Goal: Navigation & Orientation: Find specific page/section

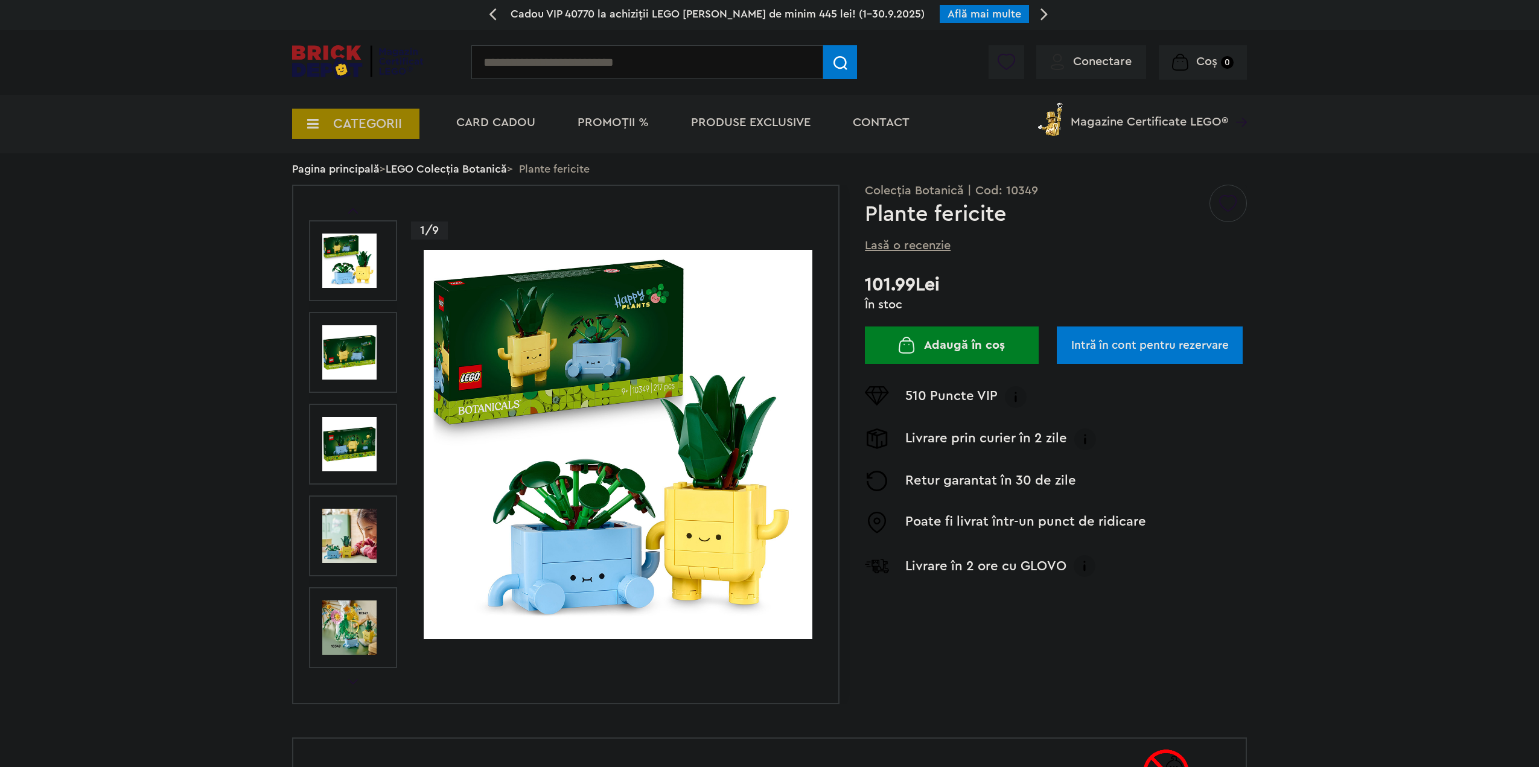
click at [602, 61] on input "text" at bounding box center [647, 62] width 352 height 34
type input "*****"
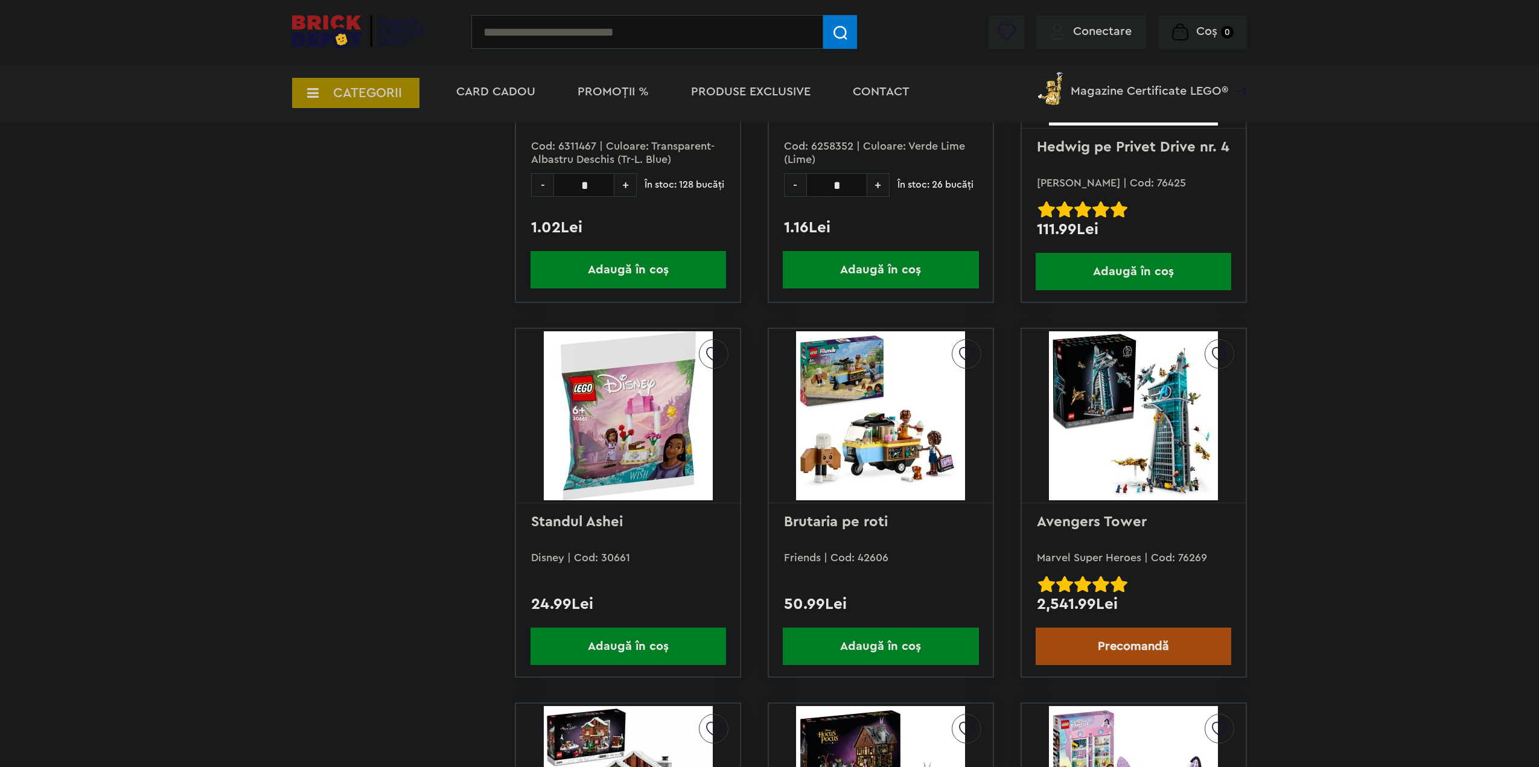
scroll to position [2233, 0]
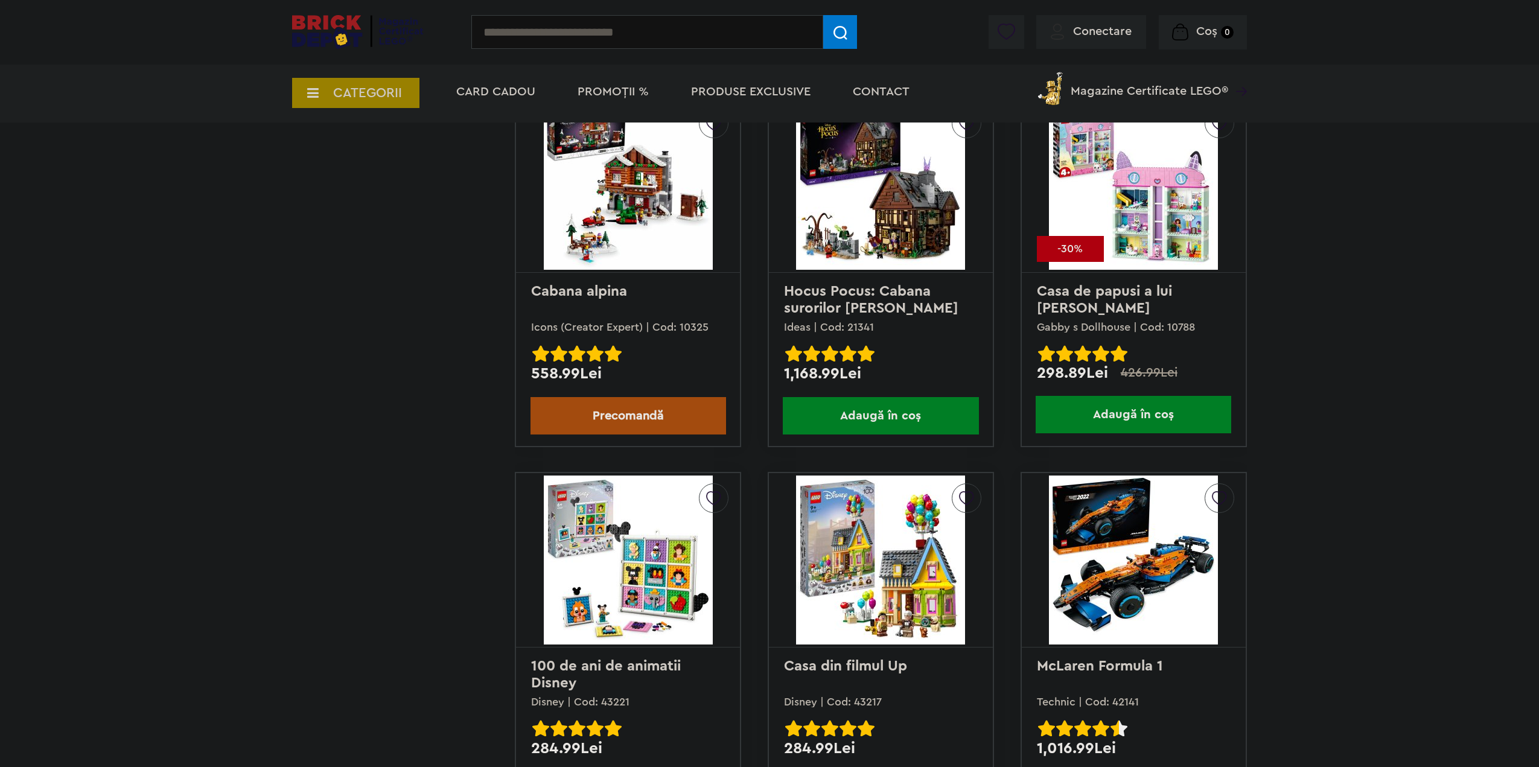
scroll to position [3078, 0]
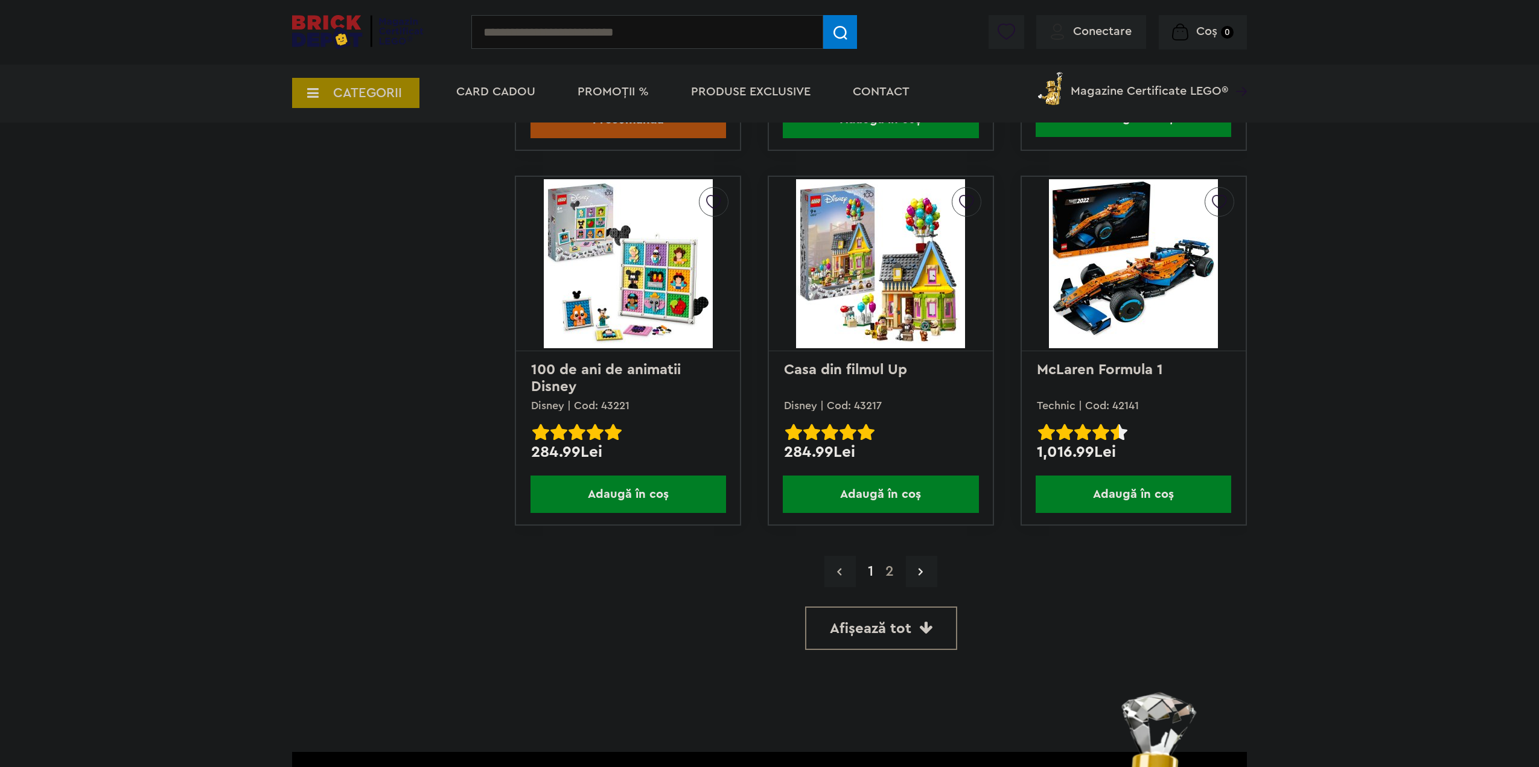
click at [876, 624] on span "Afișează tot" at bounding box center [870, 629] width 81 height 14
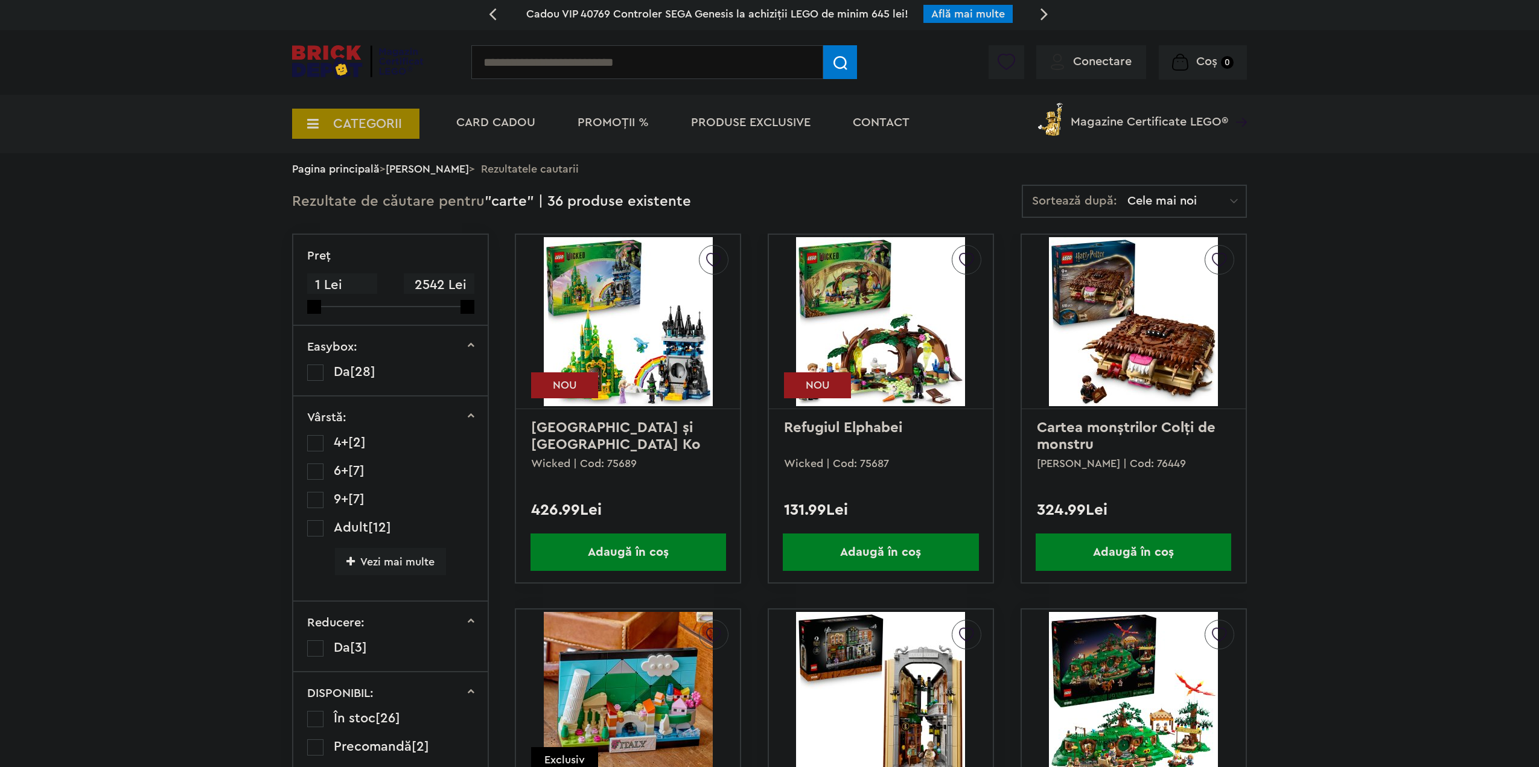
click at [401, 123] on span "CATEGORII" at bounding box center [355, 124] width 127 height 30
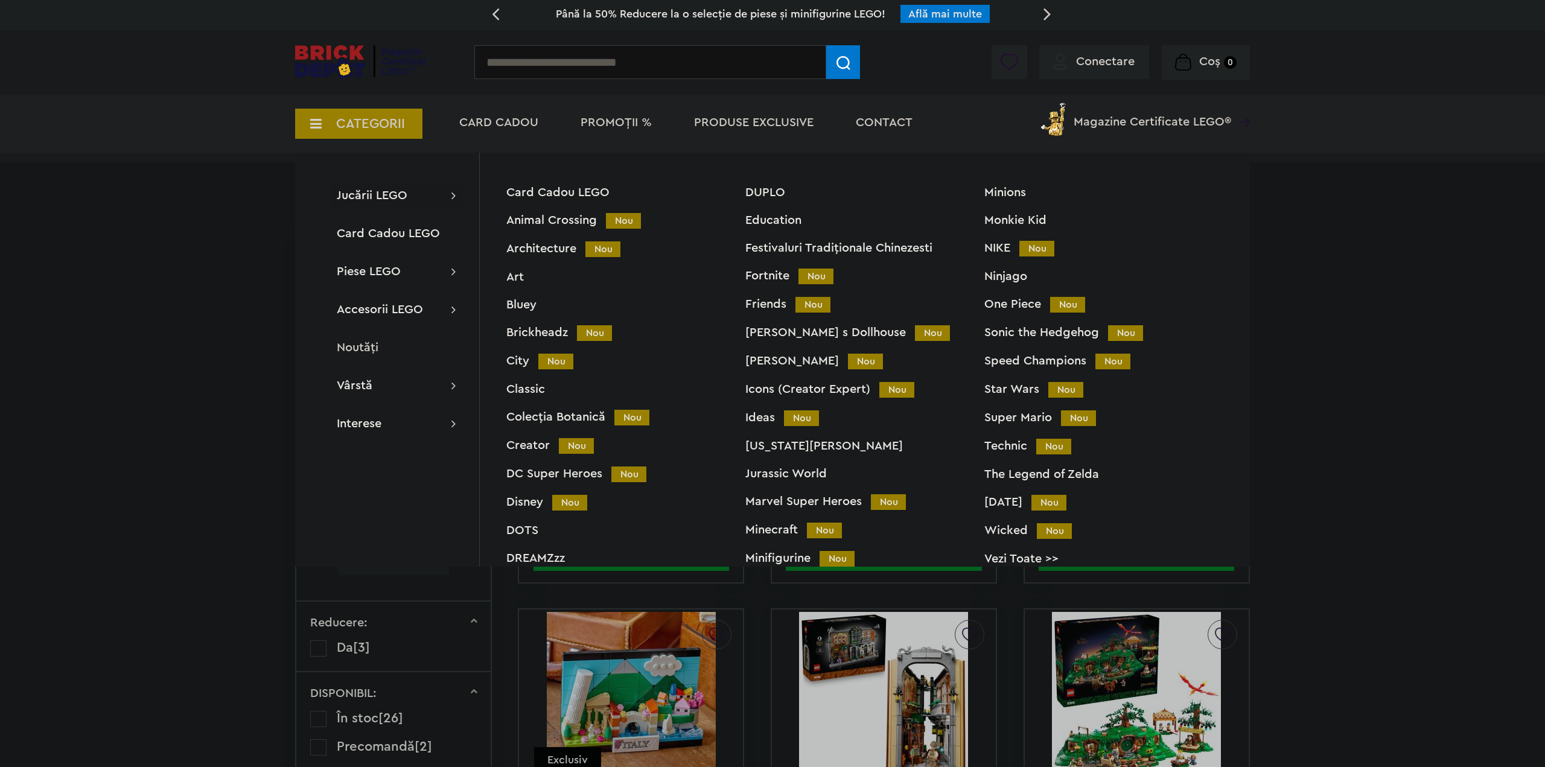
click at [631, 124] on span "PROMOȚII %" at bounding box center [616, 122] width 71 height 12
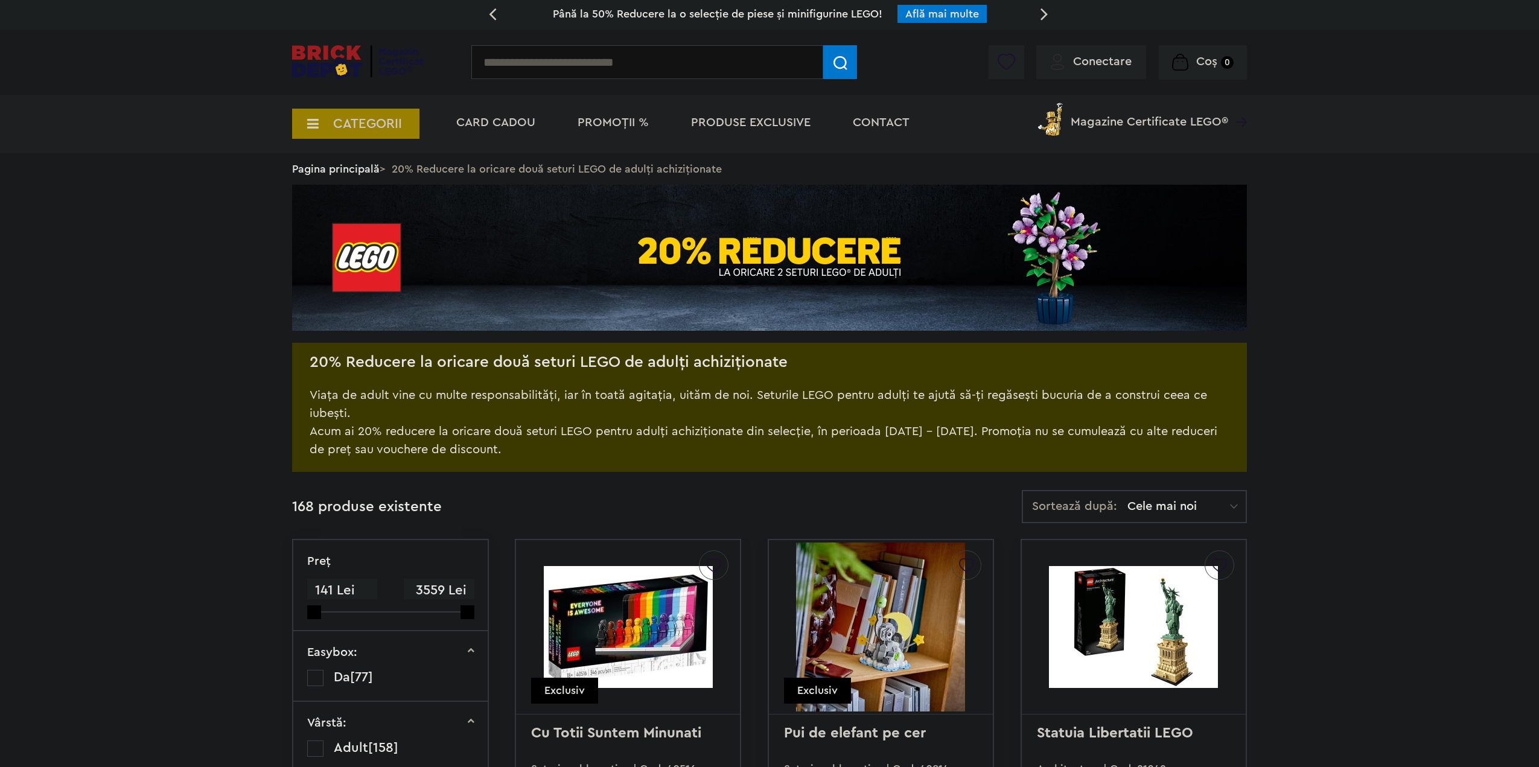
drag, startPoint x: 340, startPoint y: 395, endPoint x: 433, endPoint y: 416, distance: 95.3
click at [433, 416] on div "Viața de adult vine cu multe responsabilități, iar în toată agitația, uităm de …" at bounding box center [770, 413] width 920 height 91
drag, startPoint x: 341, startPoint y: 430, endPoint x: 879, endPoint y: 447, distance: 538.5
click at [879, 447] on div "Viața de adult vine cu multe responsabilități, iar în toată agitația, uităm de …" at bounding box center [770, 413] width 920 height 91
click at [880, 441] on div "Viața de adult vine cu multe responsabilități, iar în toată agitația, uităm de …" at bounding box center [770, 413] width 920 height 91
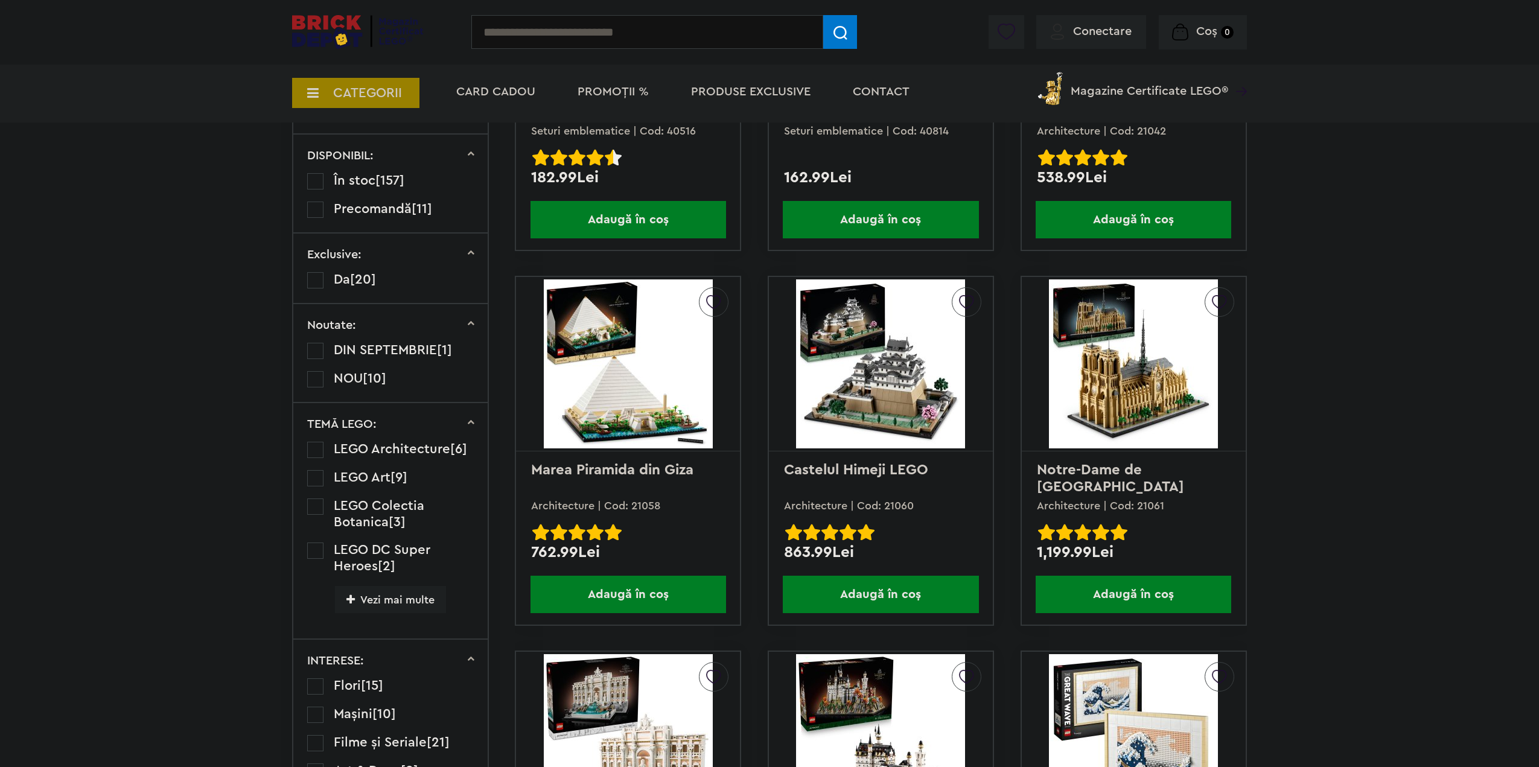
scroll to position [724, 0]
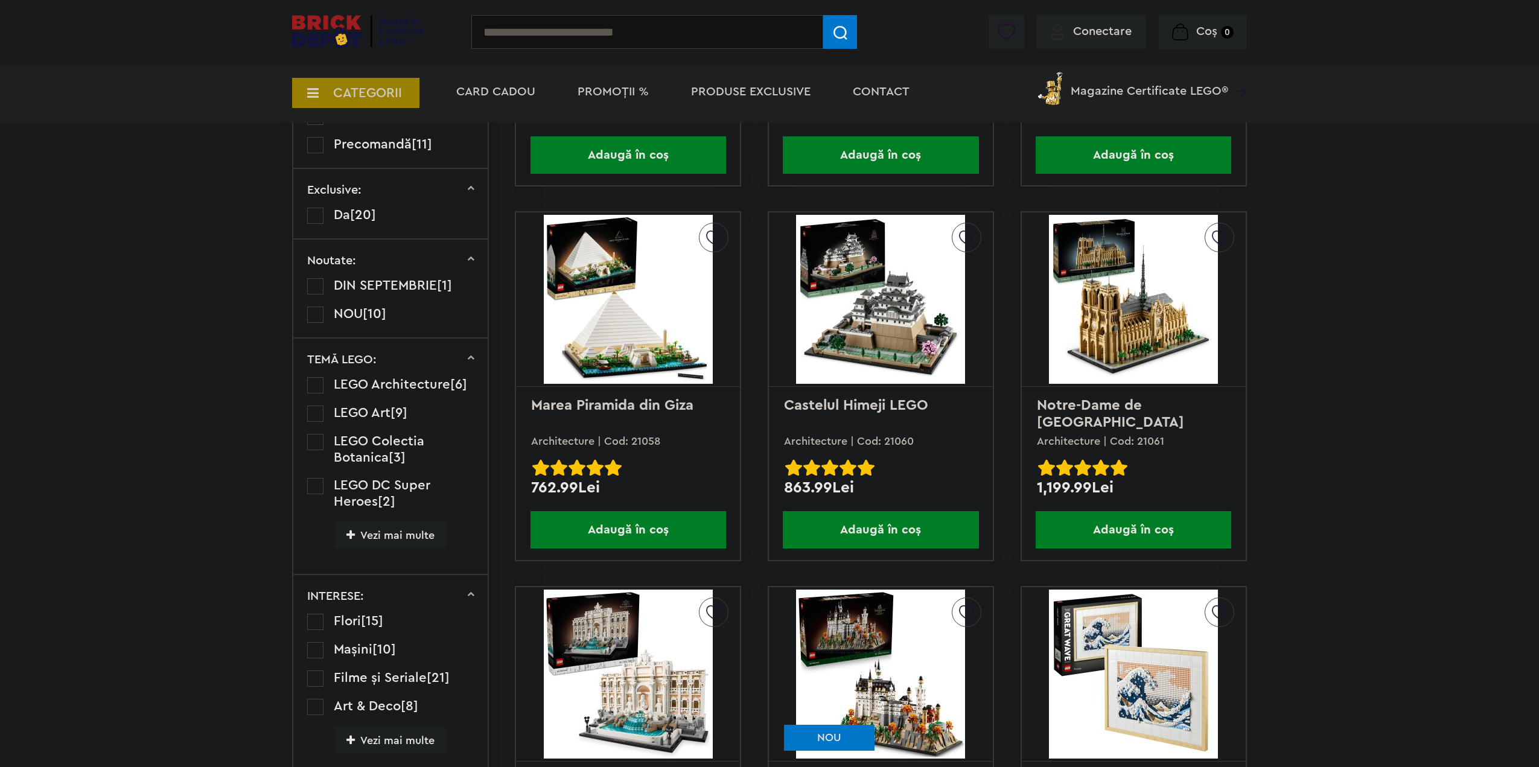
click at [310, 446] on label at bounding box center [315, 442] width 16 height 16
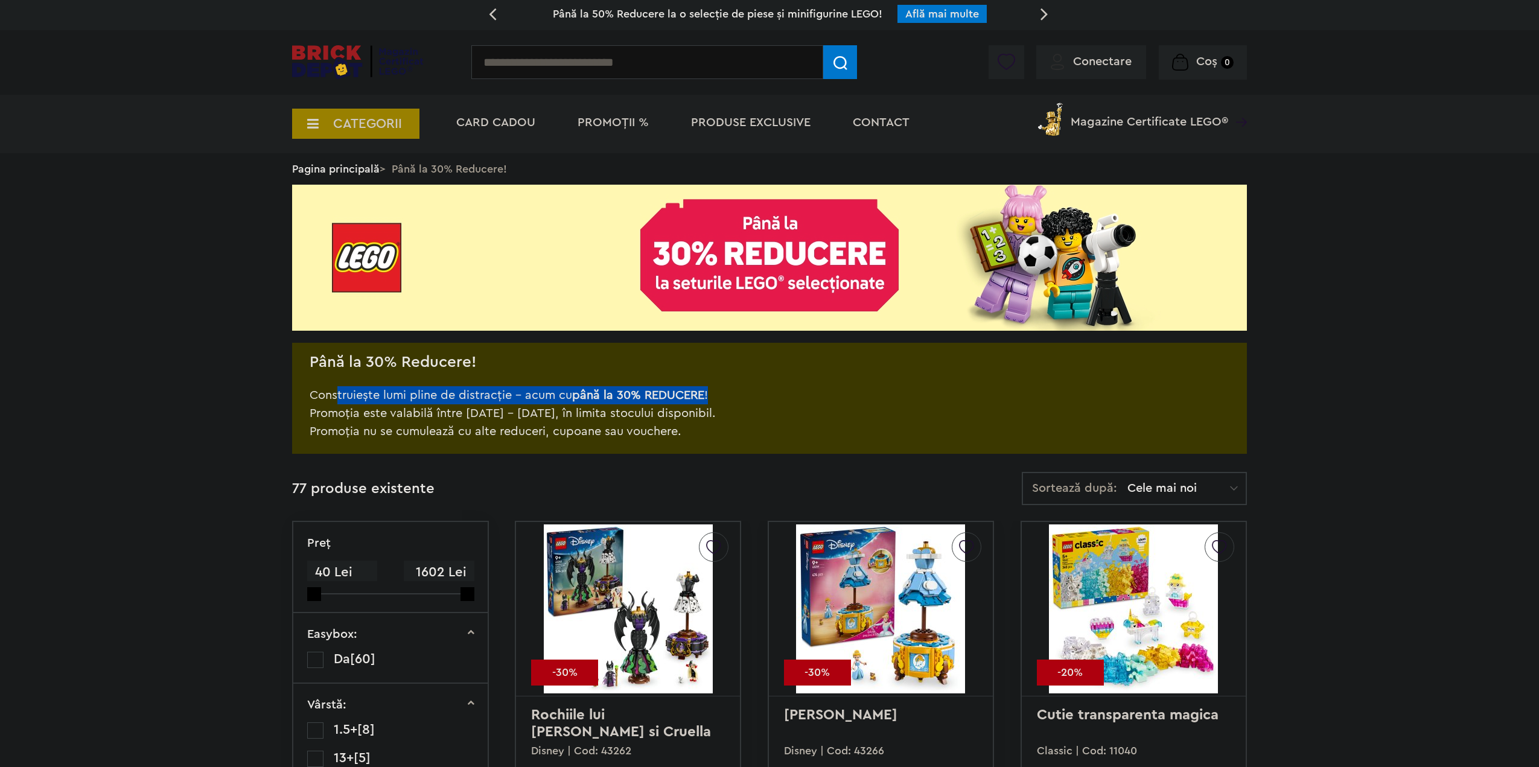
drag, startPoint x: 379, startPoint y: 396, endPoint x: 715, endPoint y: 398, distance: 336.1
click at [715, 398] on p "Construiește lumi pline de distracție – acum cu până la 30% REDUCERE !" at bounding box center [513, 386] width 406 height 36
drag, startPoint x: 403, startPoint y: 418, endPoint x: 698, endPoint y: 433, distance: 295.5
click at [698, 433] on p "Promoția este valabilă între 8 septembrie – 7 octombrie 2025, în limita stoculu…" at bounding box center [513, 422] width 406 height 36
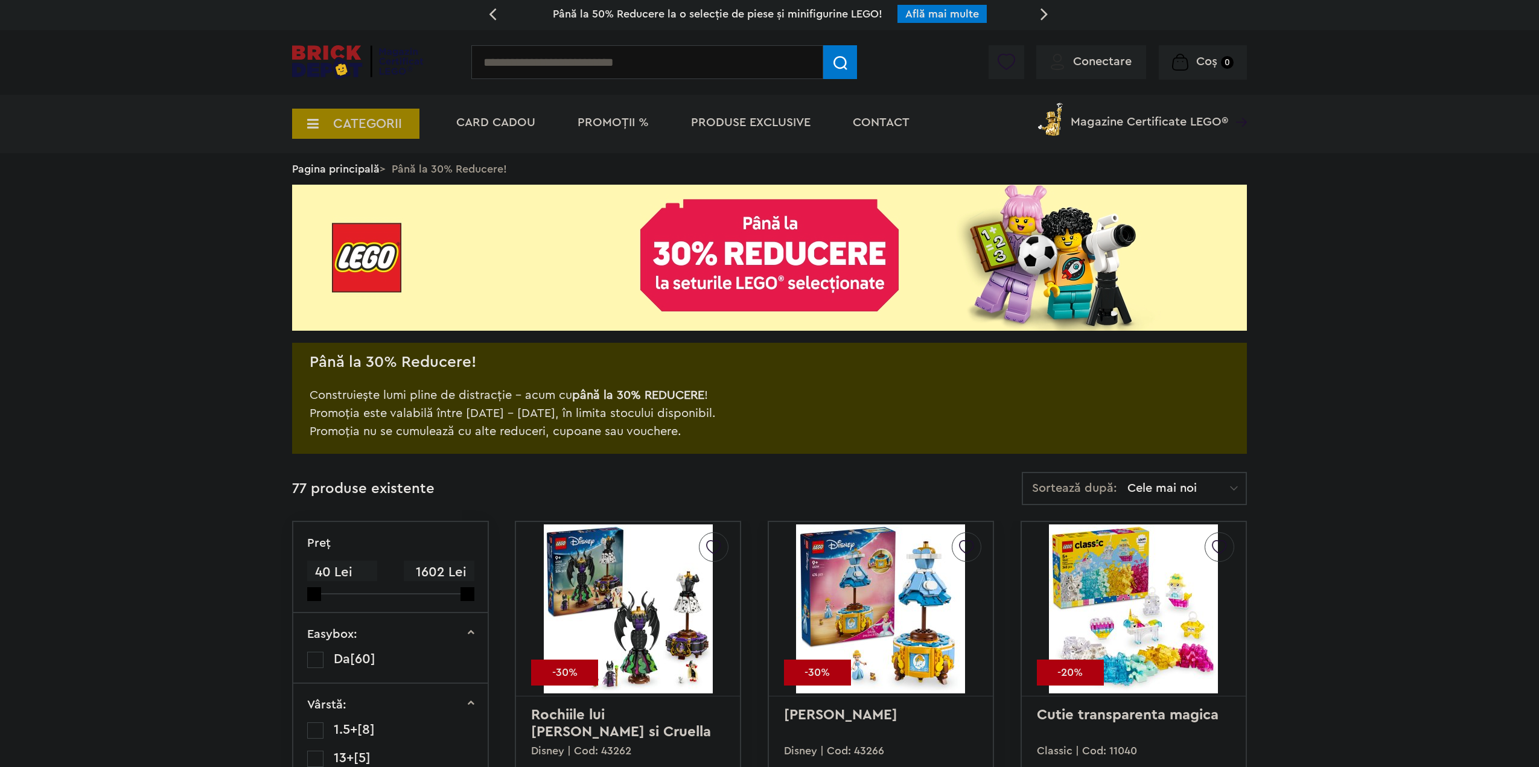
drag, startPoint x: 645, startPoint y: 431, endPoint x: 556, endPoint y: 417, distance: 90.5
click at [556, 417] on p "Promoția este valabilă între 8 septembrie – 7 octombrie 2025, în limita stoculu…" at bounding box center [513, 422] width 406 height 36
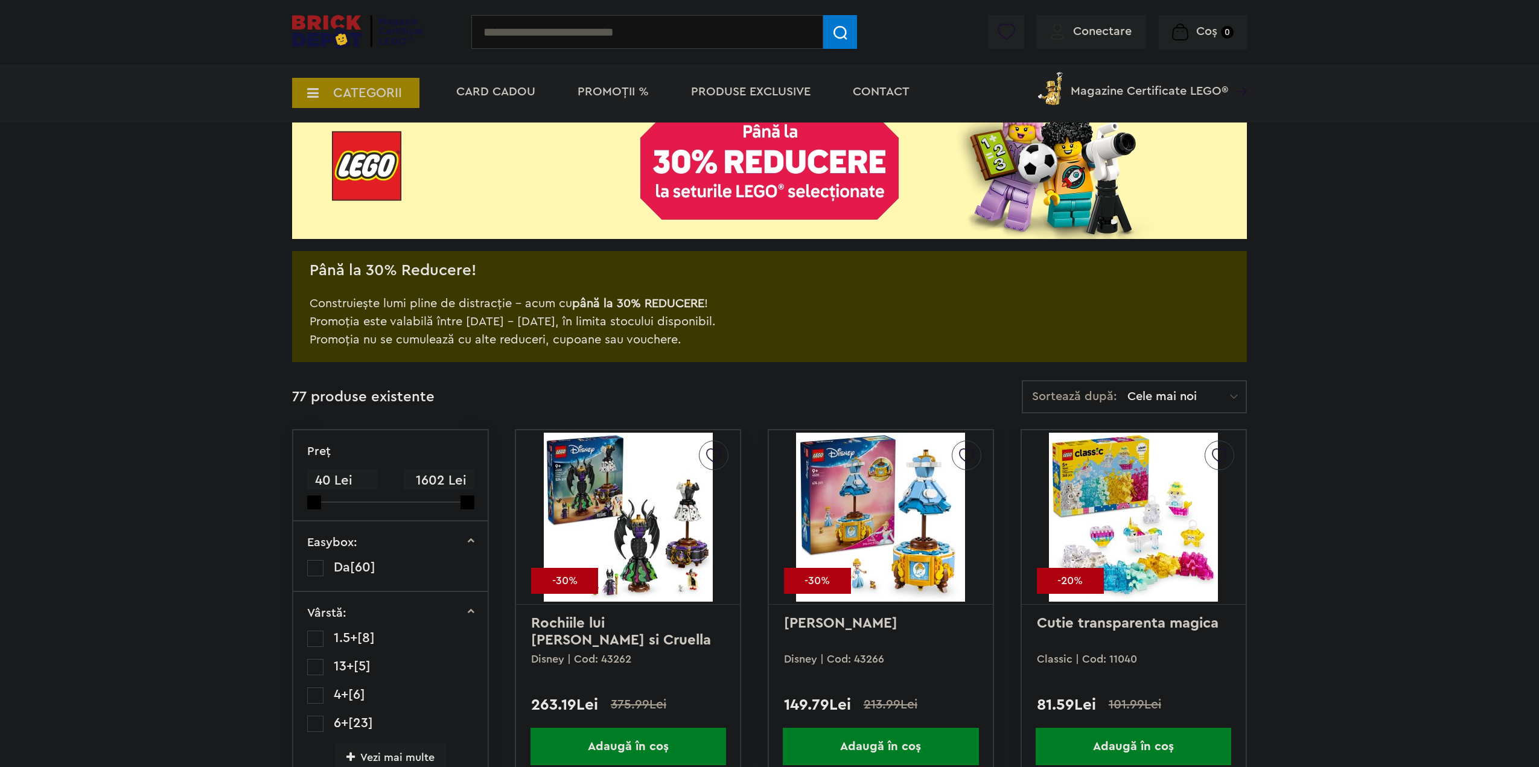
scroll to position [121, 0]
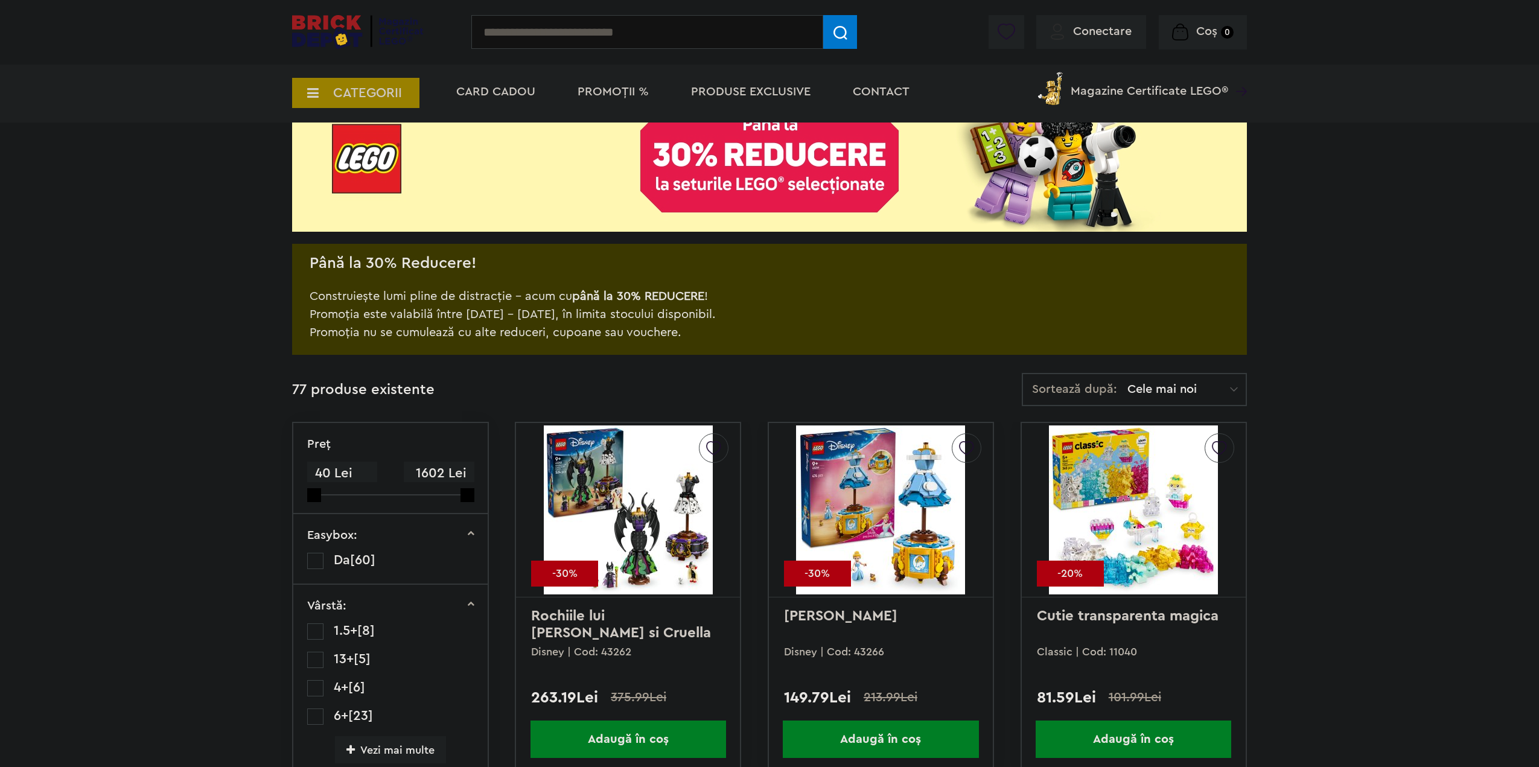
click at [1080, 386] on span "Sortează după:" at bounding box center [1074, 389] width 85 height 12
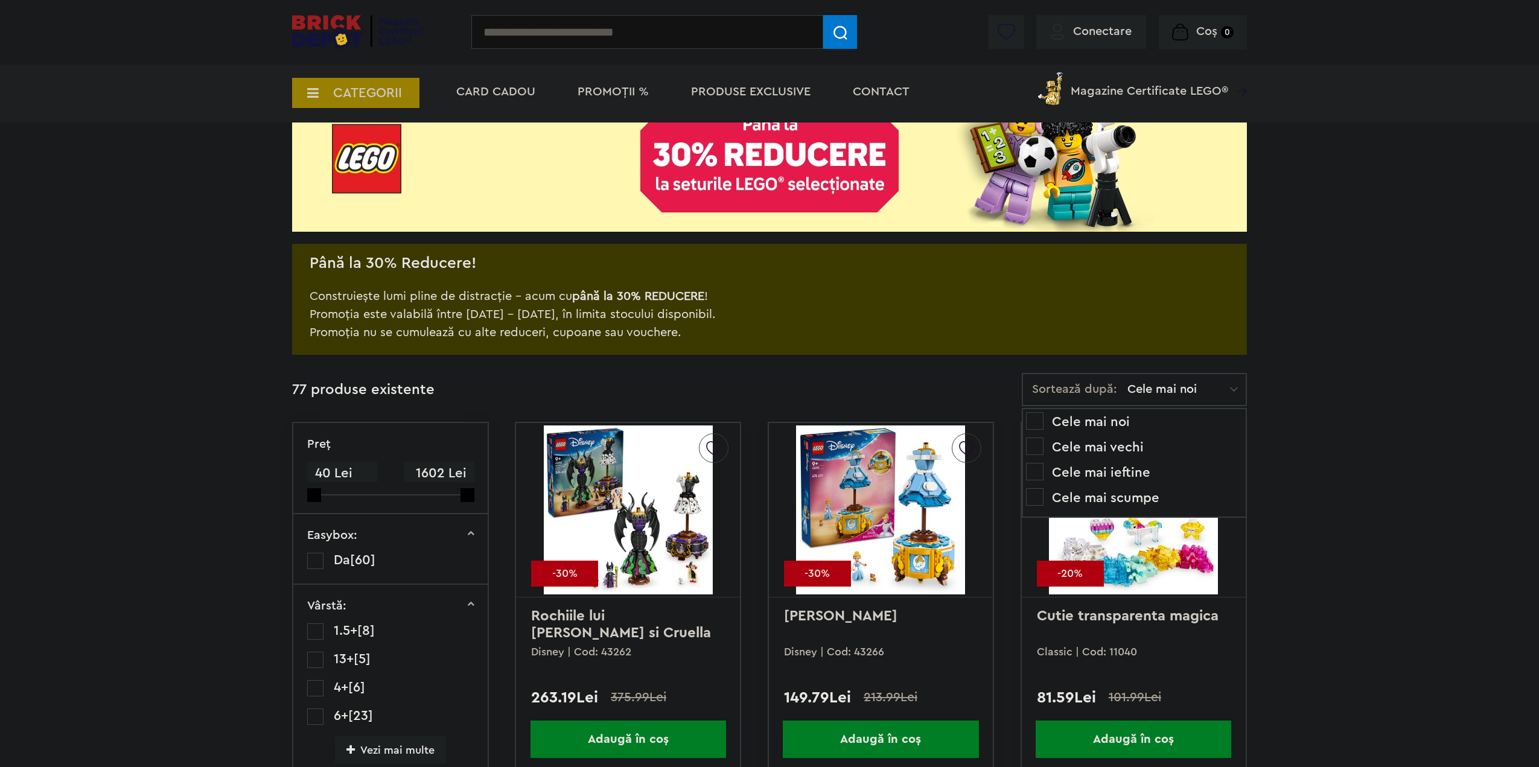
click at [1113, 494] on li "Cele mai scumpe" at bounding box center [1134, 497] width 217 height 19
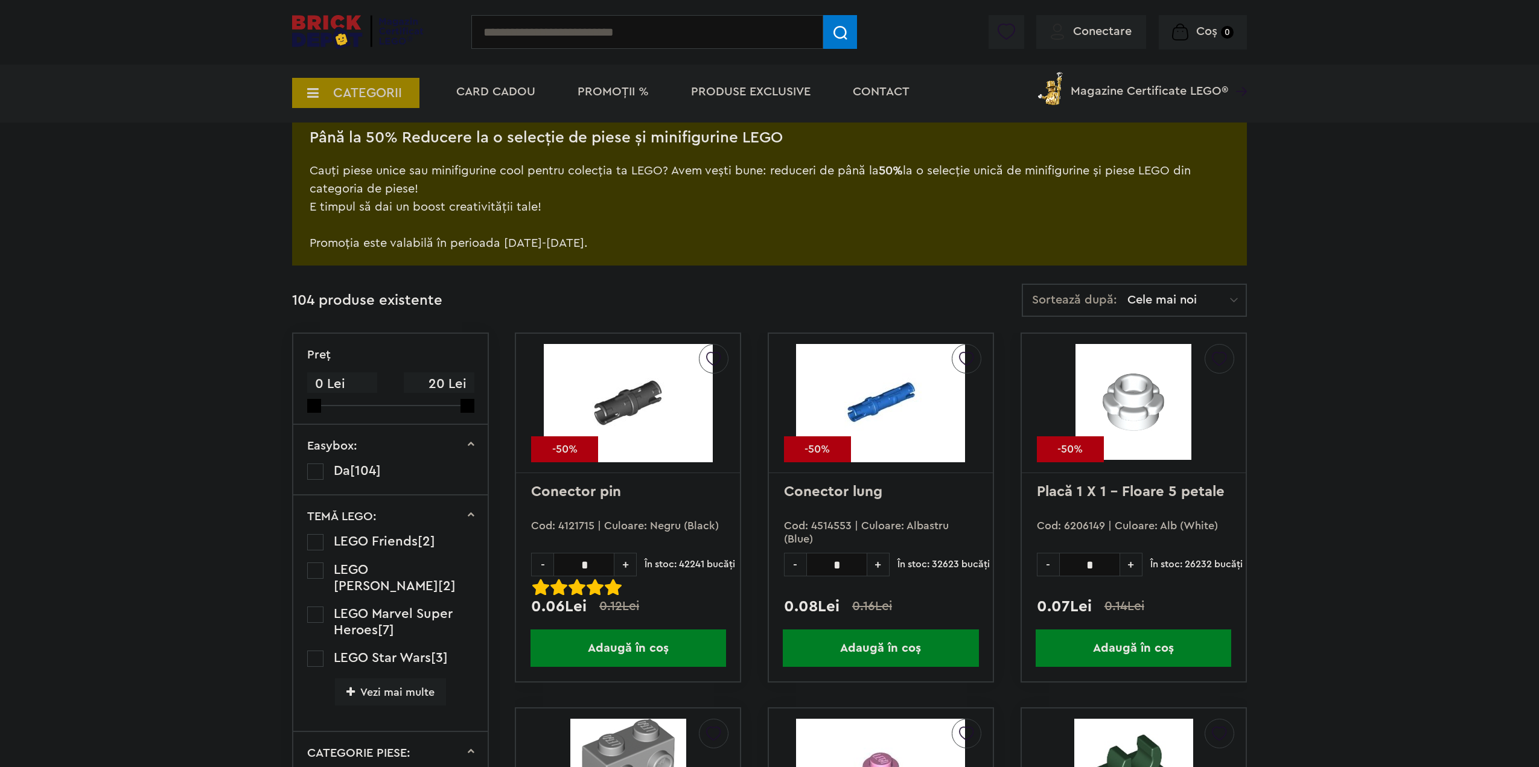
scroll to position [121, 0]
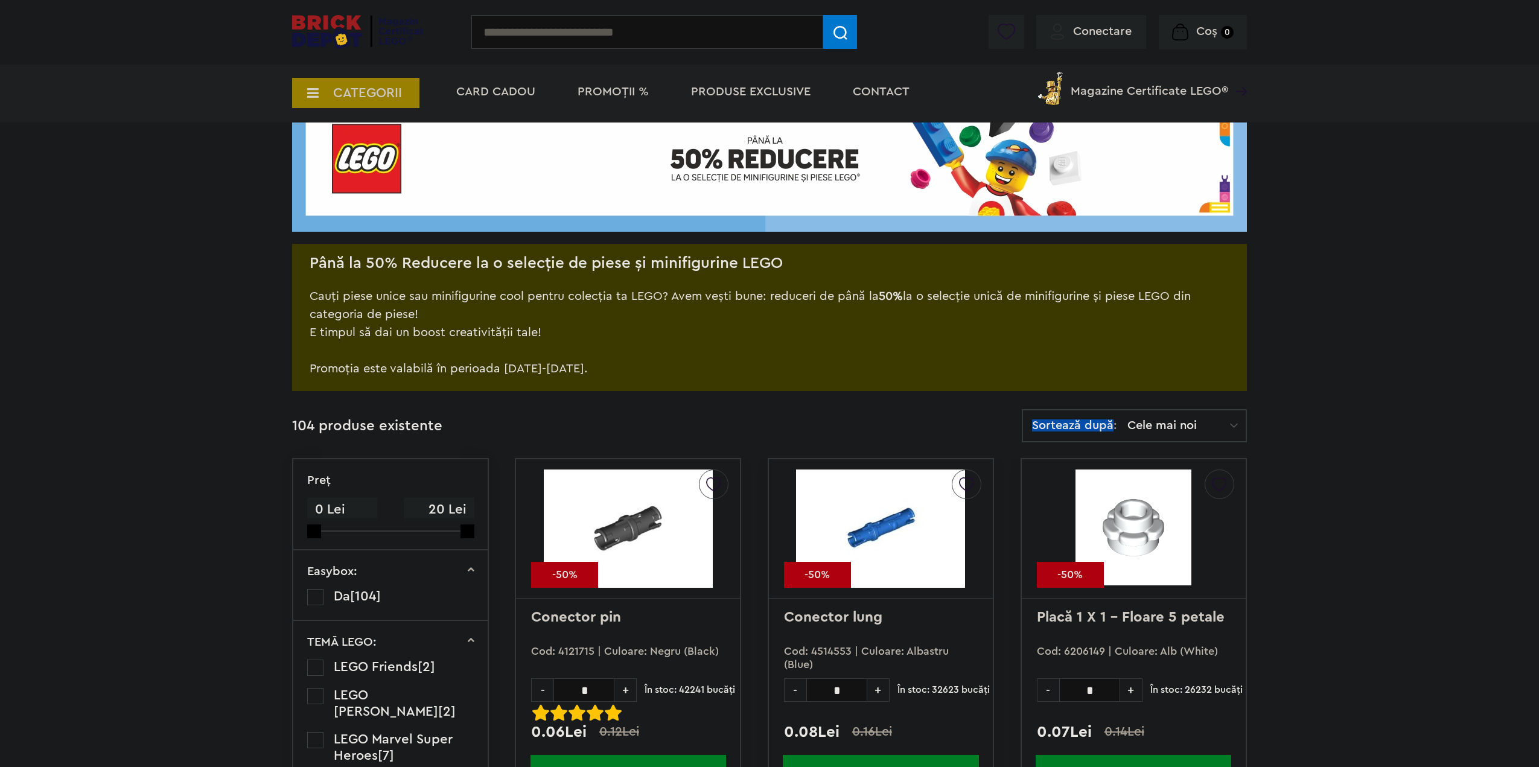
drag, startPoint x: 1117, startPoint y: 434, endPoint x: 1128, endPoint y: 448, distance: 17.2
click at [1118, 434] on div "Sortează după: Cele mai noi Cele mai noi Cele mai vechi Cele mai ieftine Cele m…" at bounding box center [1134, 425] width 225 height 33
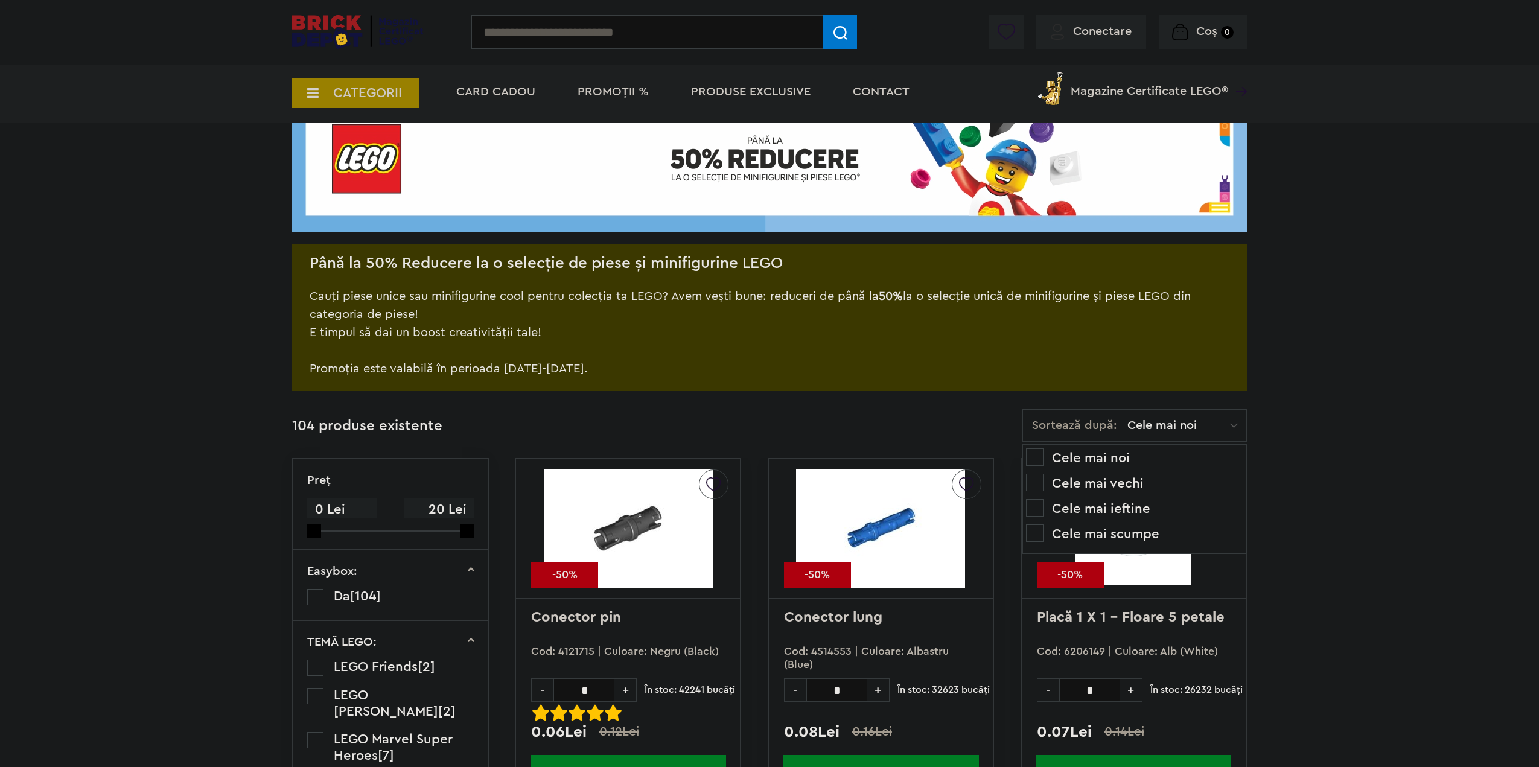
click at [1125, 536] on li "Cele mai scumpe" at bounding box center [1134, 533] width 217 height 19
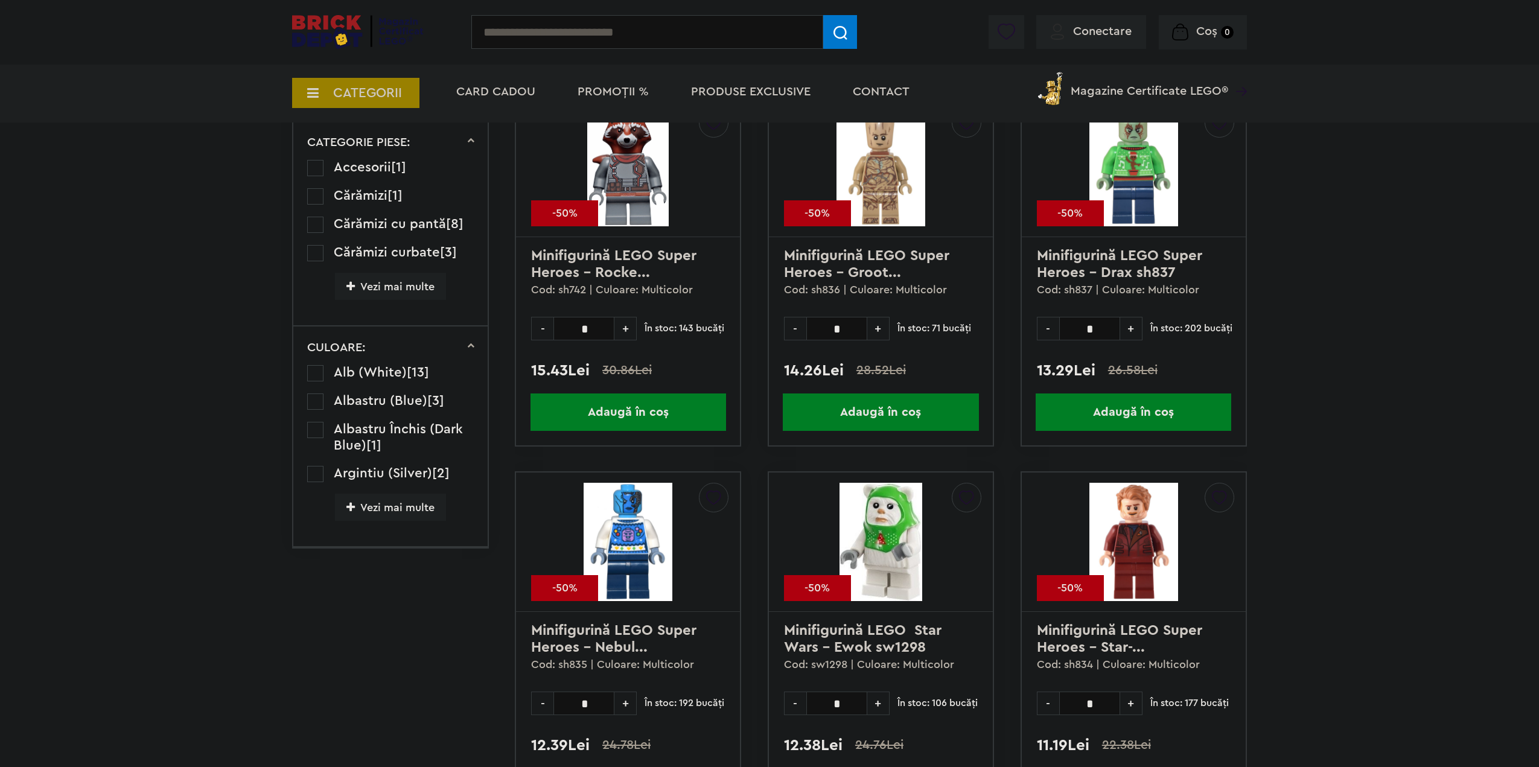
scroll to position [875, 0]
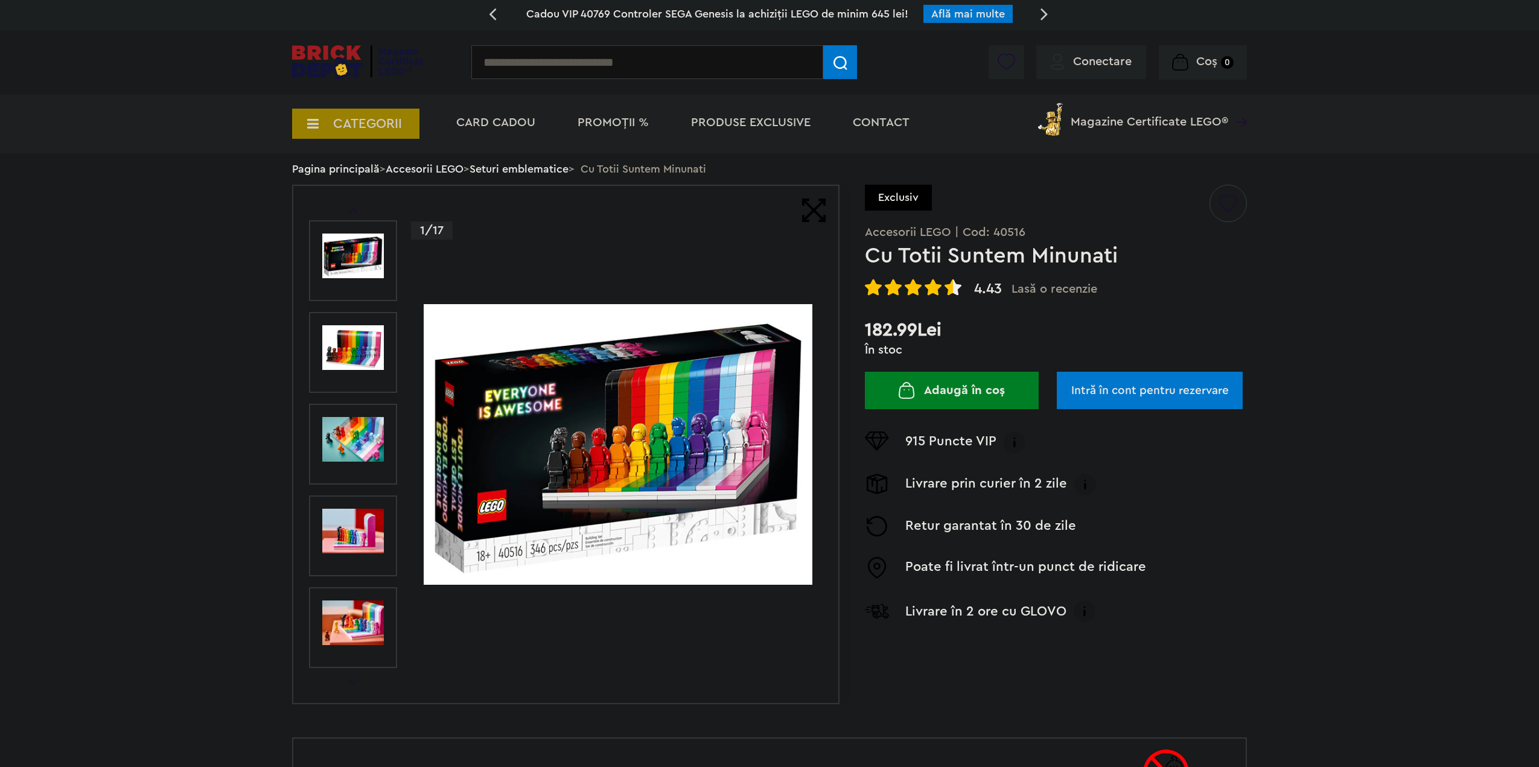
click at [345, 433] on img at bounding box center [353, 439] width 62 height 45
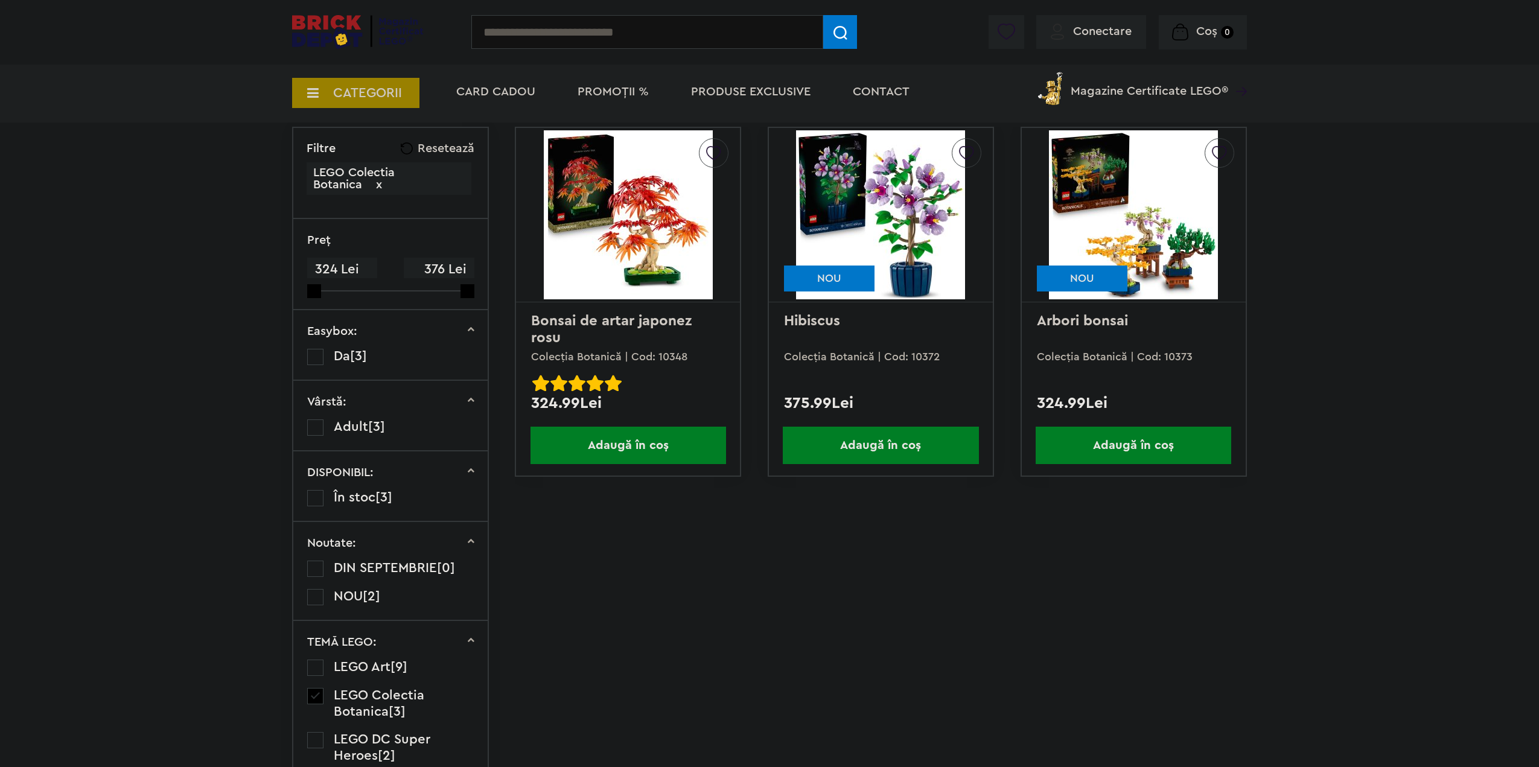
scroll to position [724, 0]
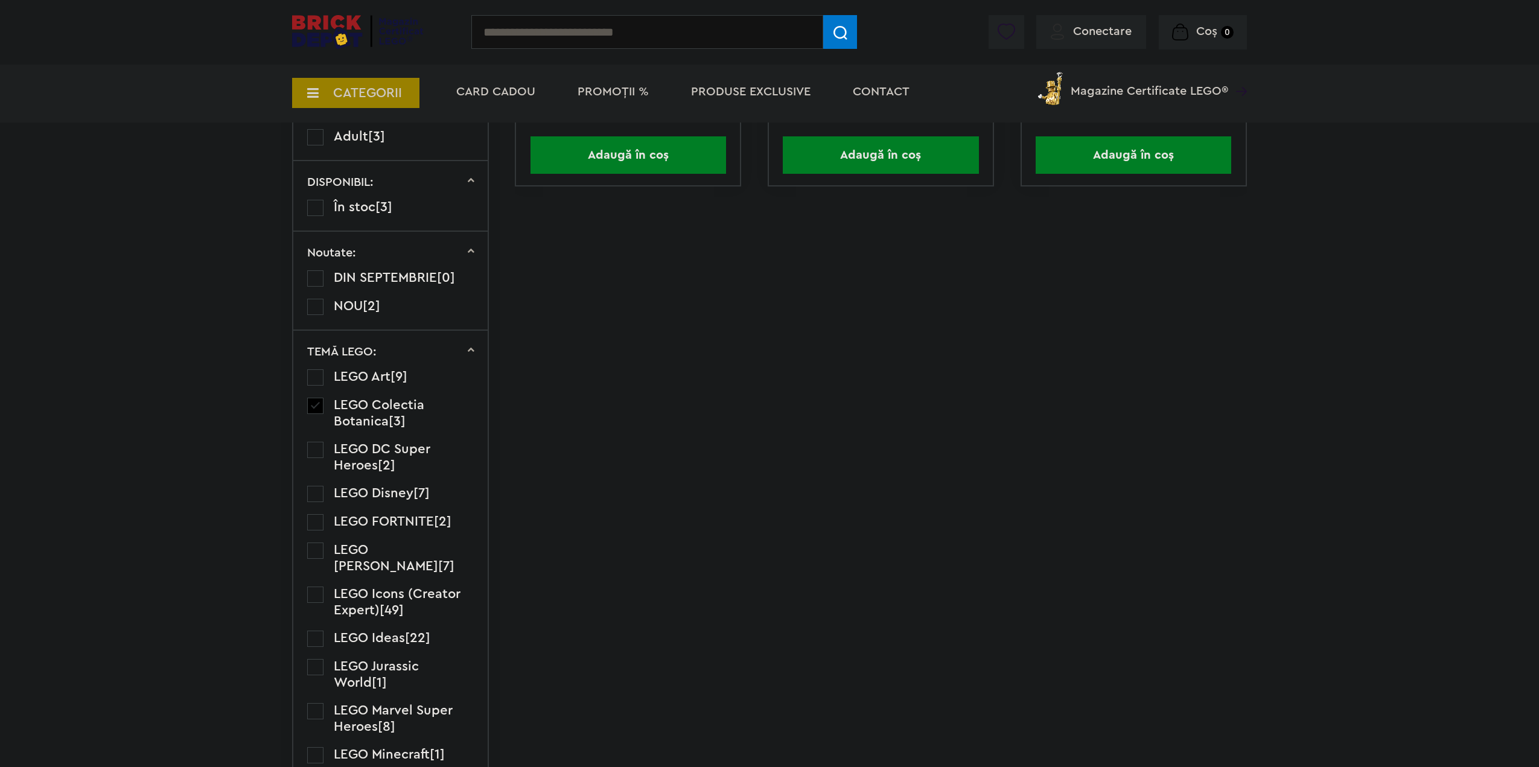
click at [317, 375] on label at bounding box center [315, 377] width 16 height 16
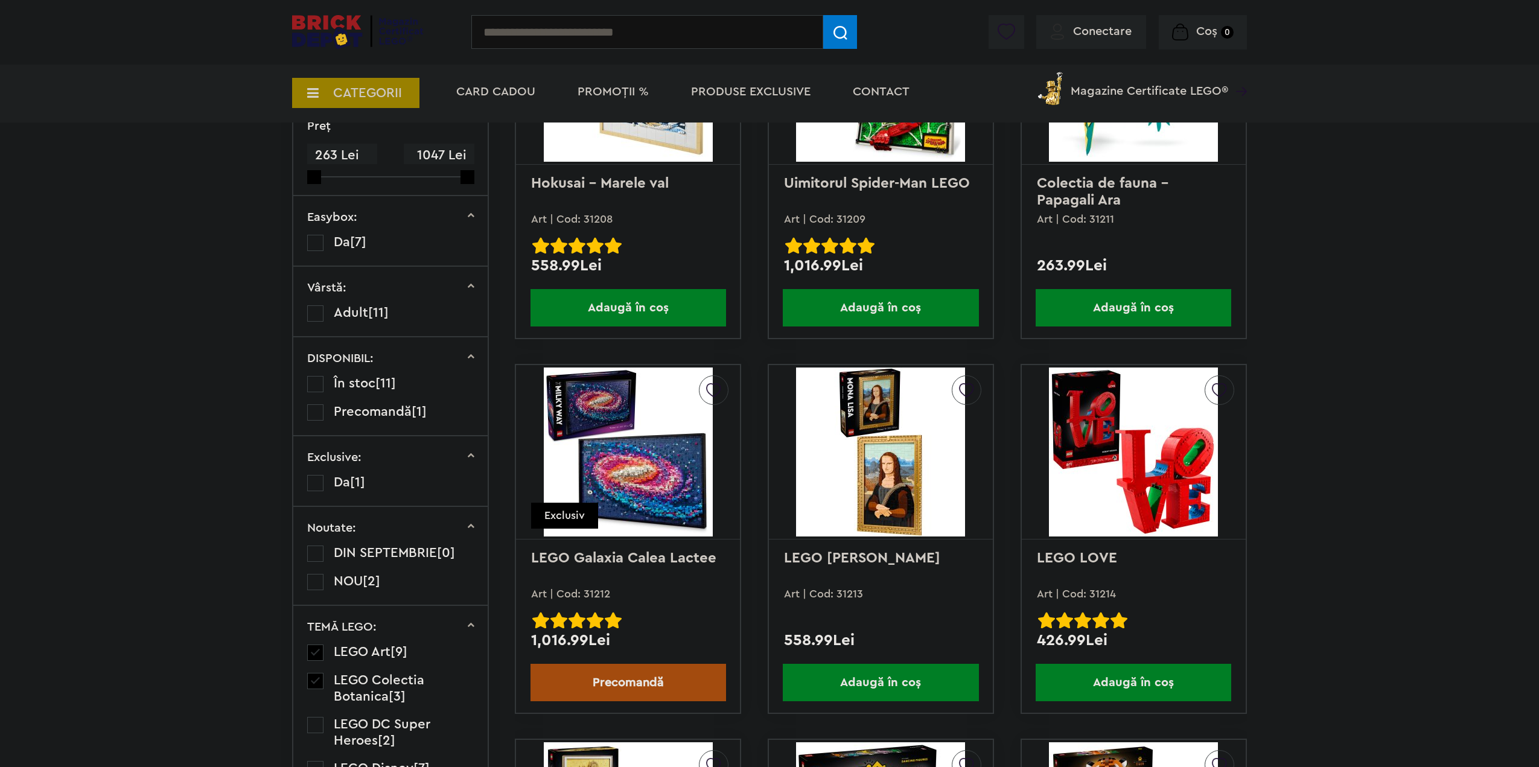
scroll to position [845, 0]
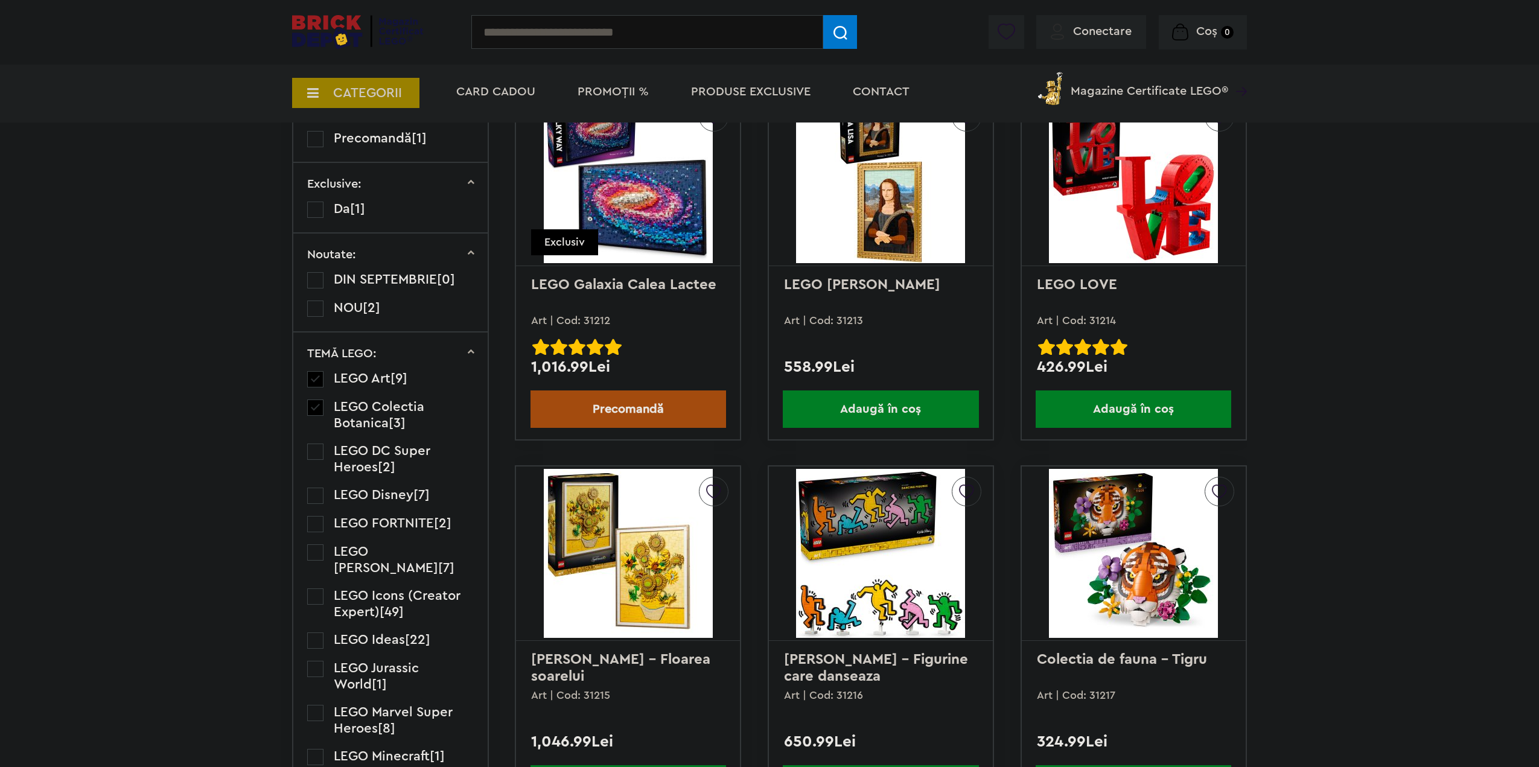
click at [314, 529] on label at bounding box center [315, 524] width 16 height 16
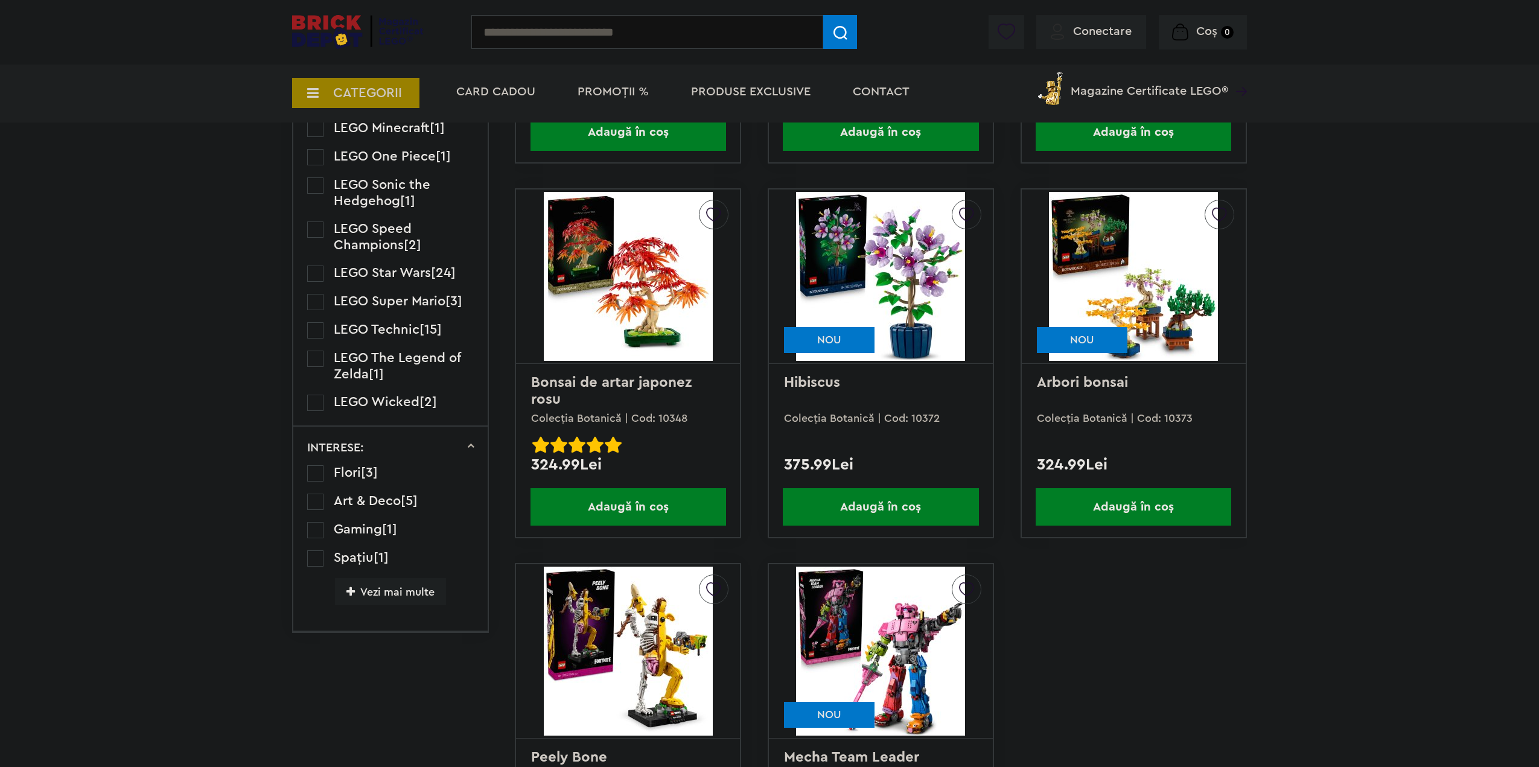
scroll to position [1388, 0]
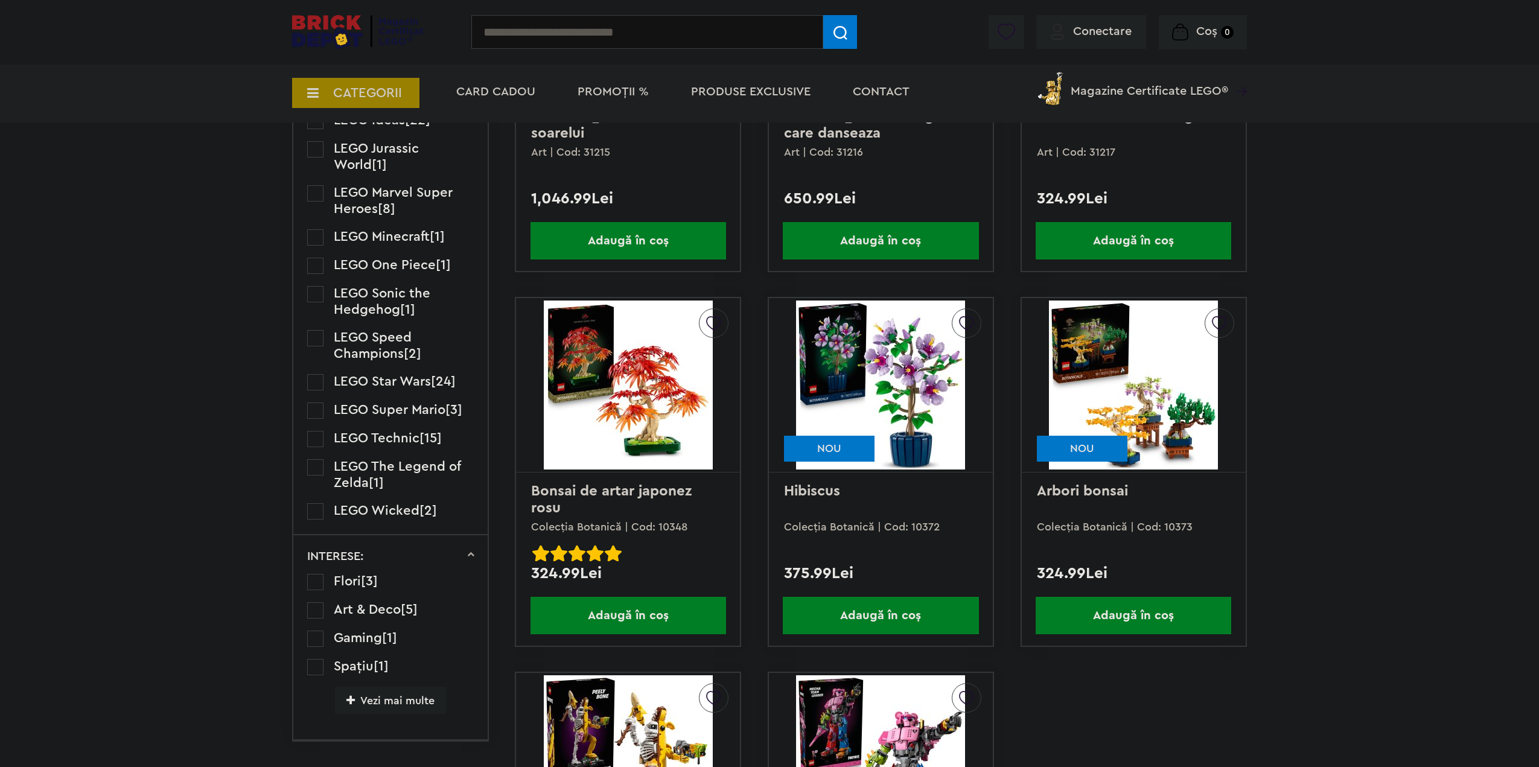
click label
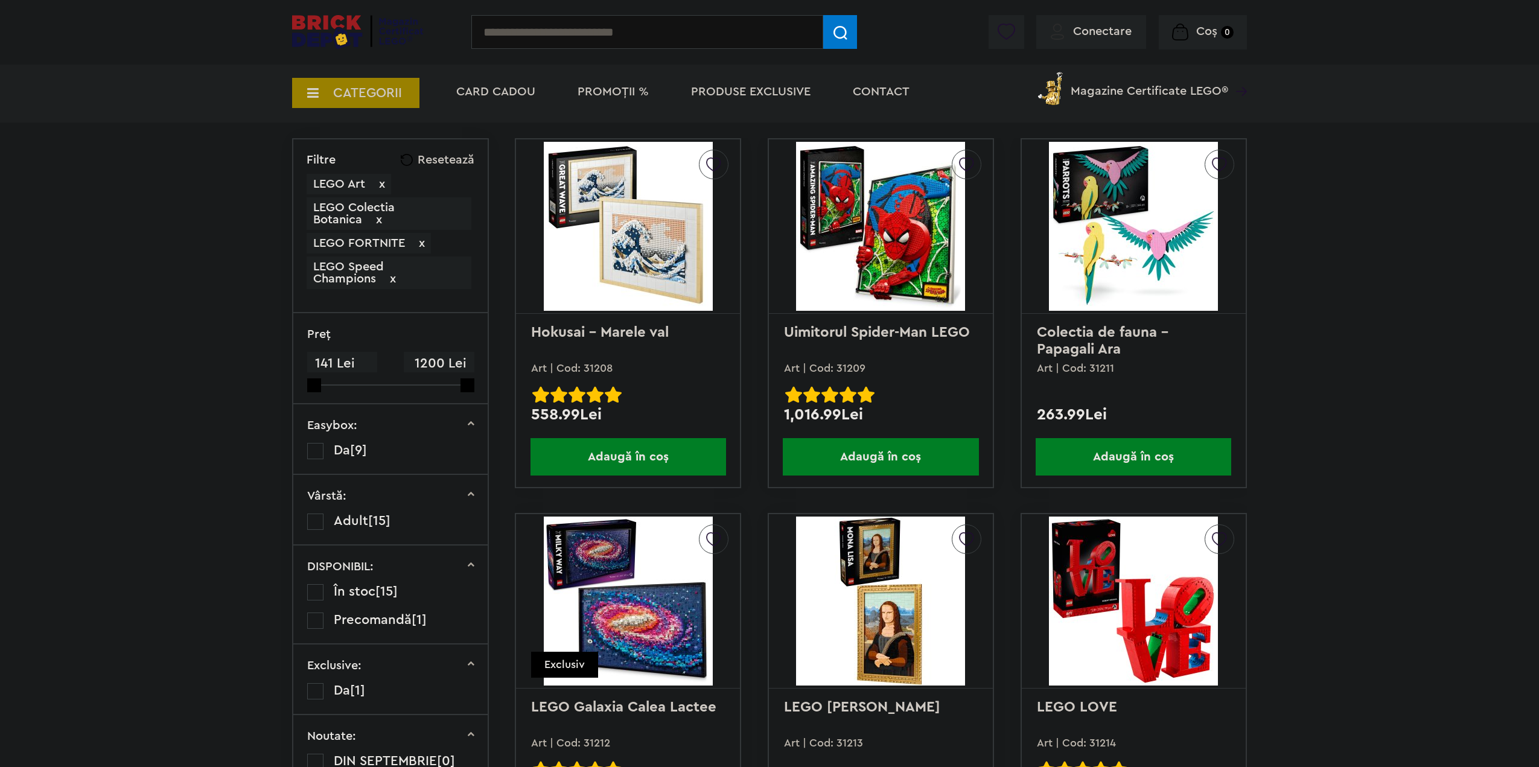
scroll to position [845, 0]
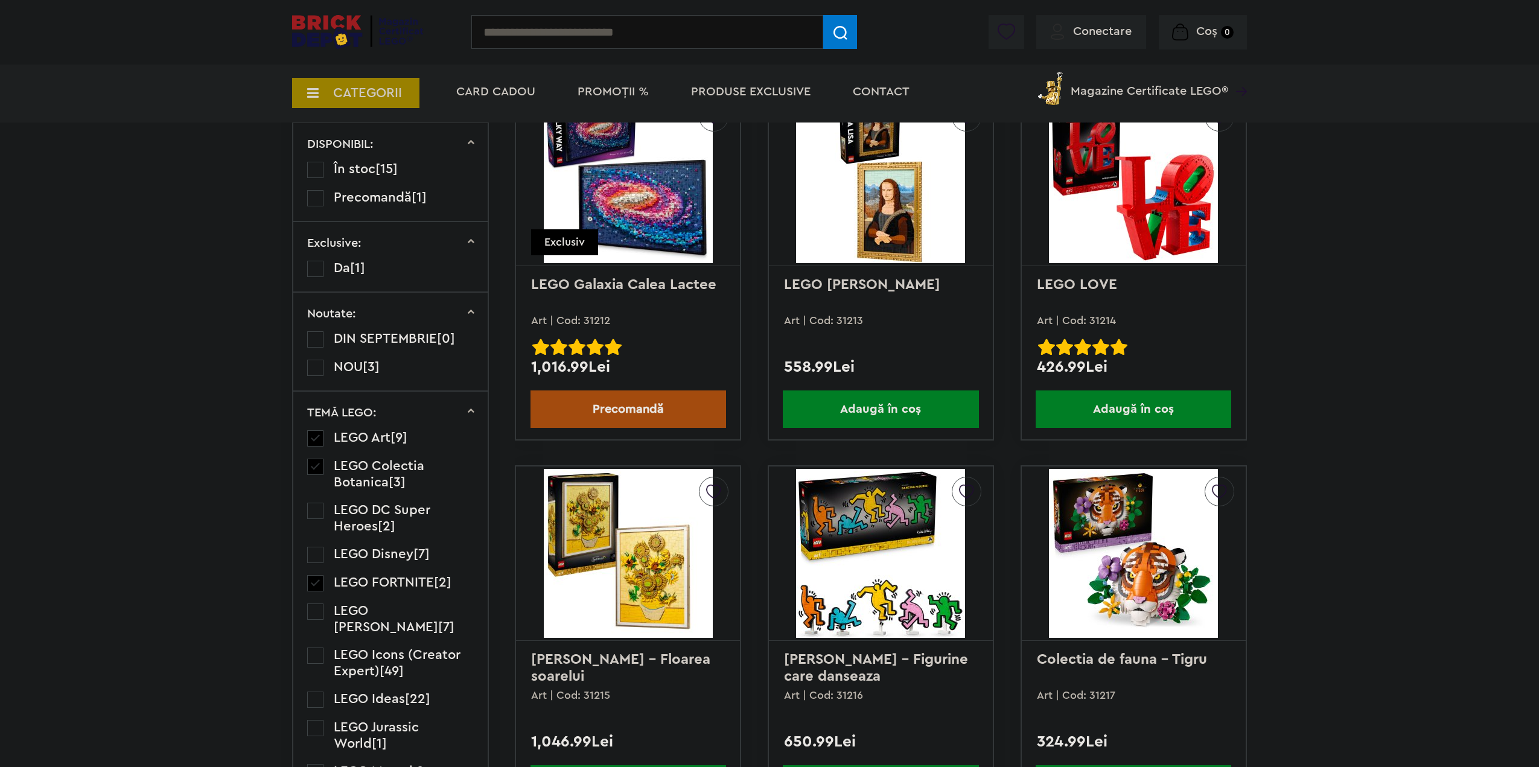
click at [314, 437] on label at bounding box center [315, 438] width 16 height 16
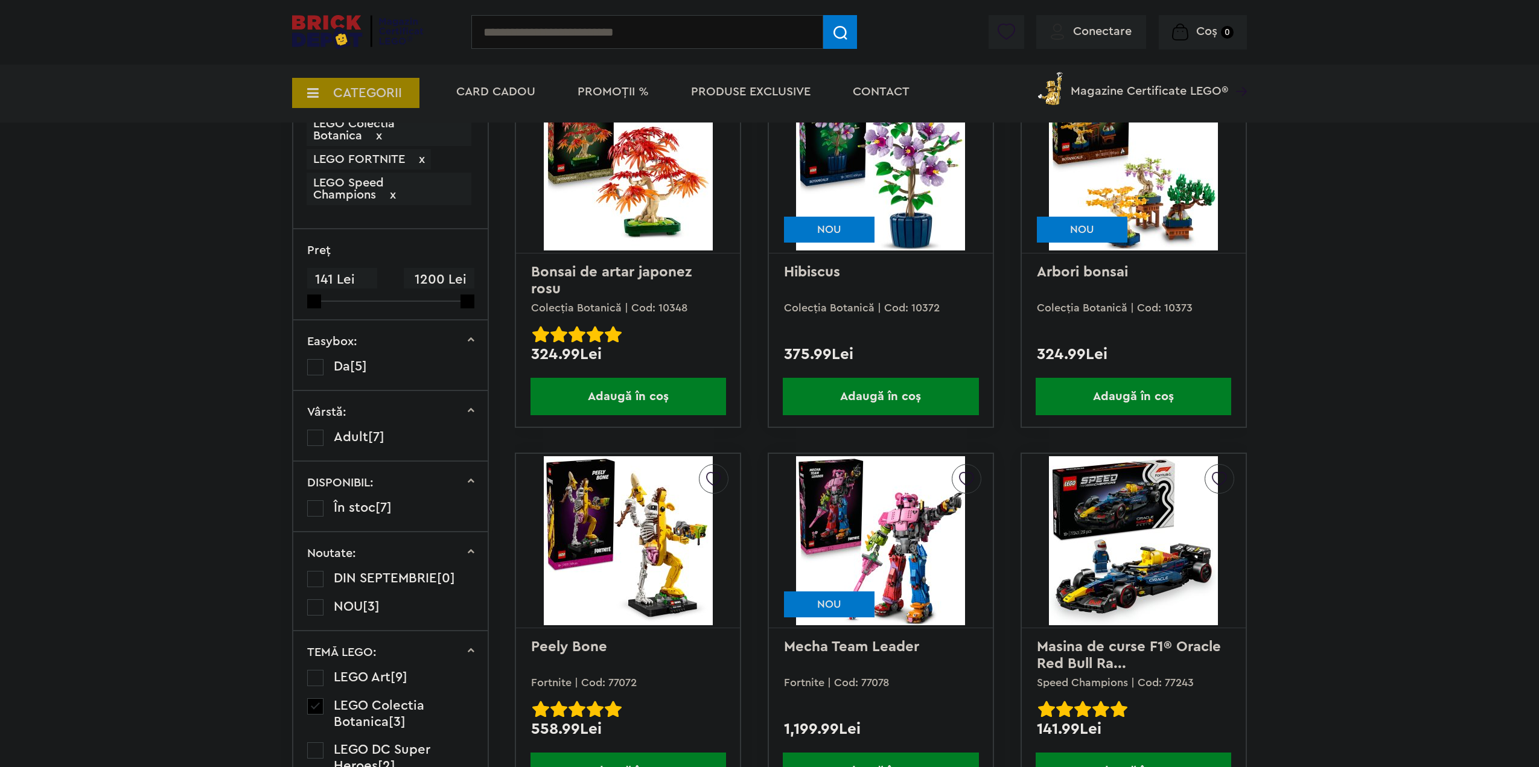
scroll to position [966, 0]
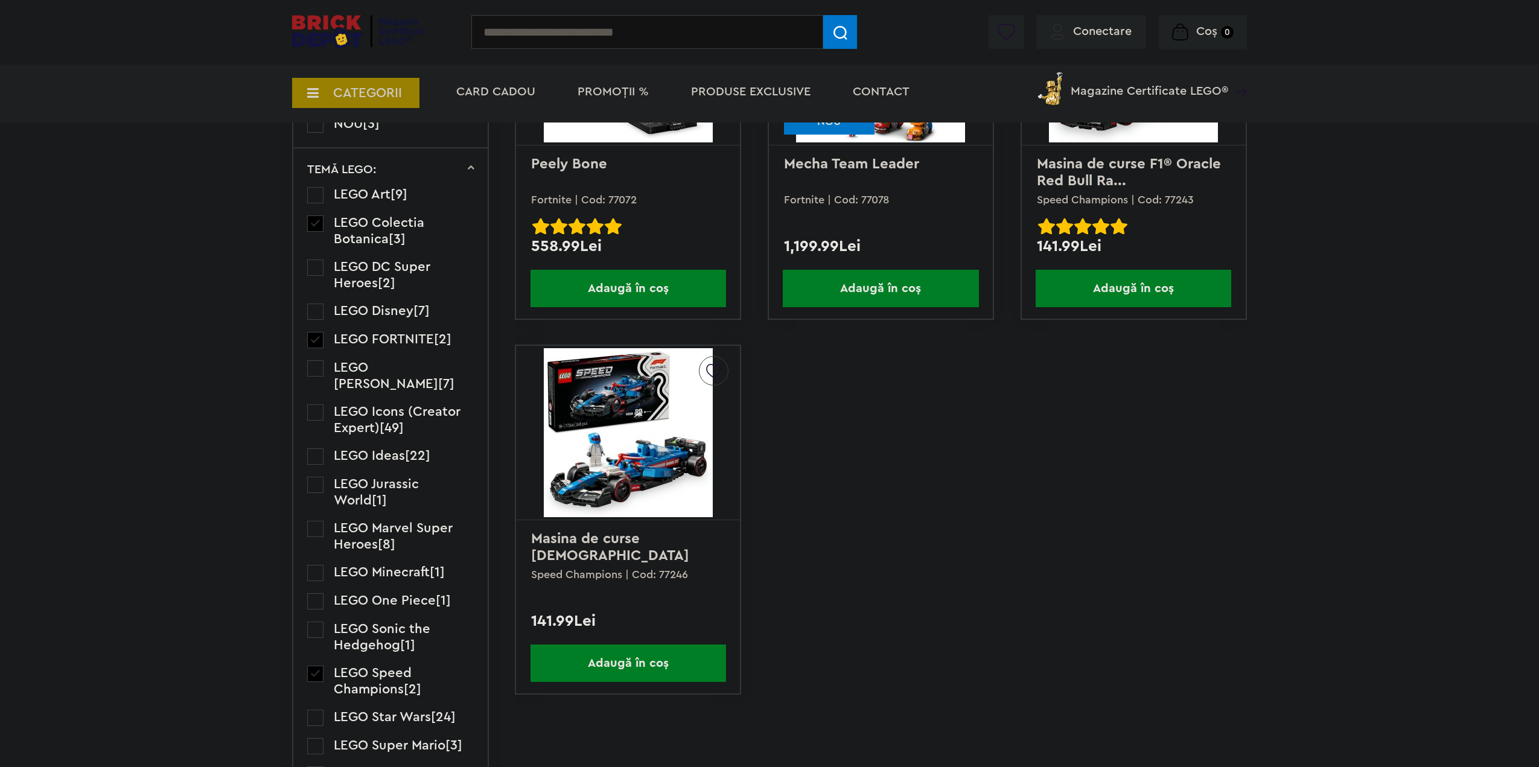
click at [315, 343] on label at bounding box center [315, 340] width 16 height 16
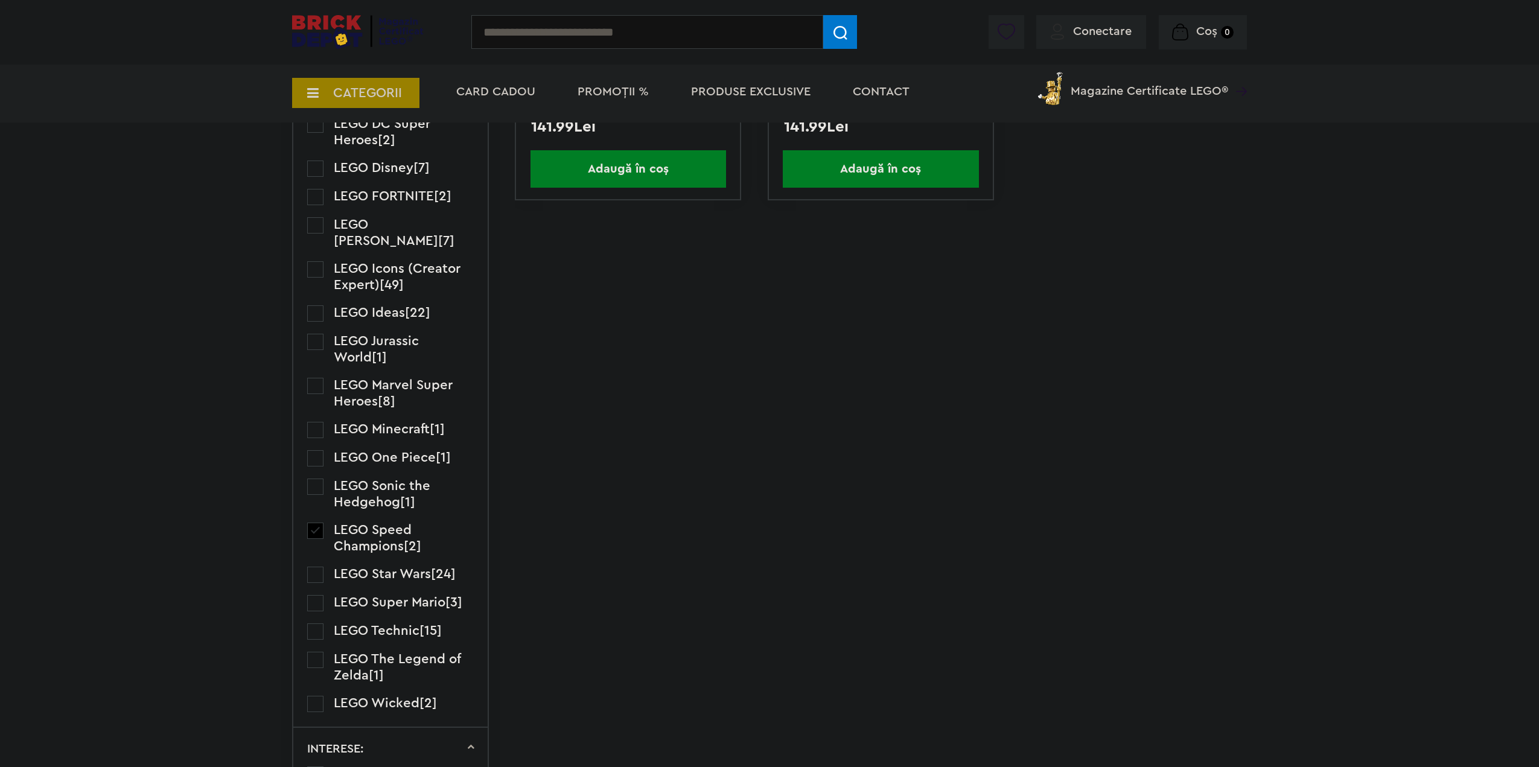
scroll to position [1086, 0]
click at [315, 622] on label at bounding box center [315, 630] width 16 height 16
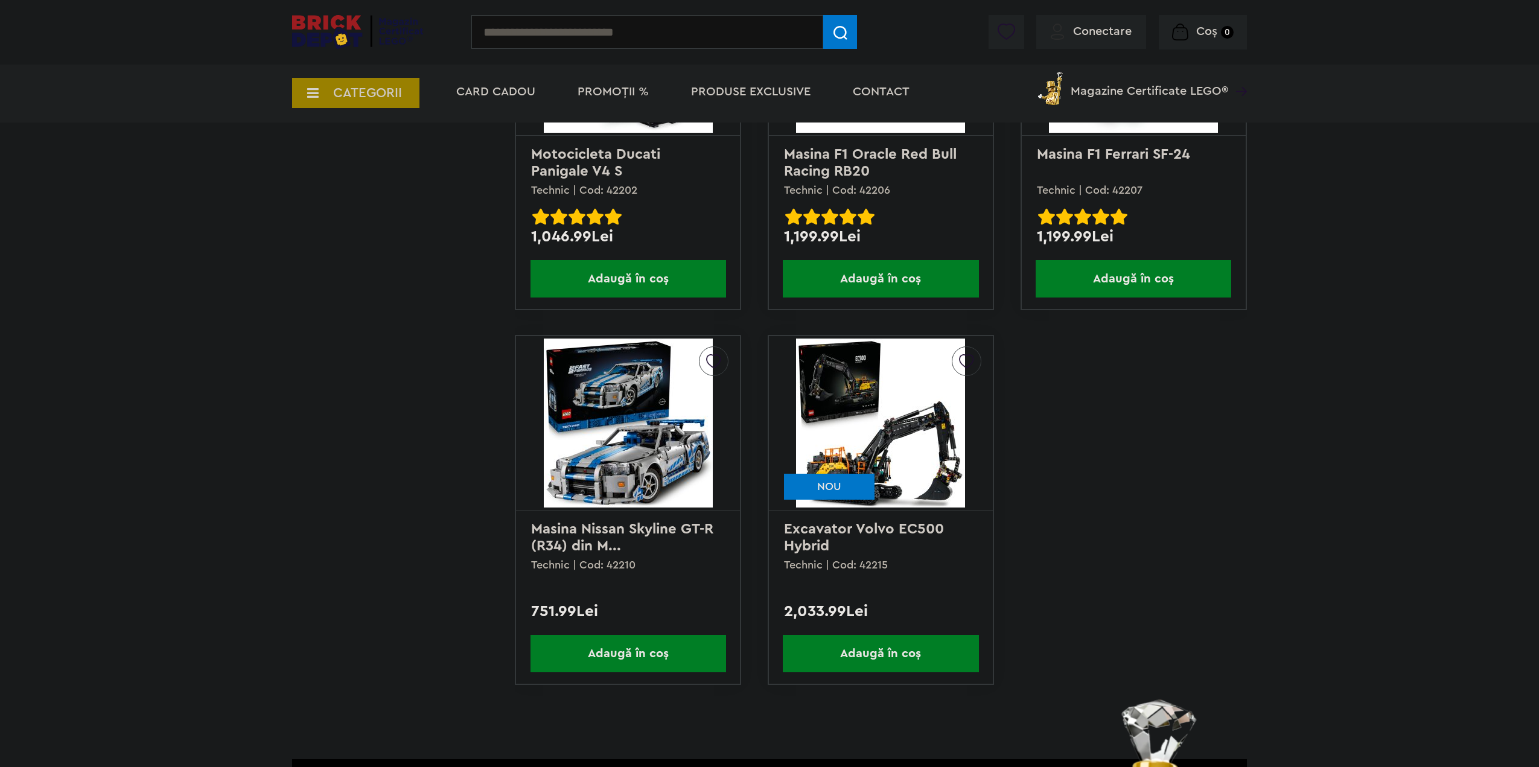
scroll to position [2776, 0]
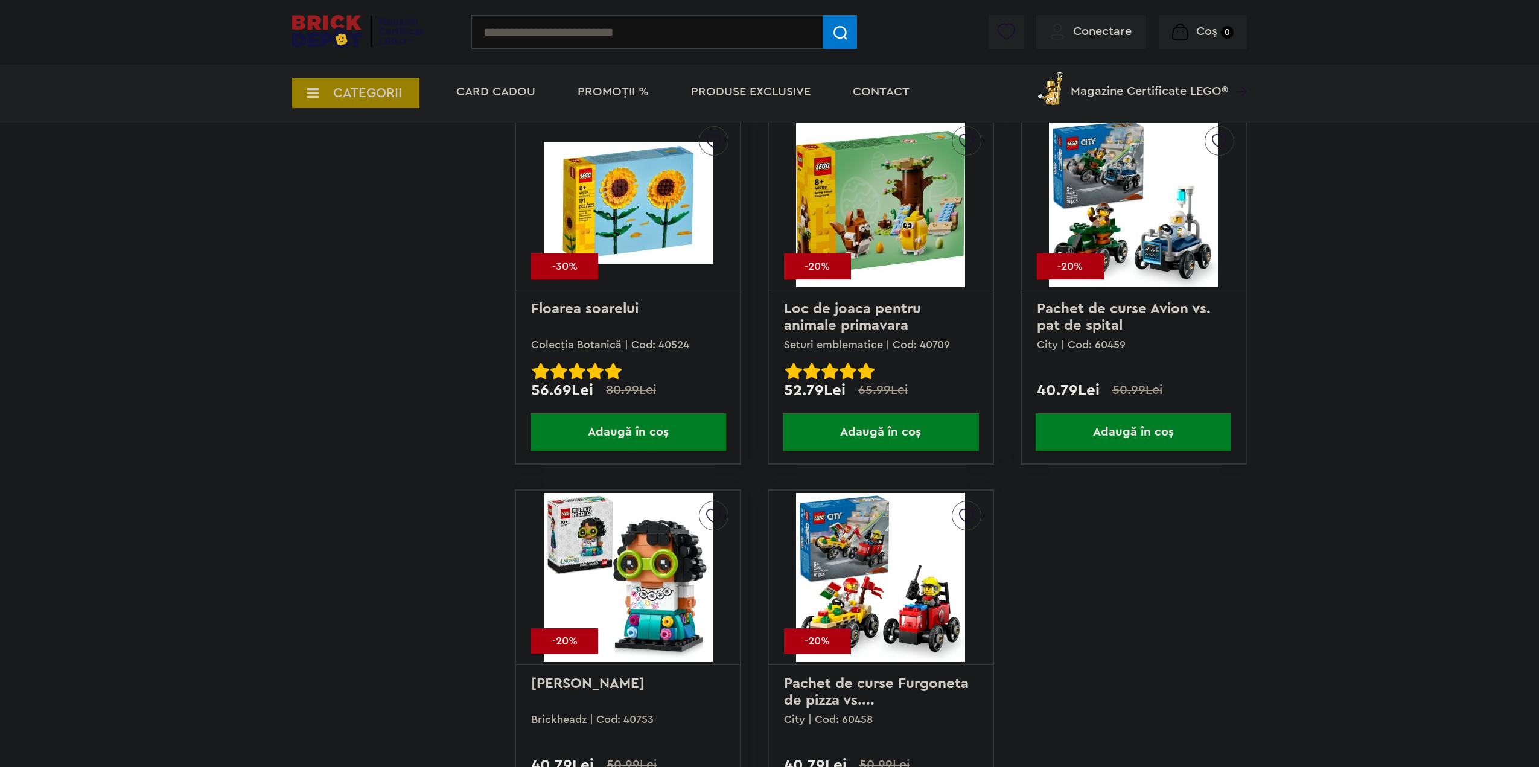
scroll to position [9414, 0]
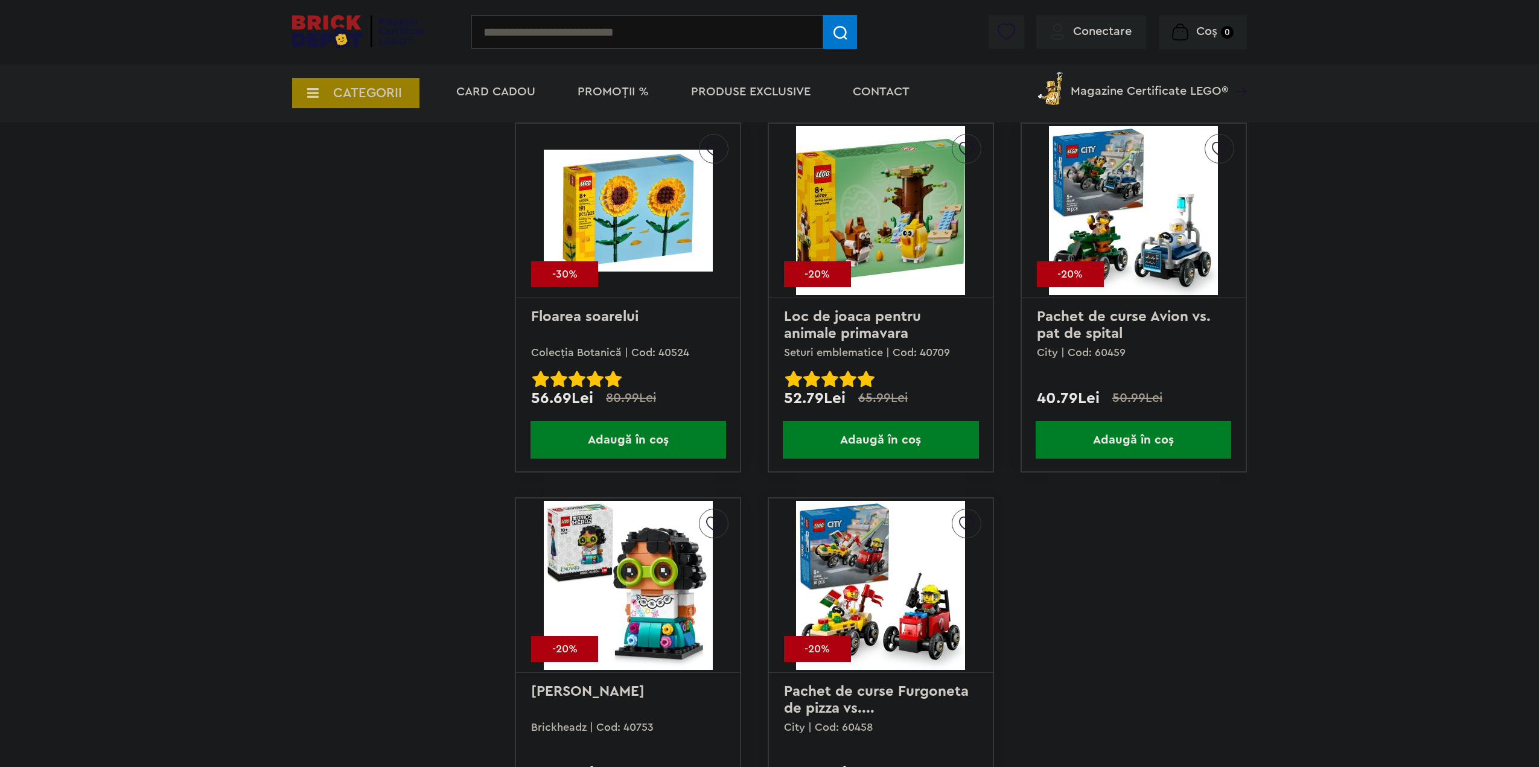
click at [619, 431] on span "Adaugă în coș" at bounding box center [628, 439] width 196 height 37
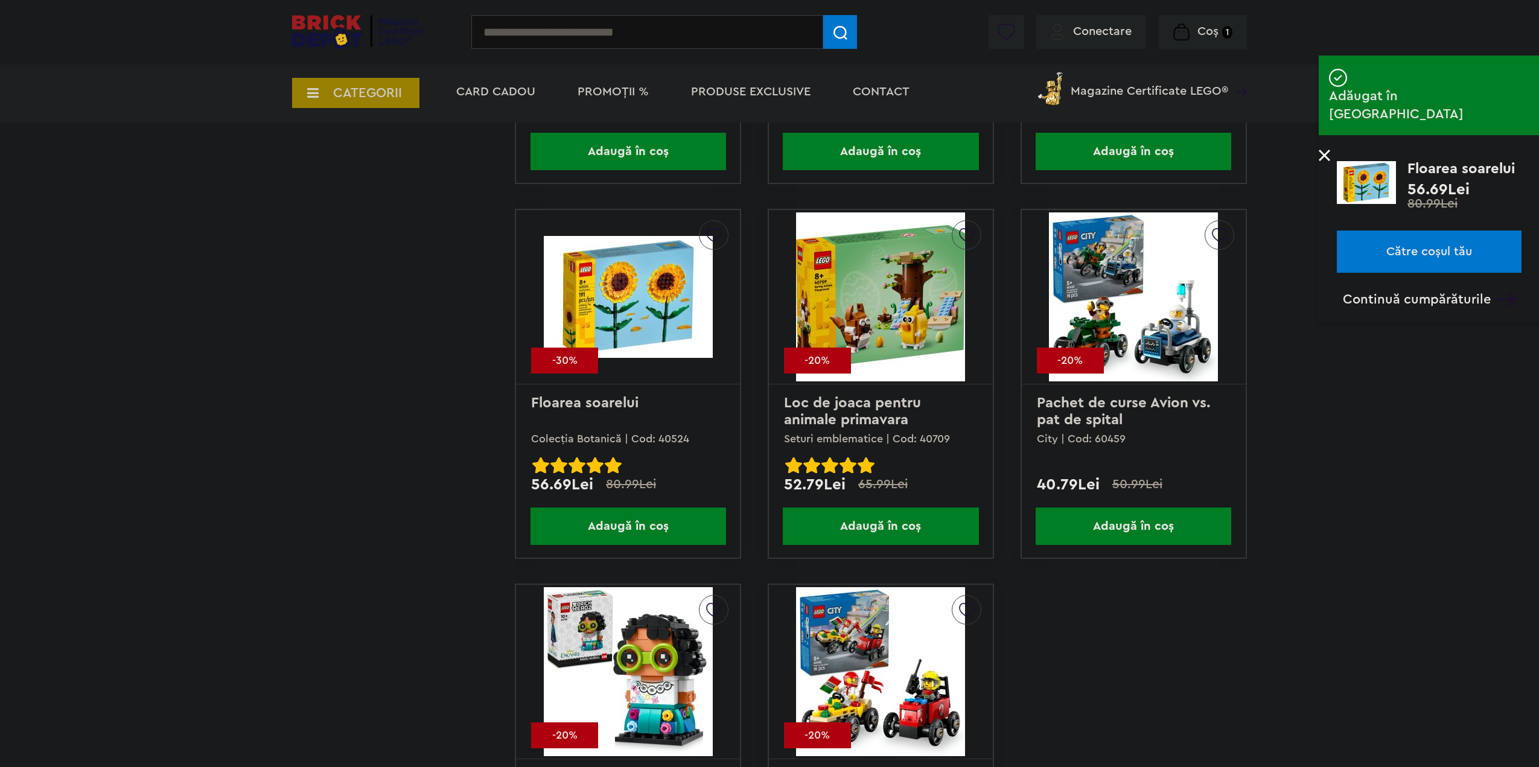
scroll to position [9233, 0]
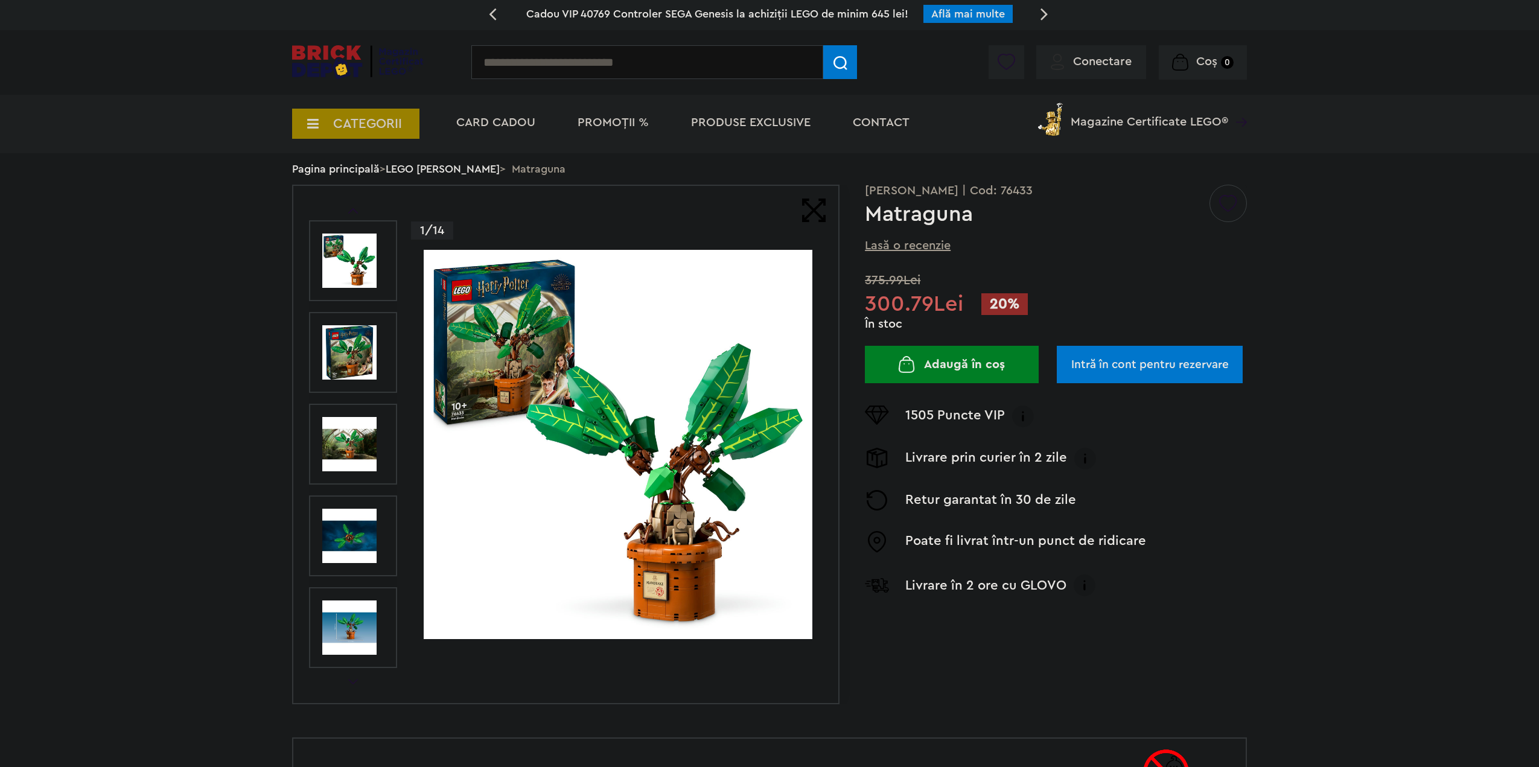
click at [340, 446] on img at bounding box center [349, 444] width 54 height 54
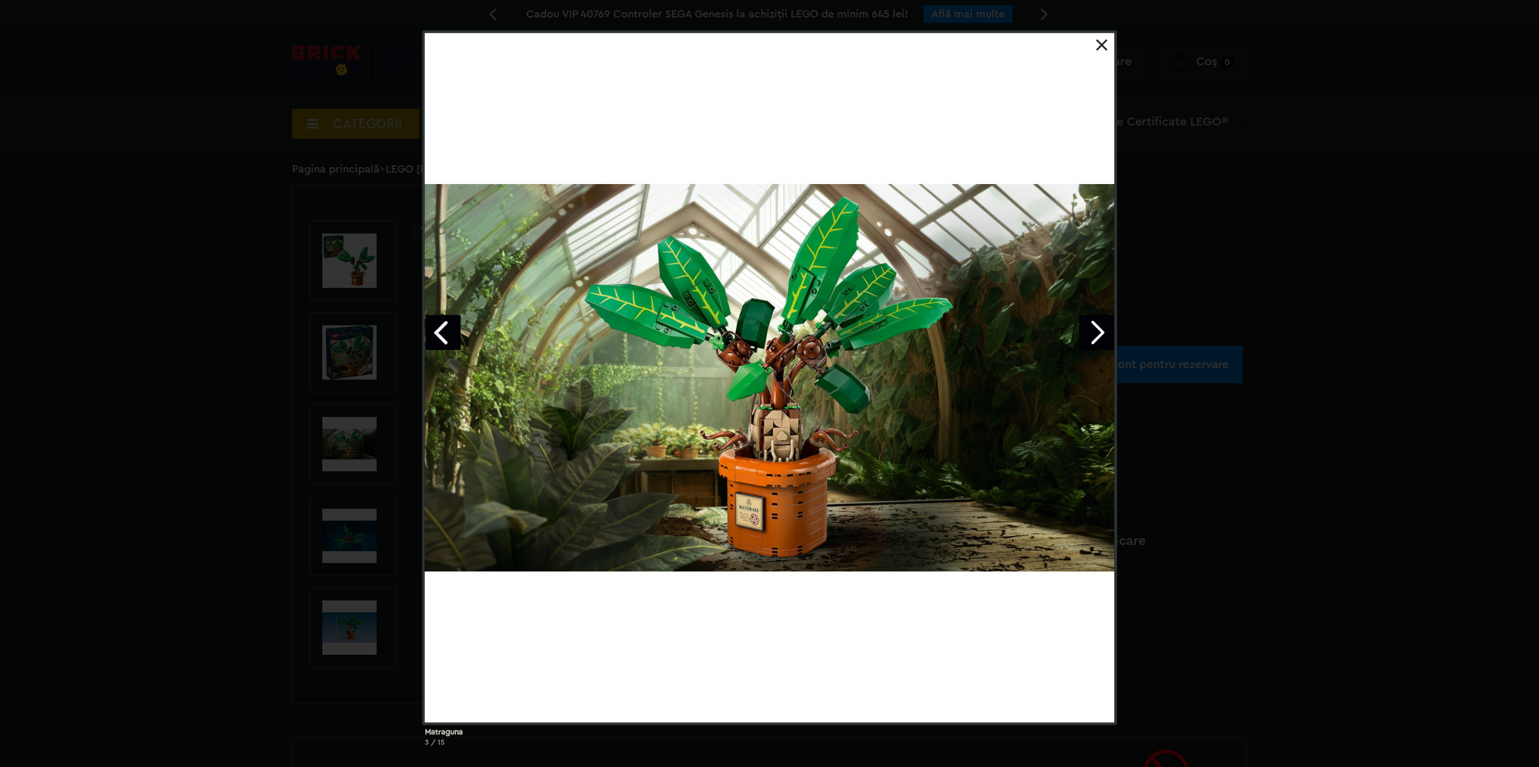
click at [259, 499] on div "Matraguna 3 / 15" at bounding box center [769, 393] width 1539 height 726
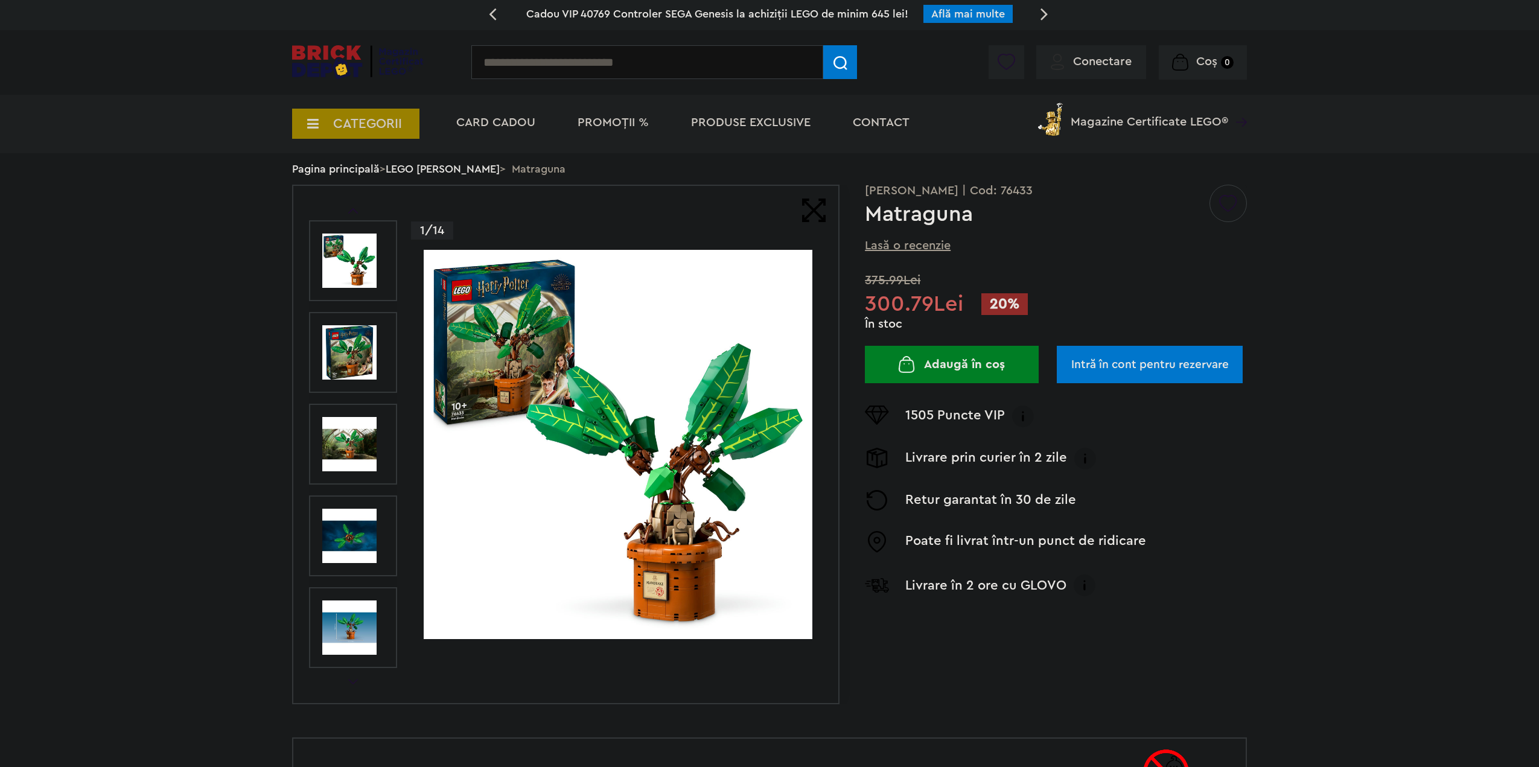
click at [365, 533] on img at bounding box center [349, 536] width 54 height 54
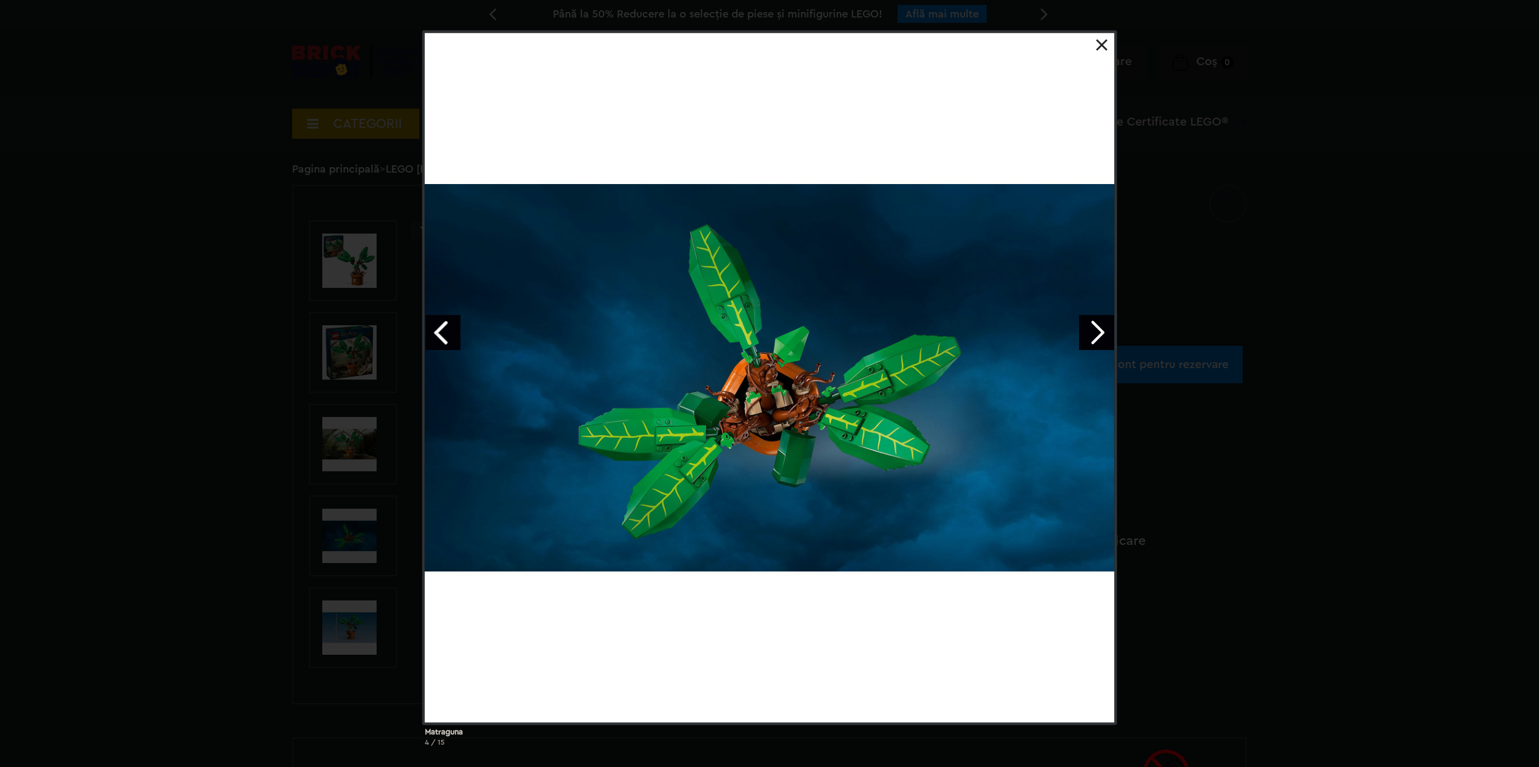
click at [1107, 334] on link "Next image" at bounding box center [1096, 332] width 35 height 35
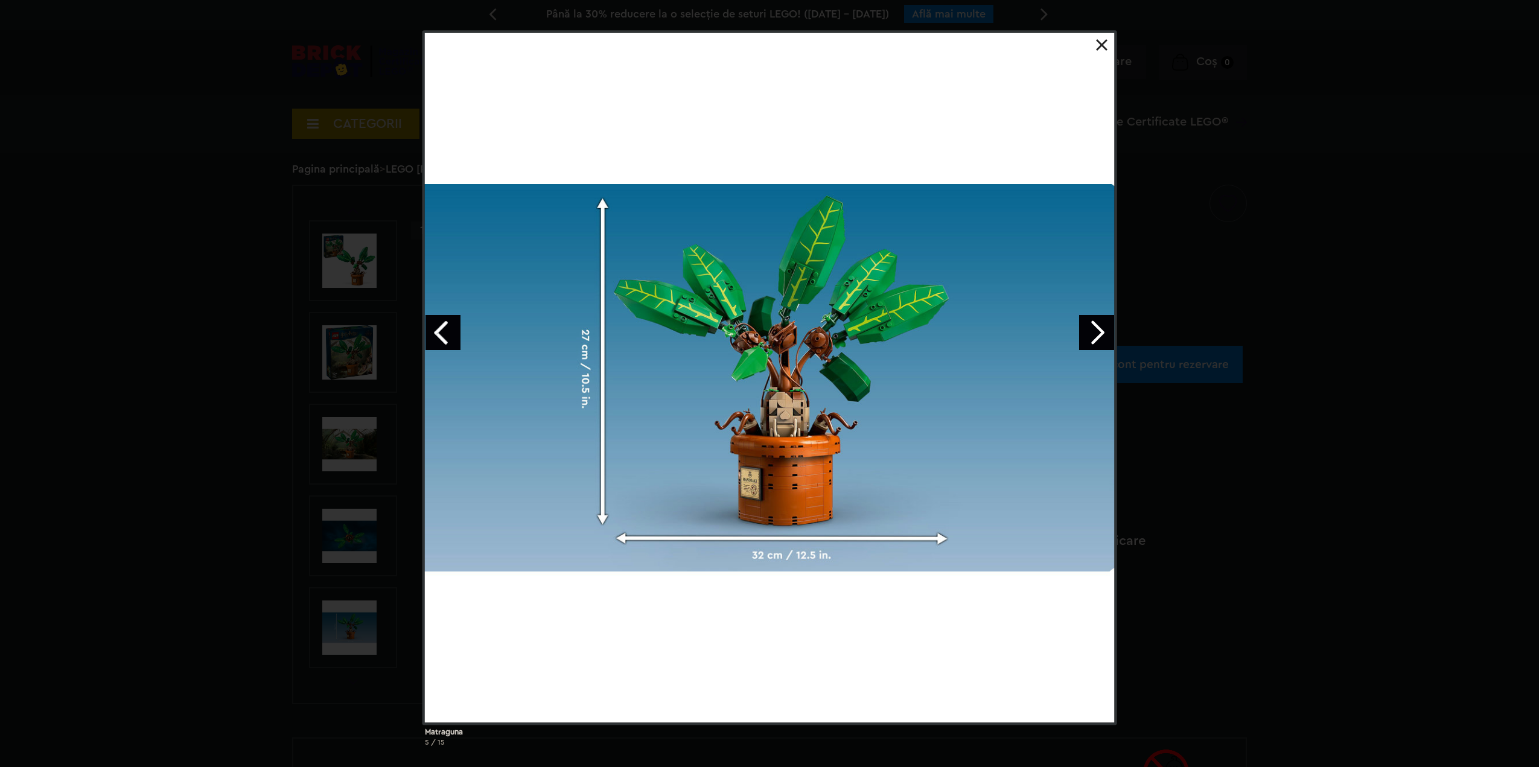
click at [1099, 334] on link "Next image" at bounding box center [1096, 332] width 35 height 35
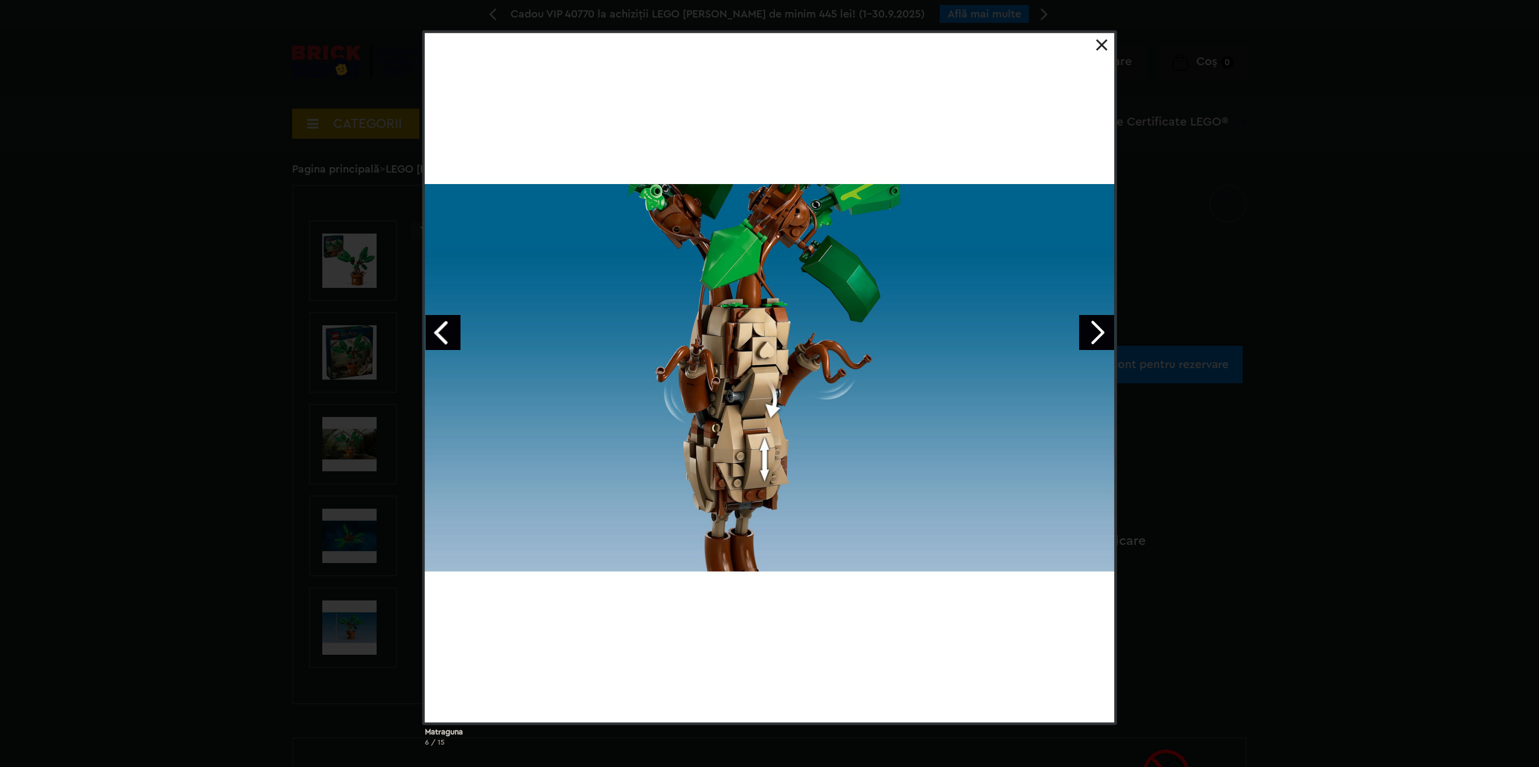
click at [1099, 334] on link "Next image" at bounding box center [1096, 332] width 35 height 35
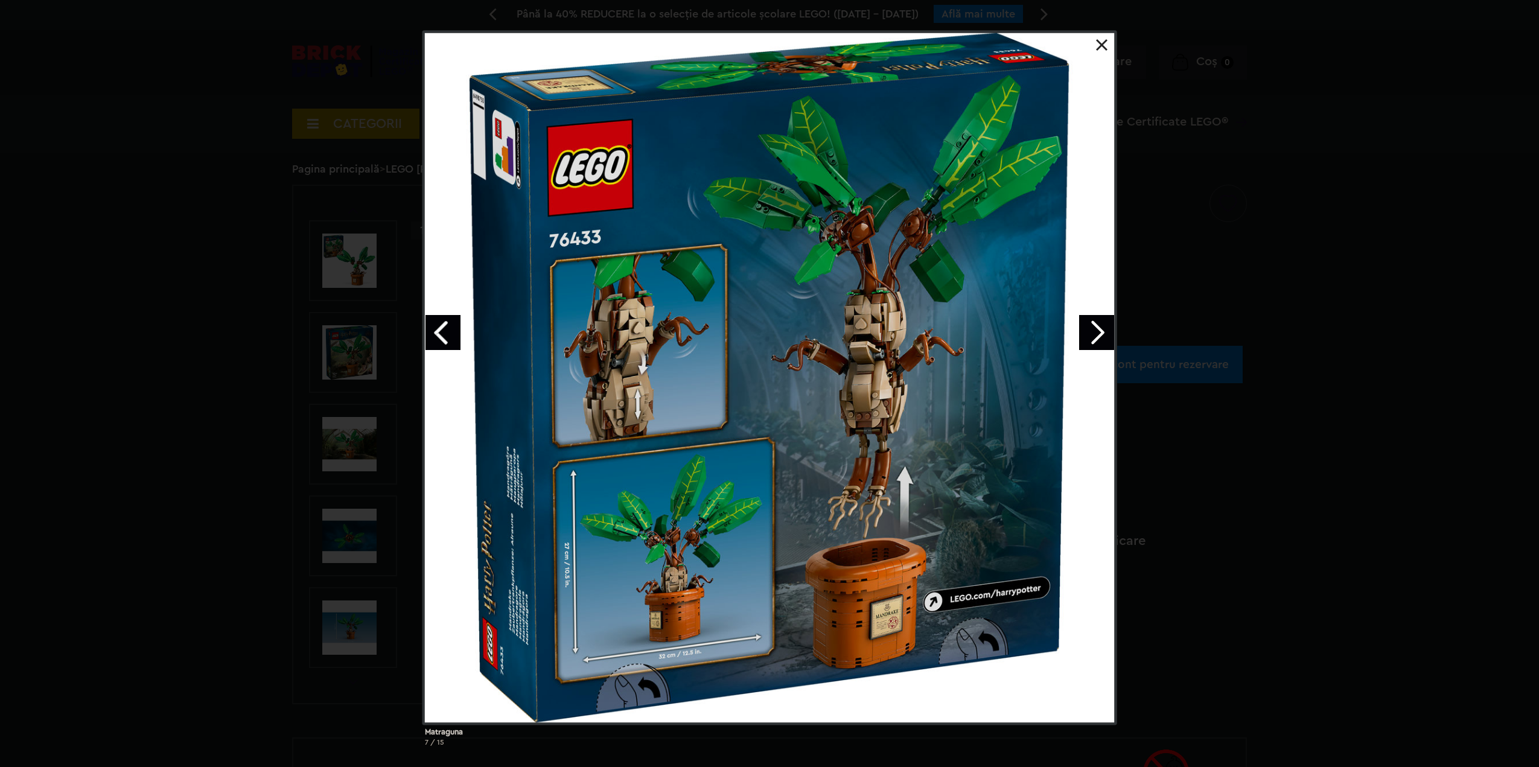
click at [316, 329] on div "Matraguna 7 / 15" at bounding box center [769, 393] width 1539 height 726
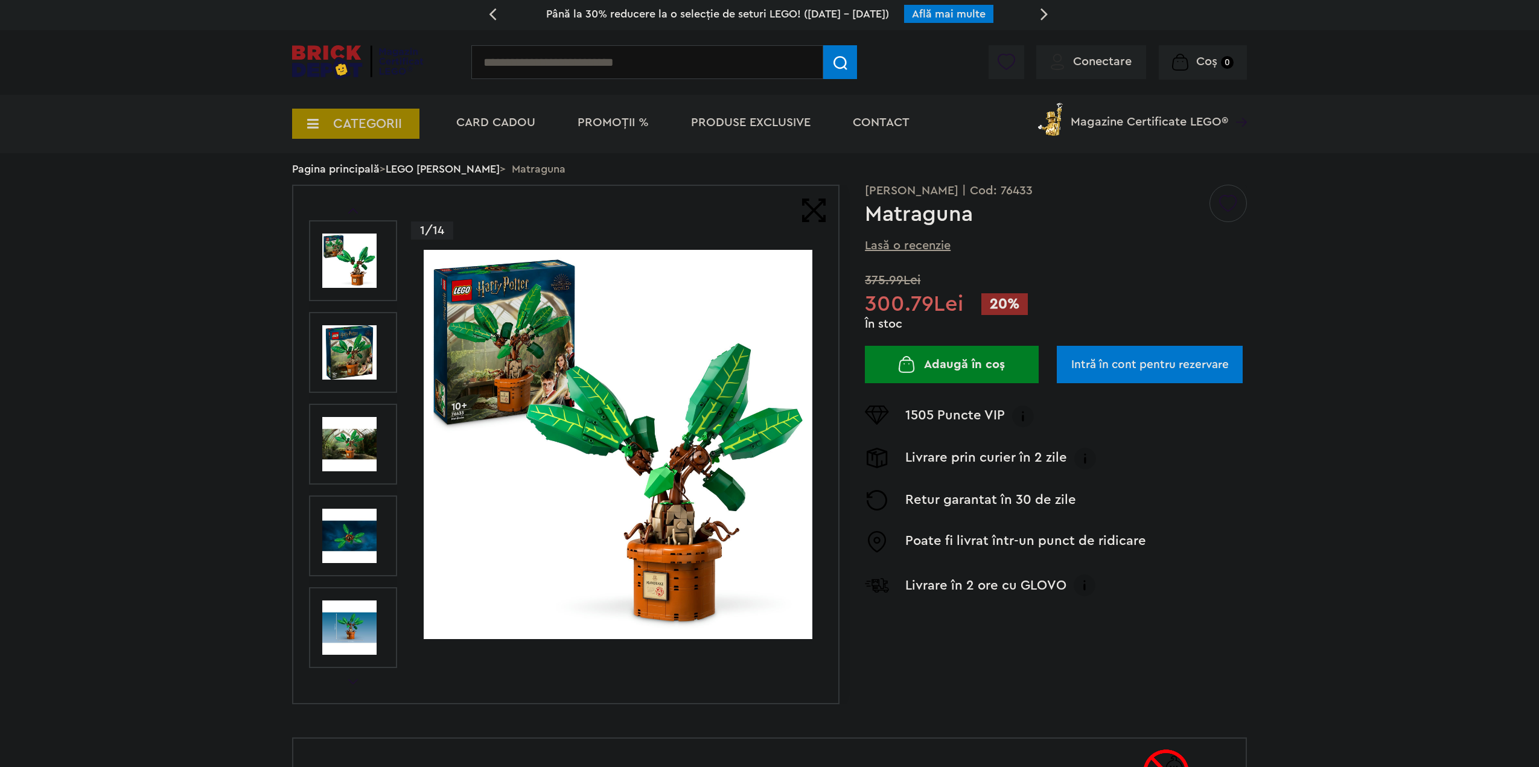
click at [358, 380] on img at bounding box center [349, 352] width 54 height 54
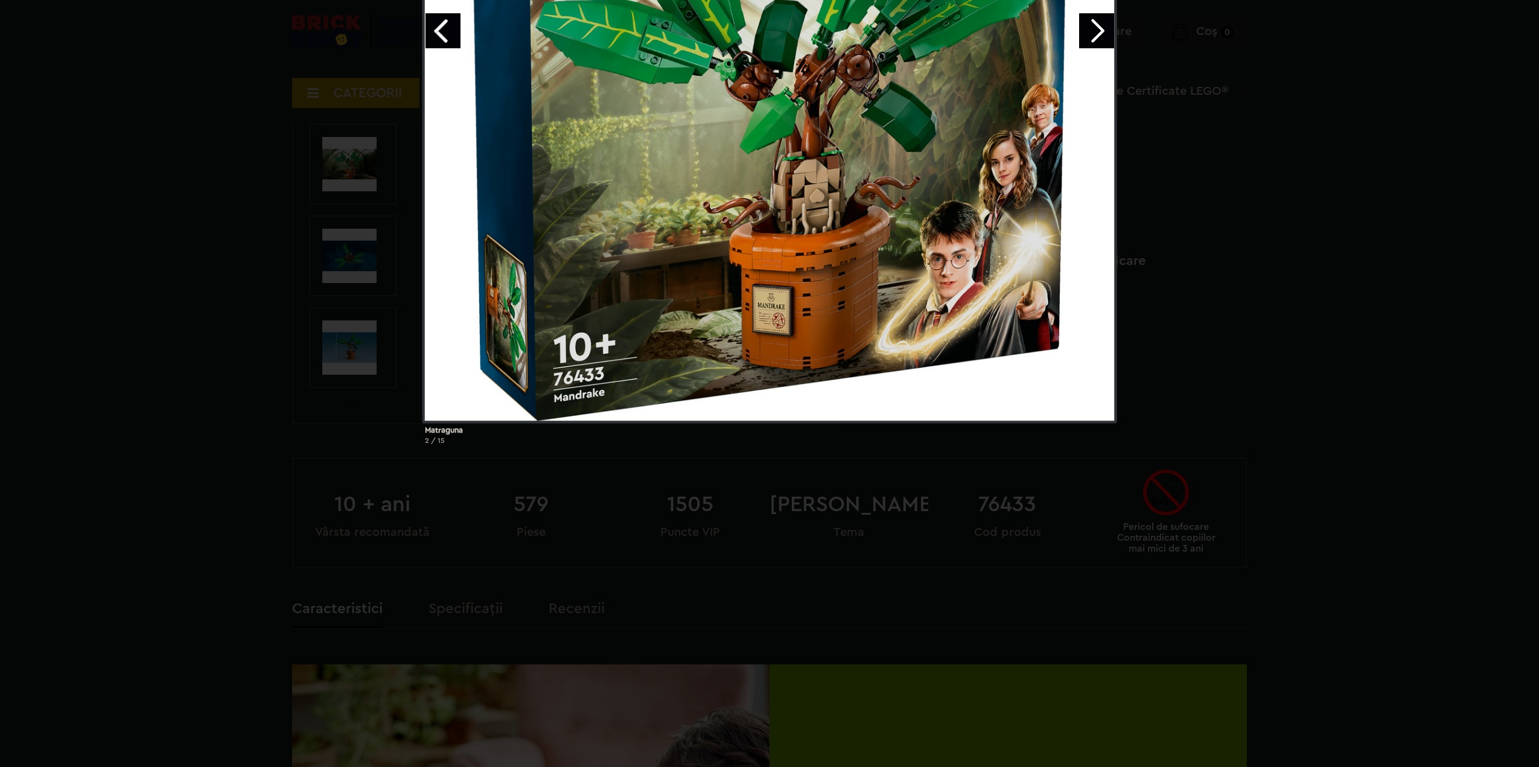
drag, startPoint x: 161, startPoint y: 403, endPoint x: 156, endPoint y: 374, distance: 30.1
click at [172, 386] on div "Matraguna 2 / 15" at bounding box center [769, 91] width 1539 height 726
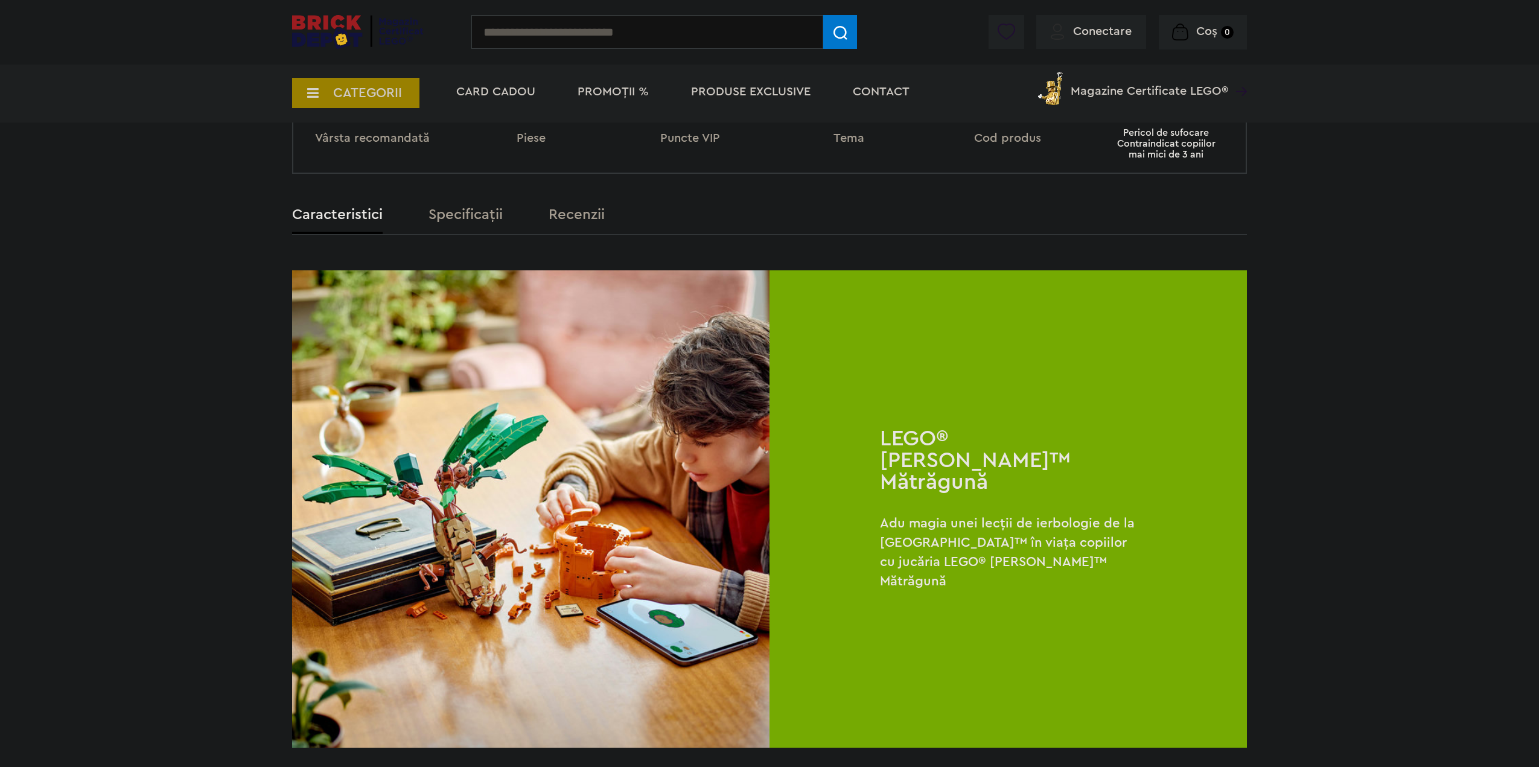
scroll to position [724, 0]
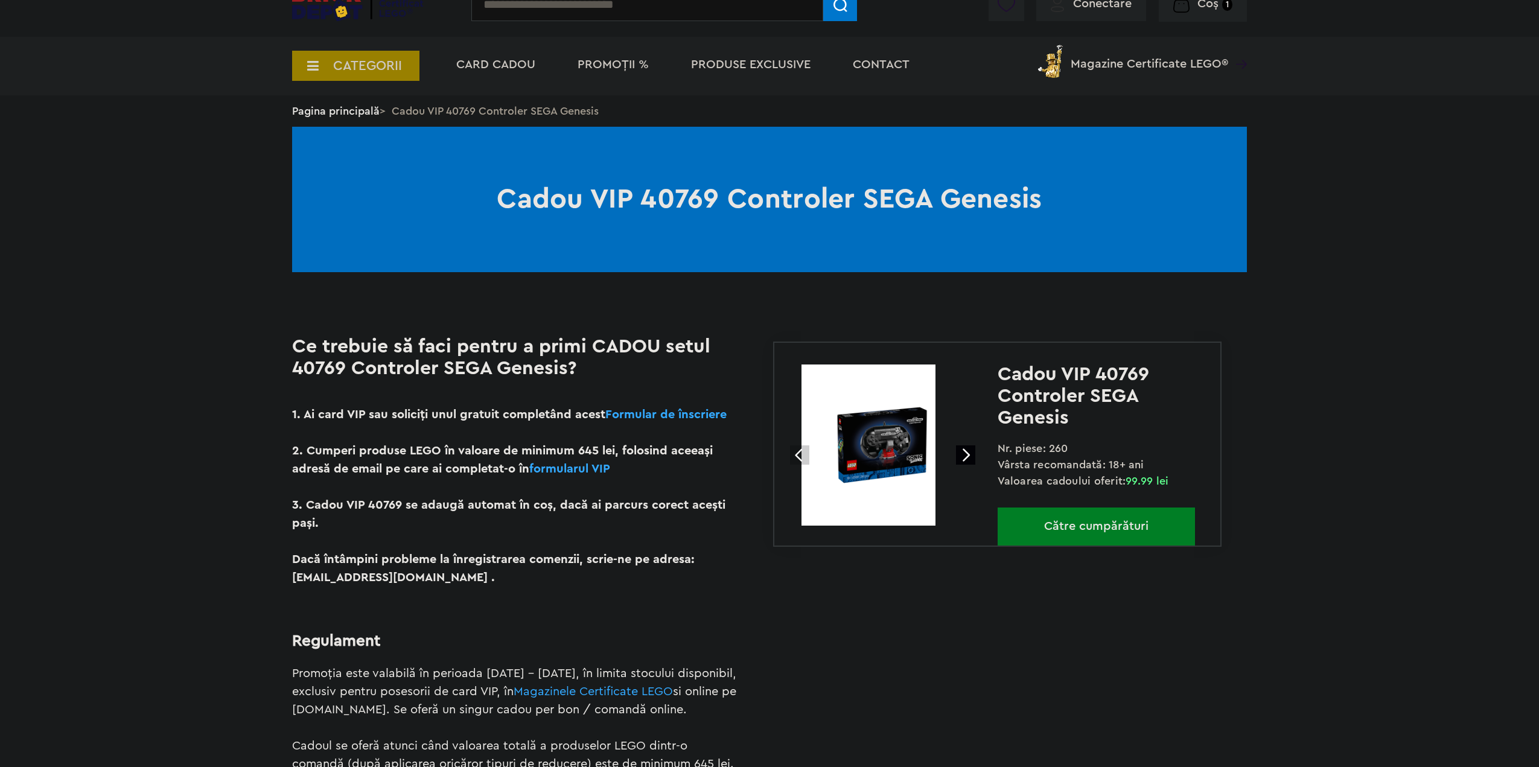
scroll to position [241, 0]
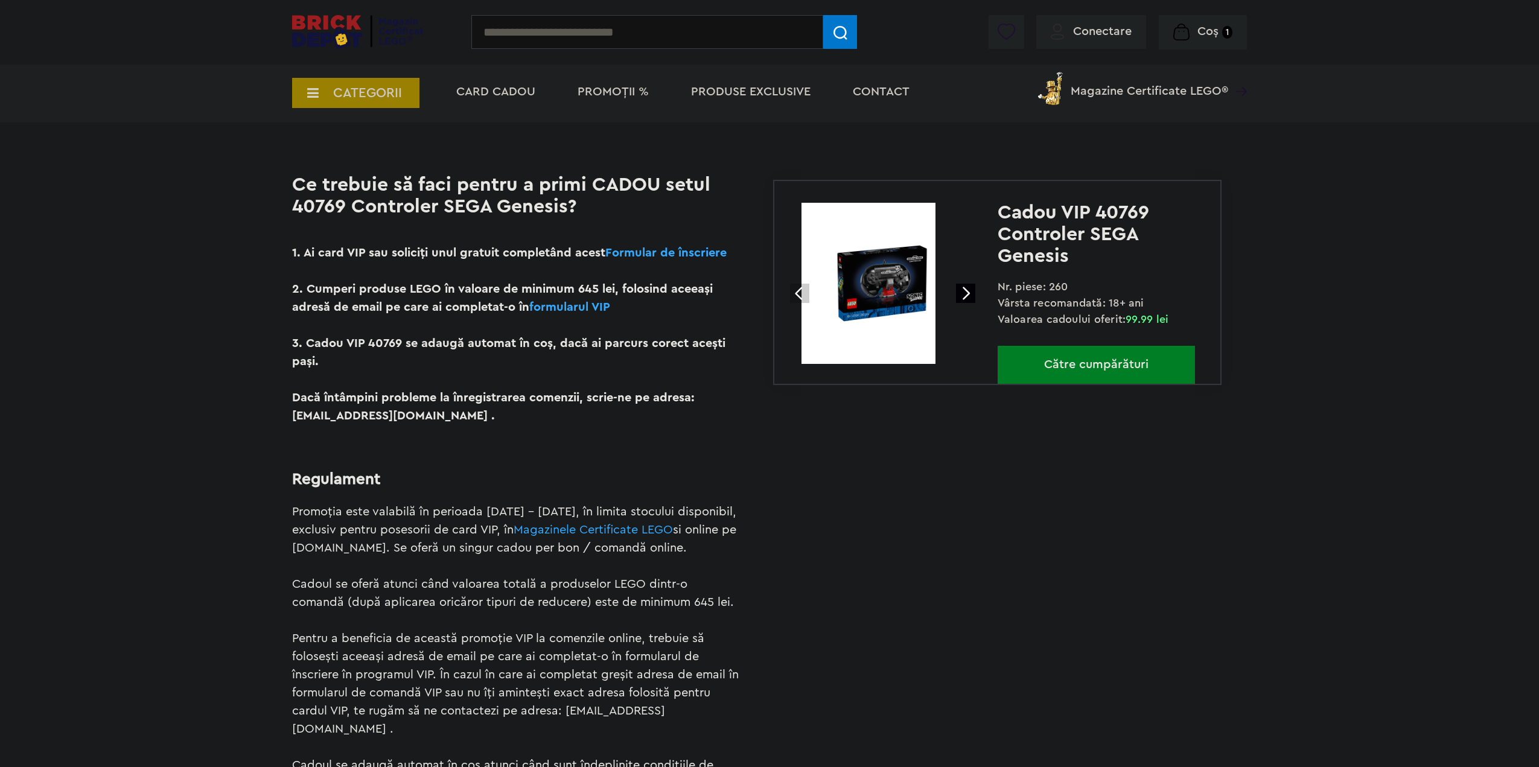
click at [965, 294] on link at bounding box center [965, 293] width 19 height 19
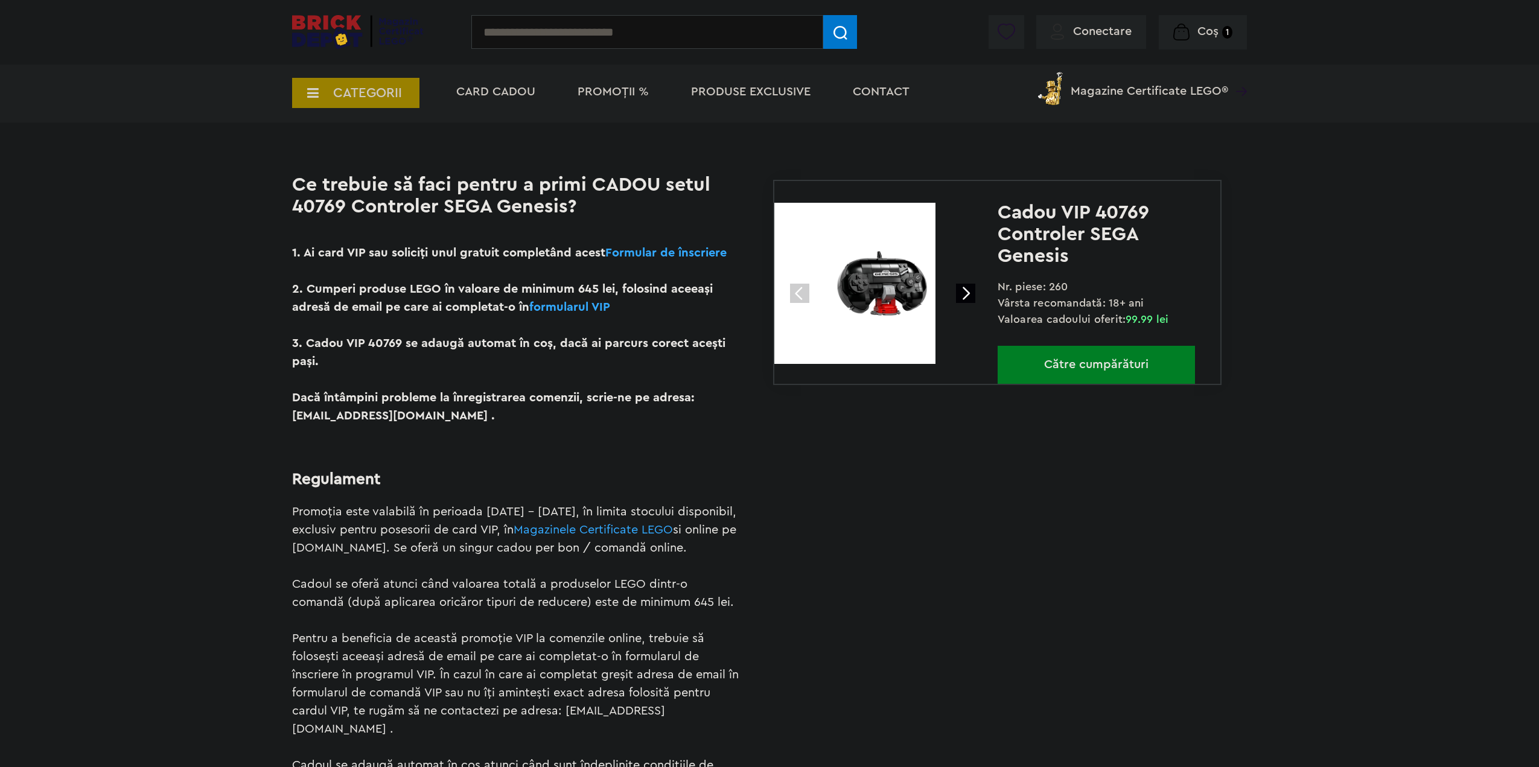
click at [967, 285] on link at bounding box center [965, 293] width 19 height 19
click at [967, 290] on link at bounding box center [965, 293] width 19 height 19
click at [966, 294] on link at bounding box center [965, 293] width 19 height 19
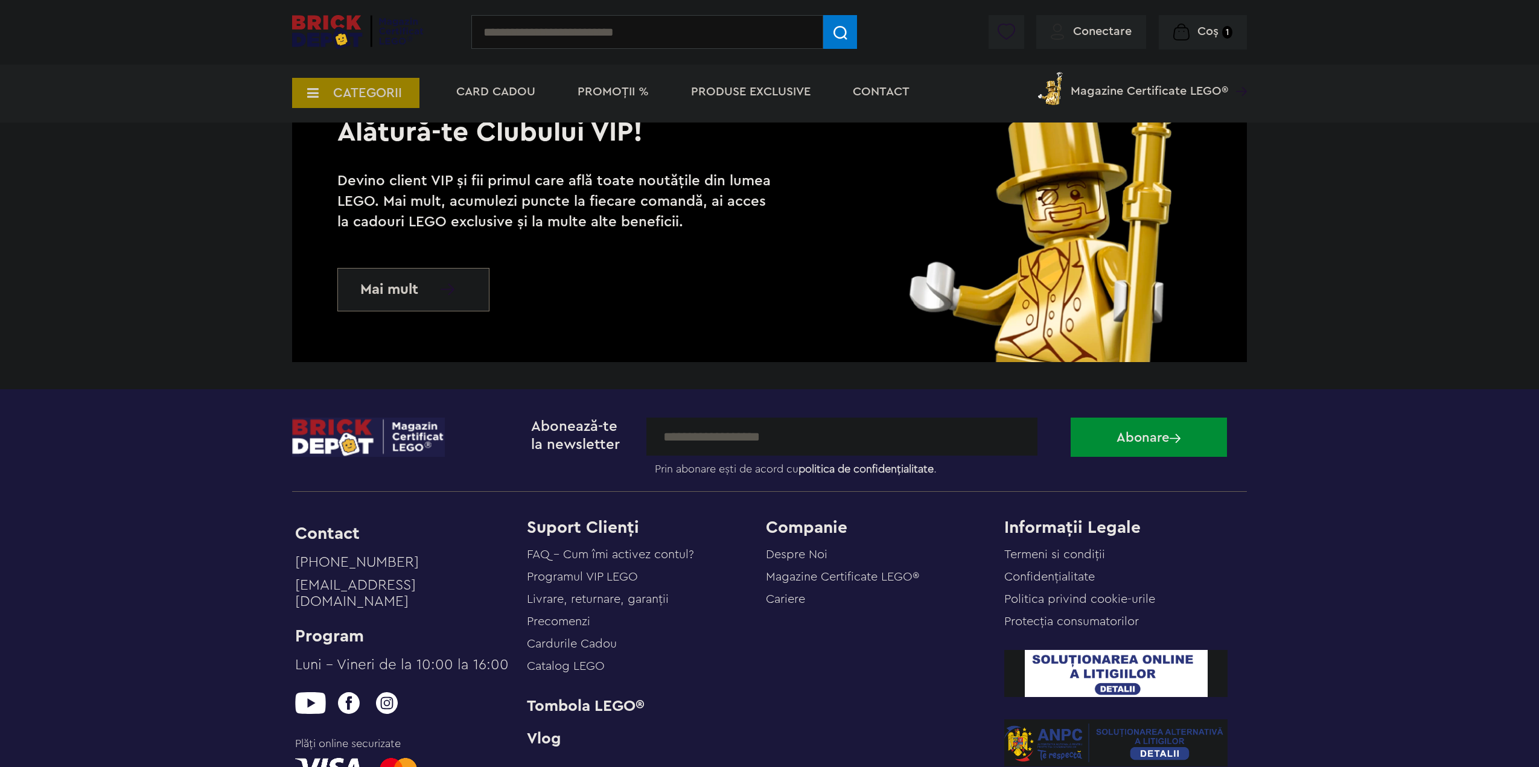
scroll to position [1147, 0]
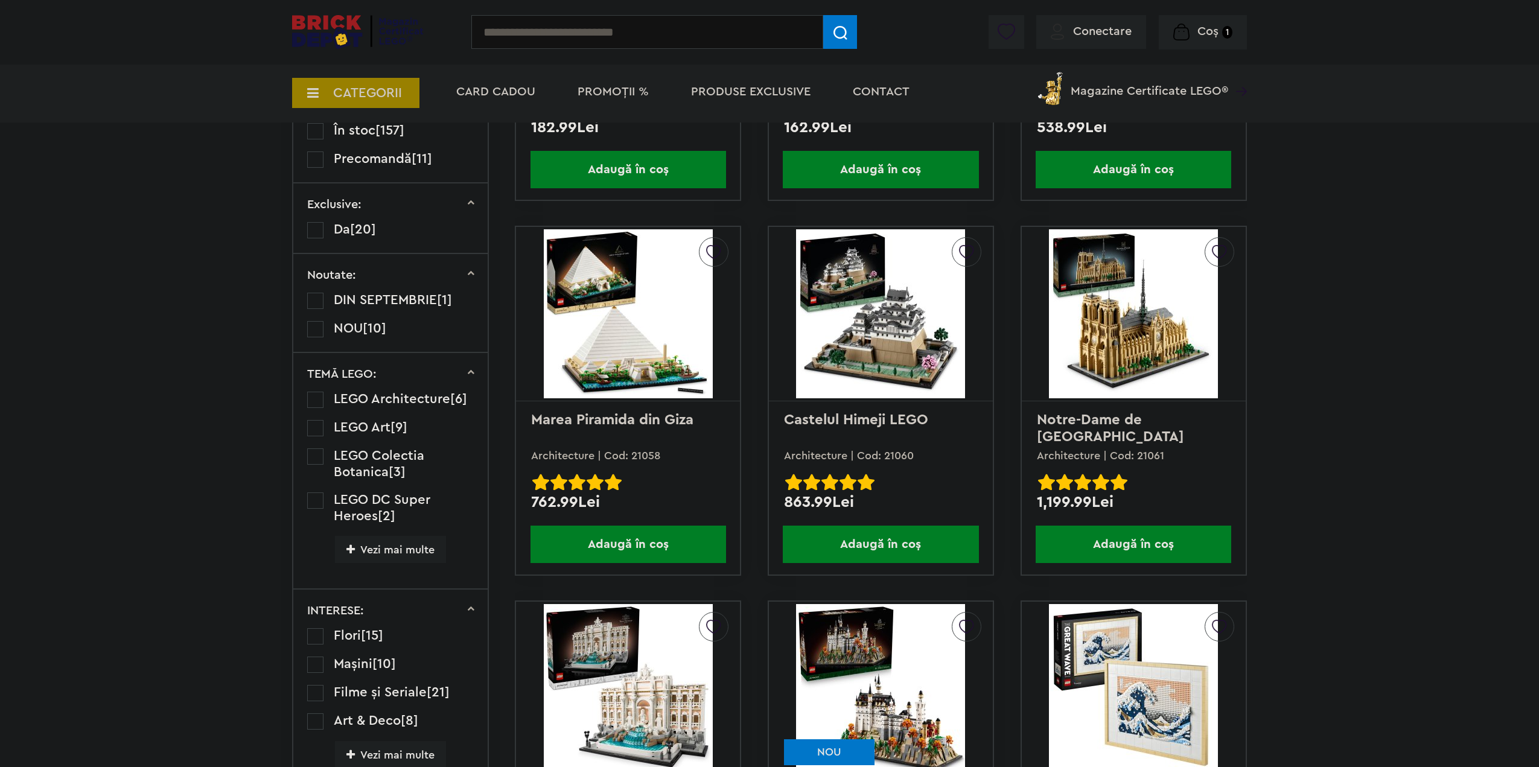
scroll to position [845, 0]
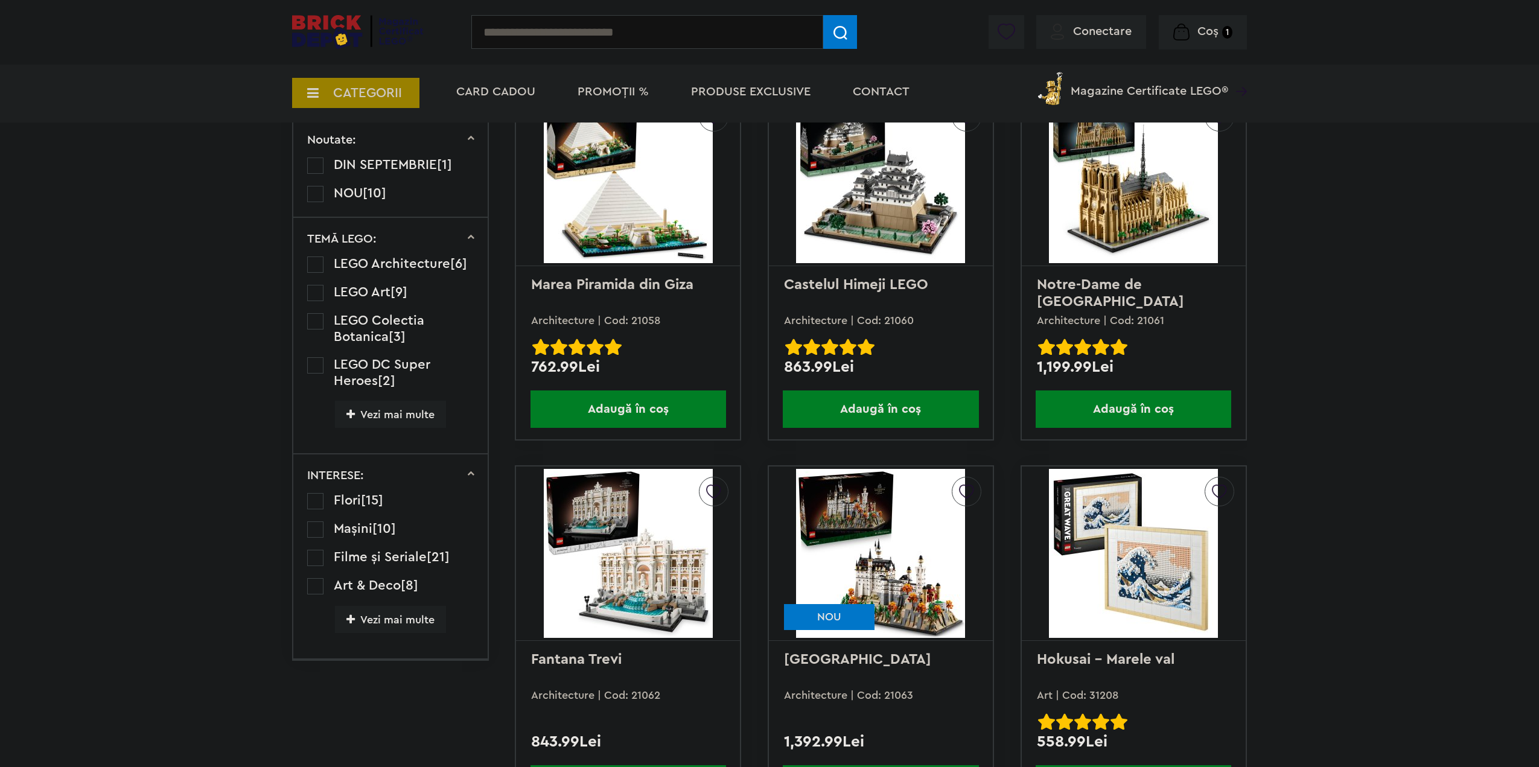
click at [1054, 193] on img at bounding box center [1133, 178] width 169 height 169
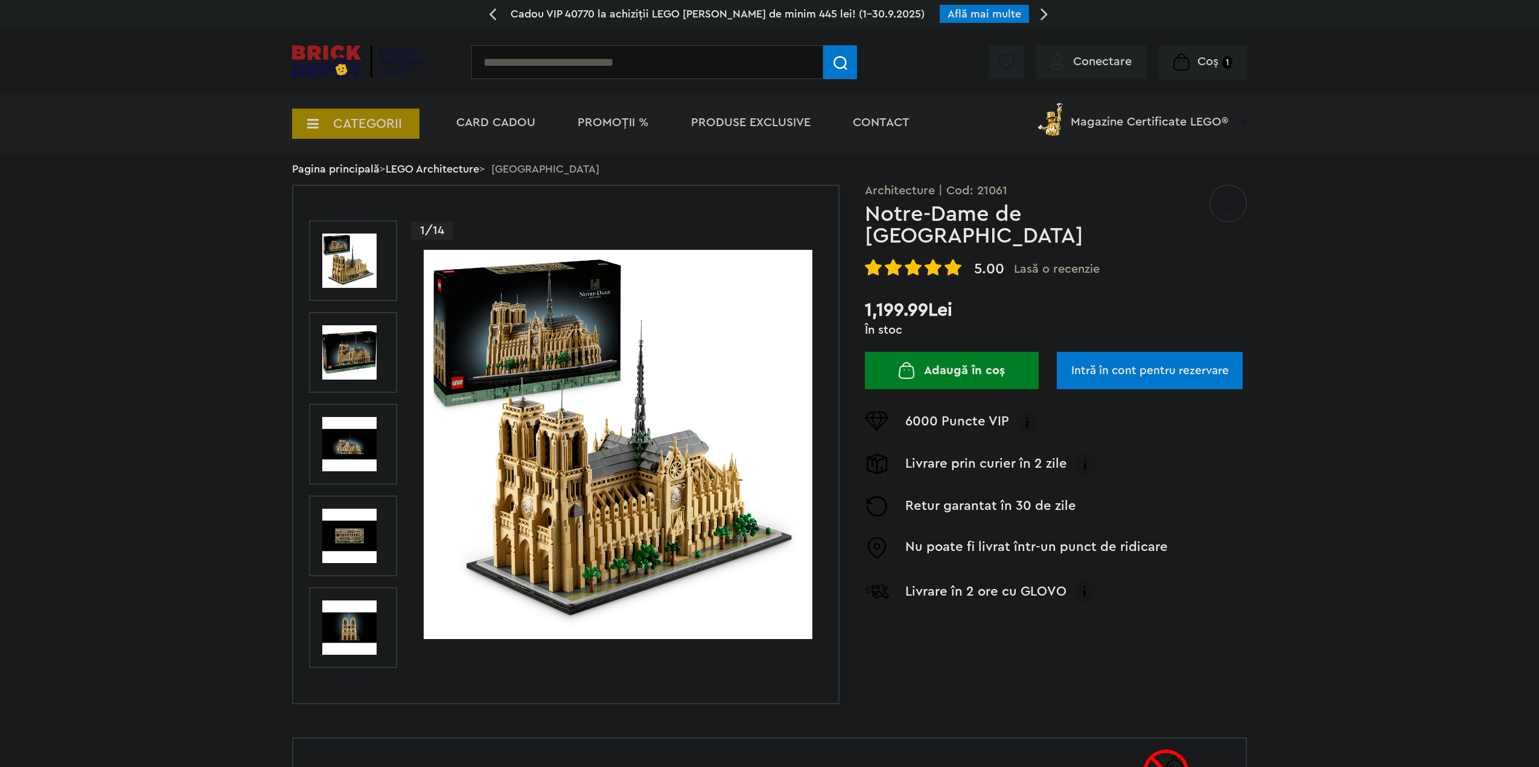
click at [340, 448] on img at bounding box center [349, 444] width 54 height 54
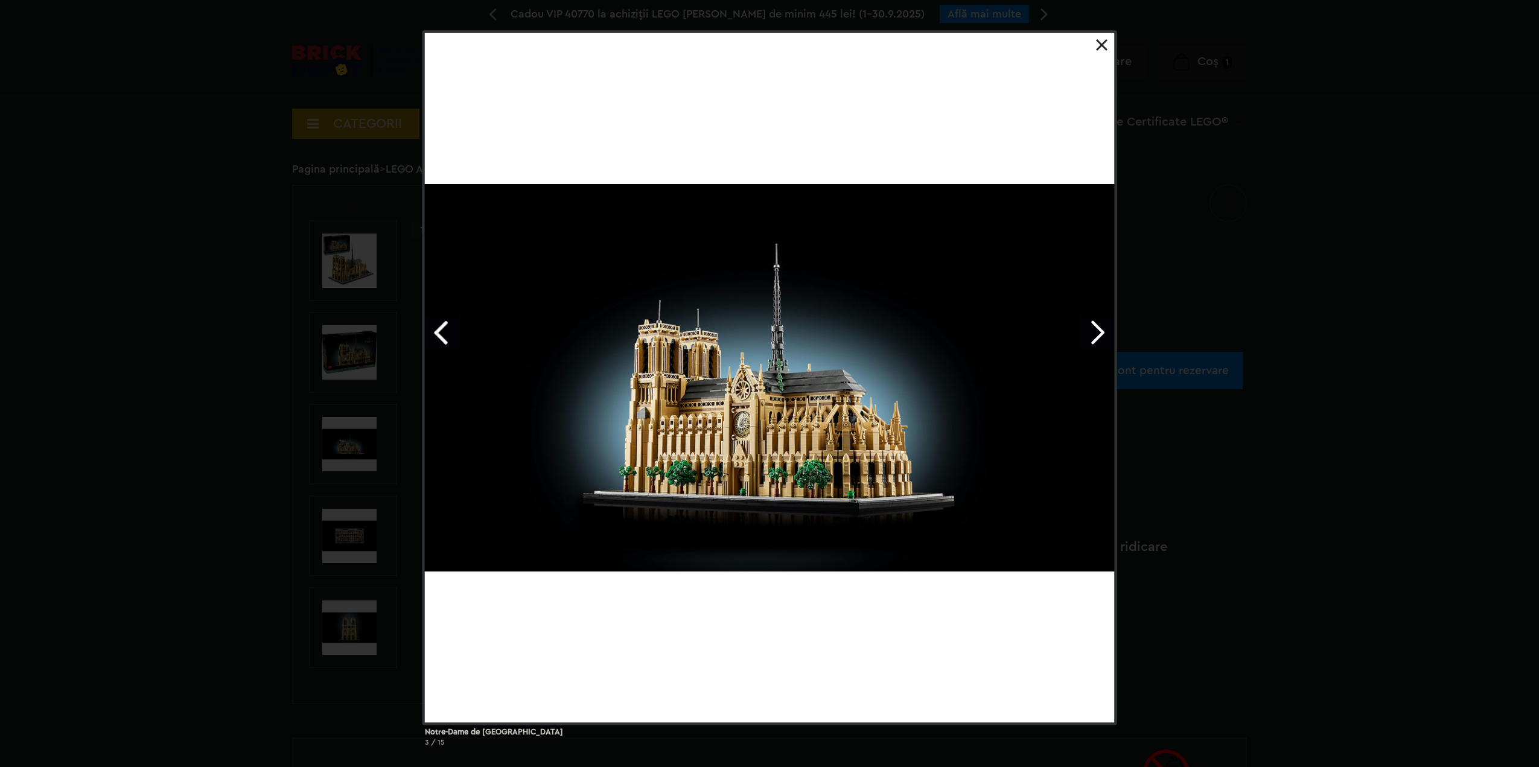
click at [1217, 74] on div "Notre-Dame de Paris 3 / 15" at bounding box center [769, 393] width 1539 height 726
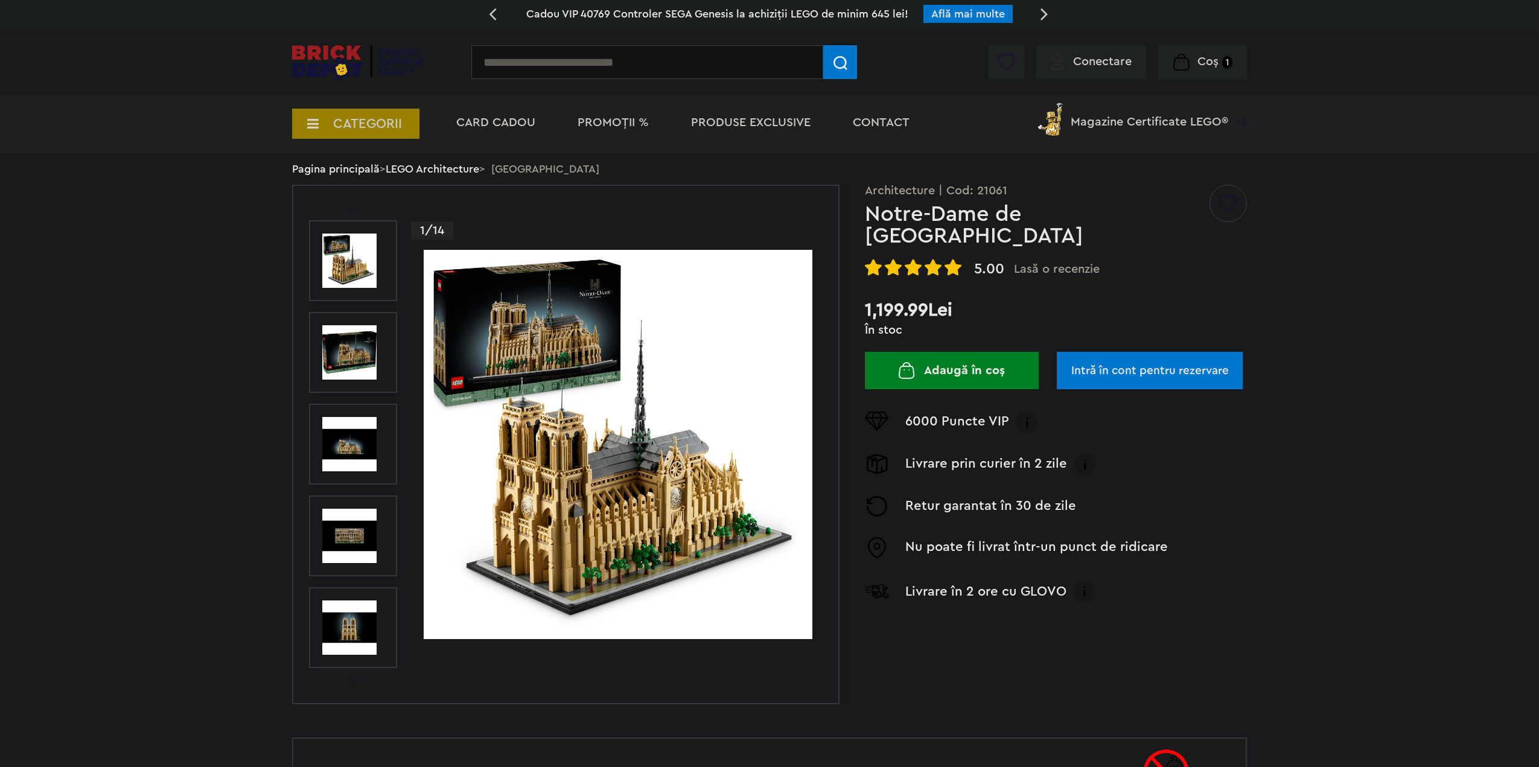
click at [728, 126] on span "Produse exclusive" at bounding box center [750, 122] width 119 height 12
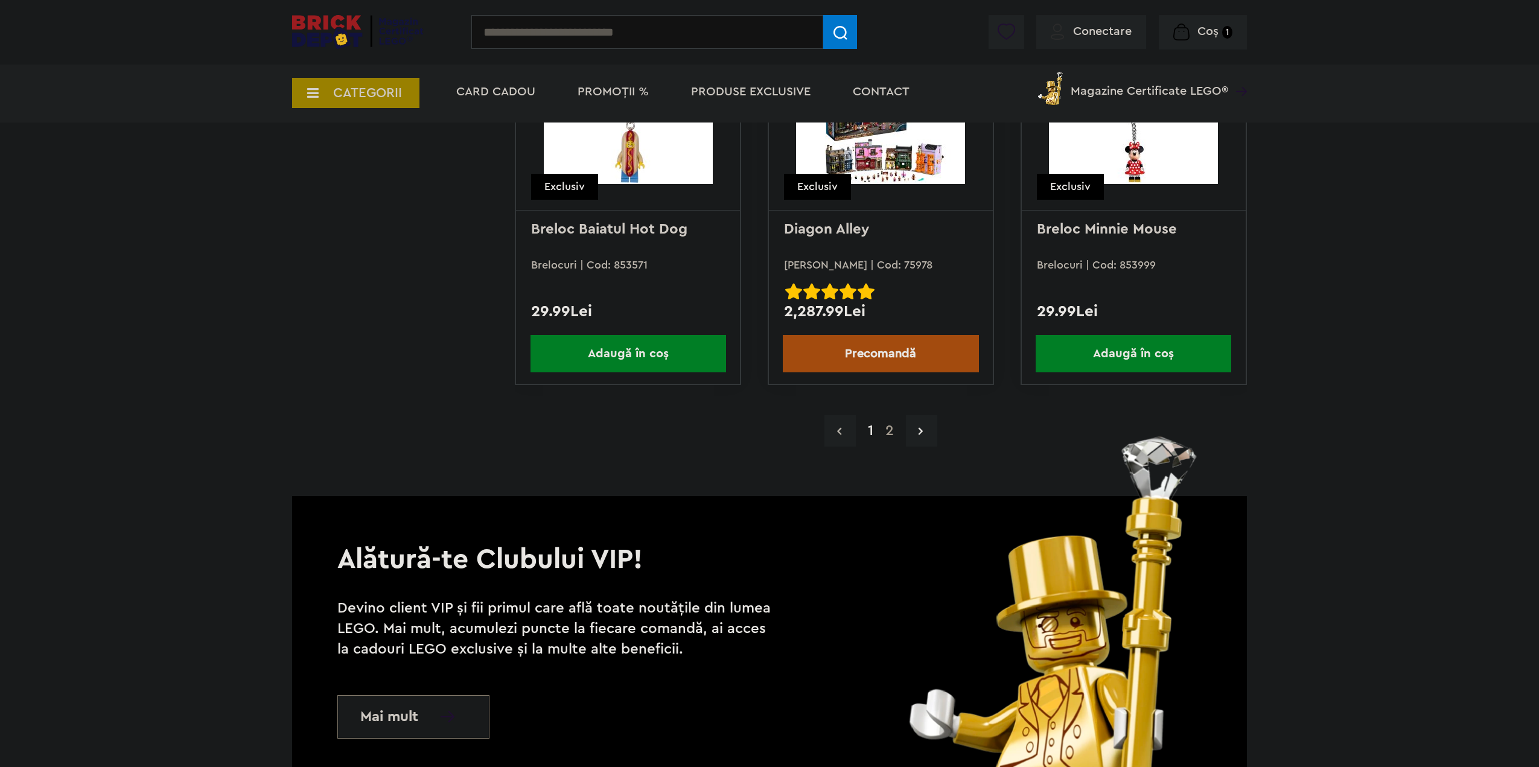
scroll to position [11465, 0]
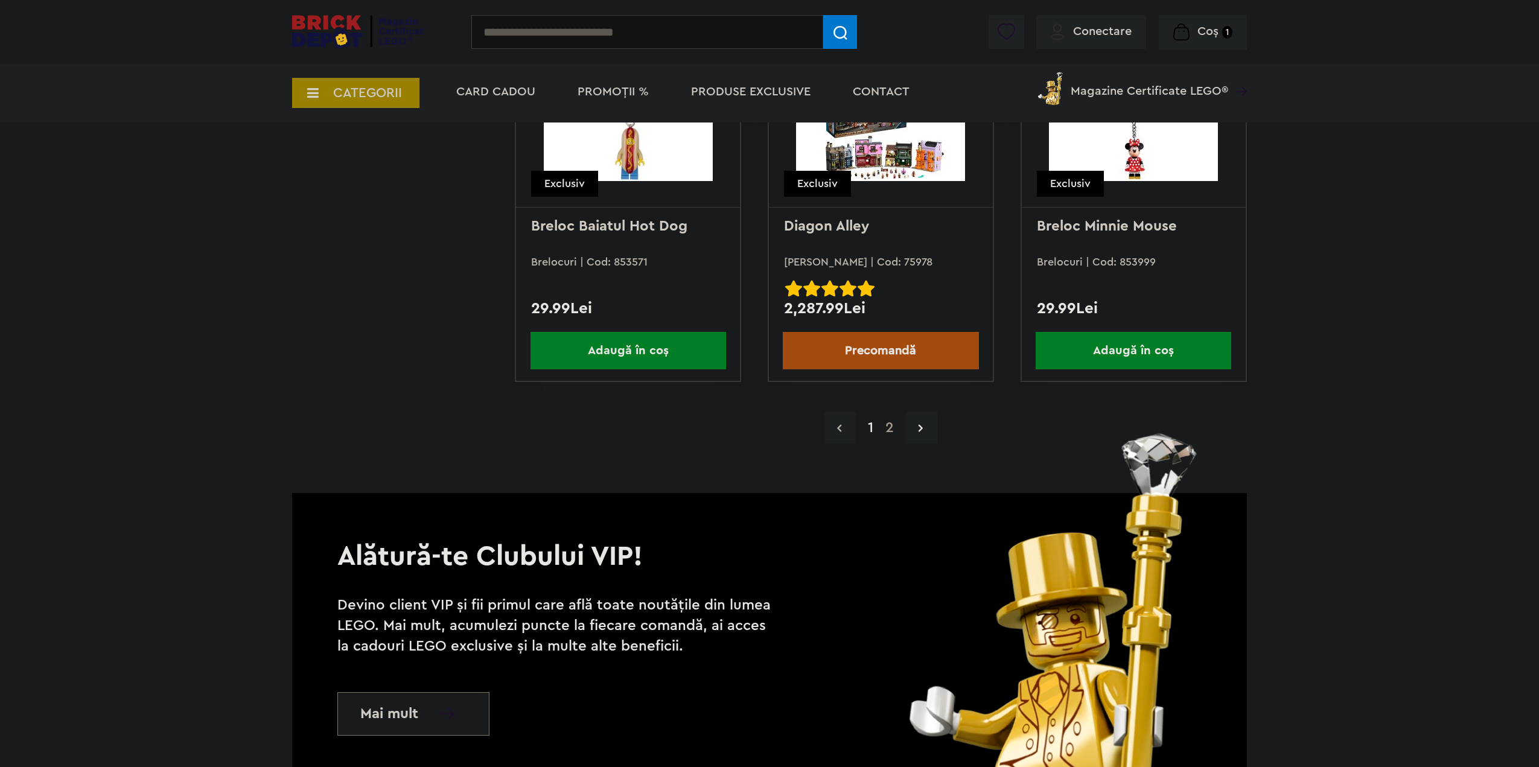
click at [891, 430] on link "2" at bounding box center [889, 428] width 21 height 14
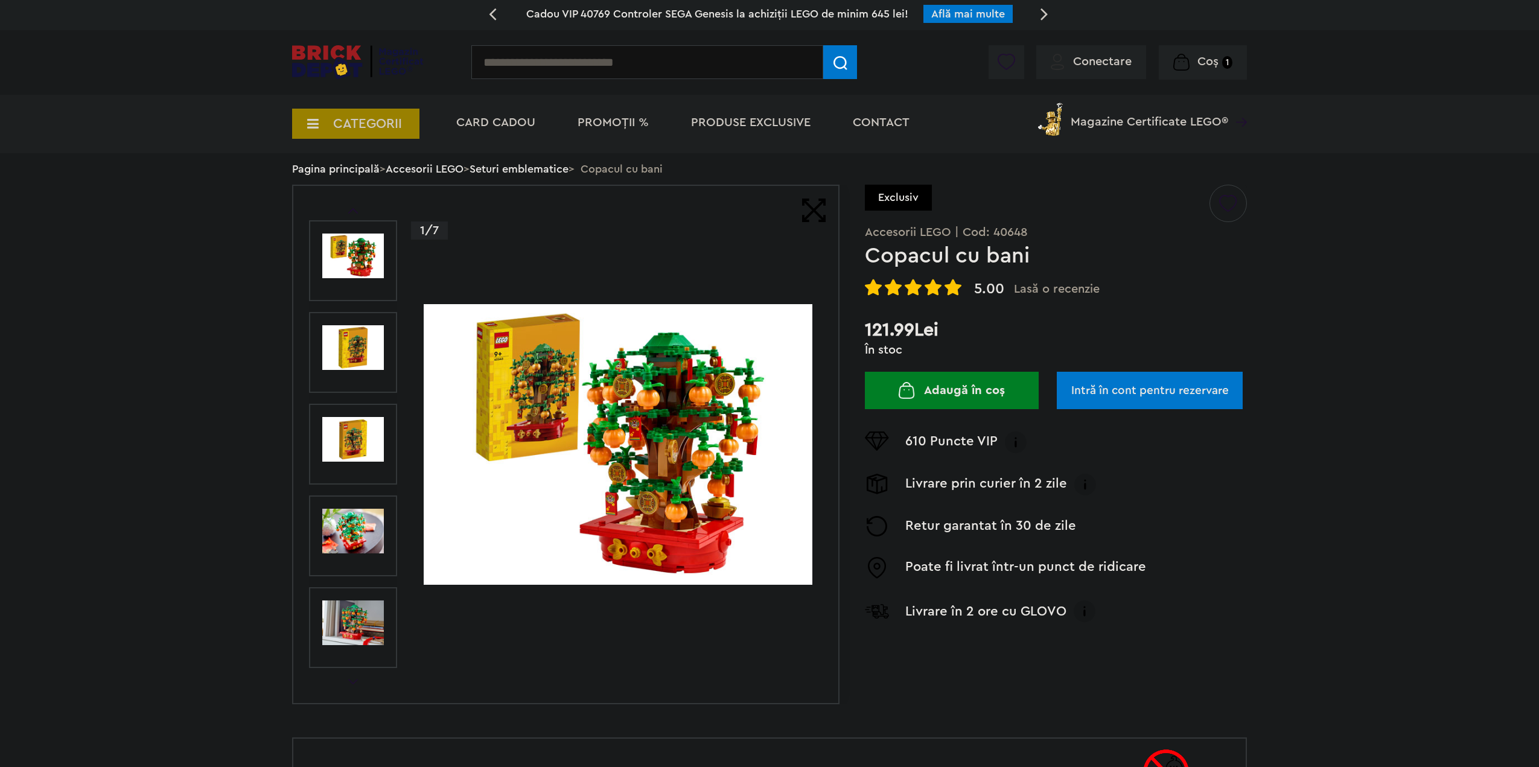
click at [334, 527] on img at bounding box center [353, 531] width 62 height 45
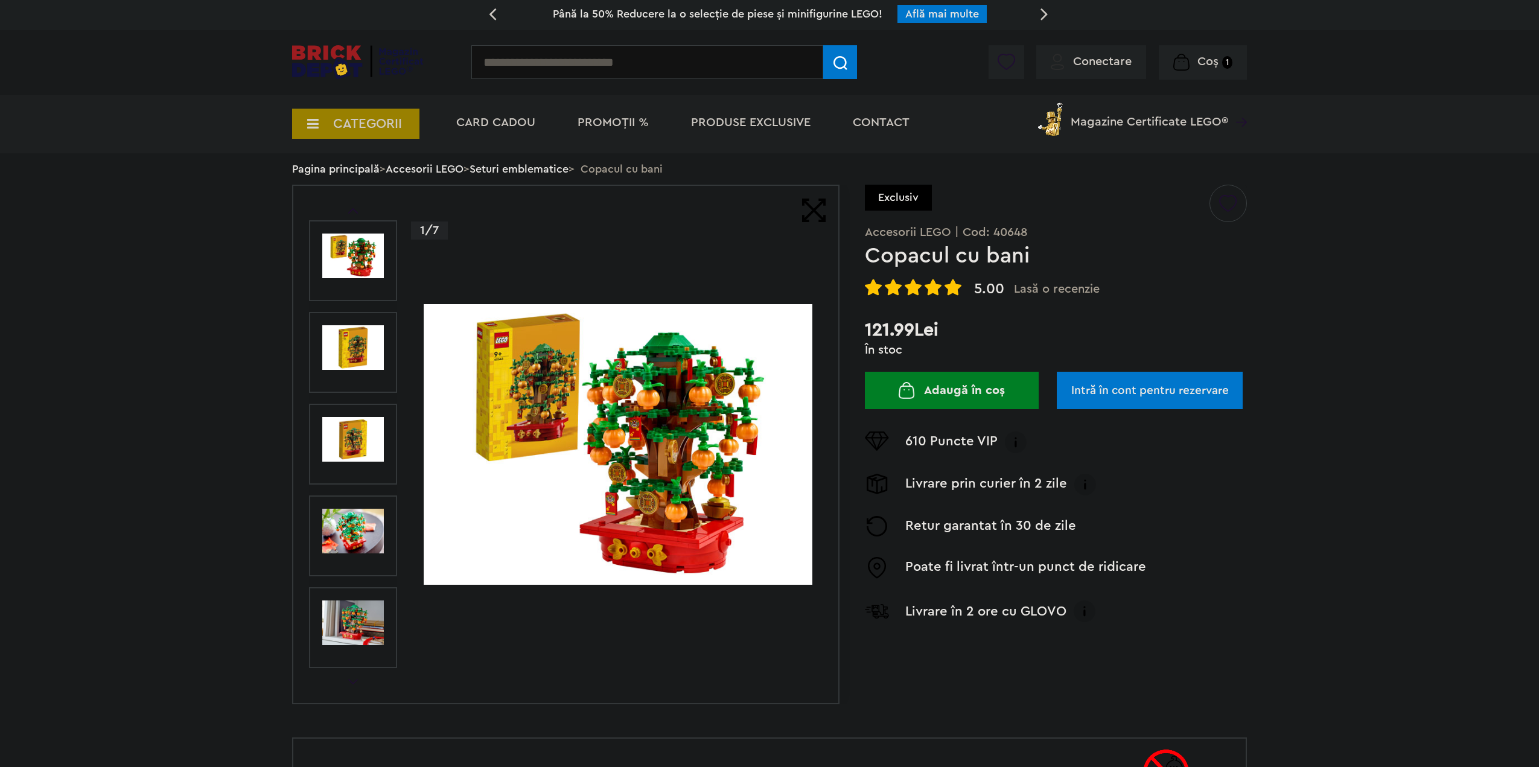
click at [362, 612] on img at bounding box center [353, 622] width 62 height 45
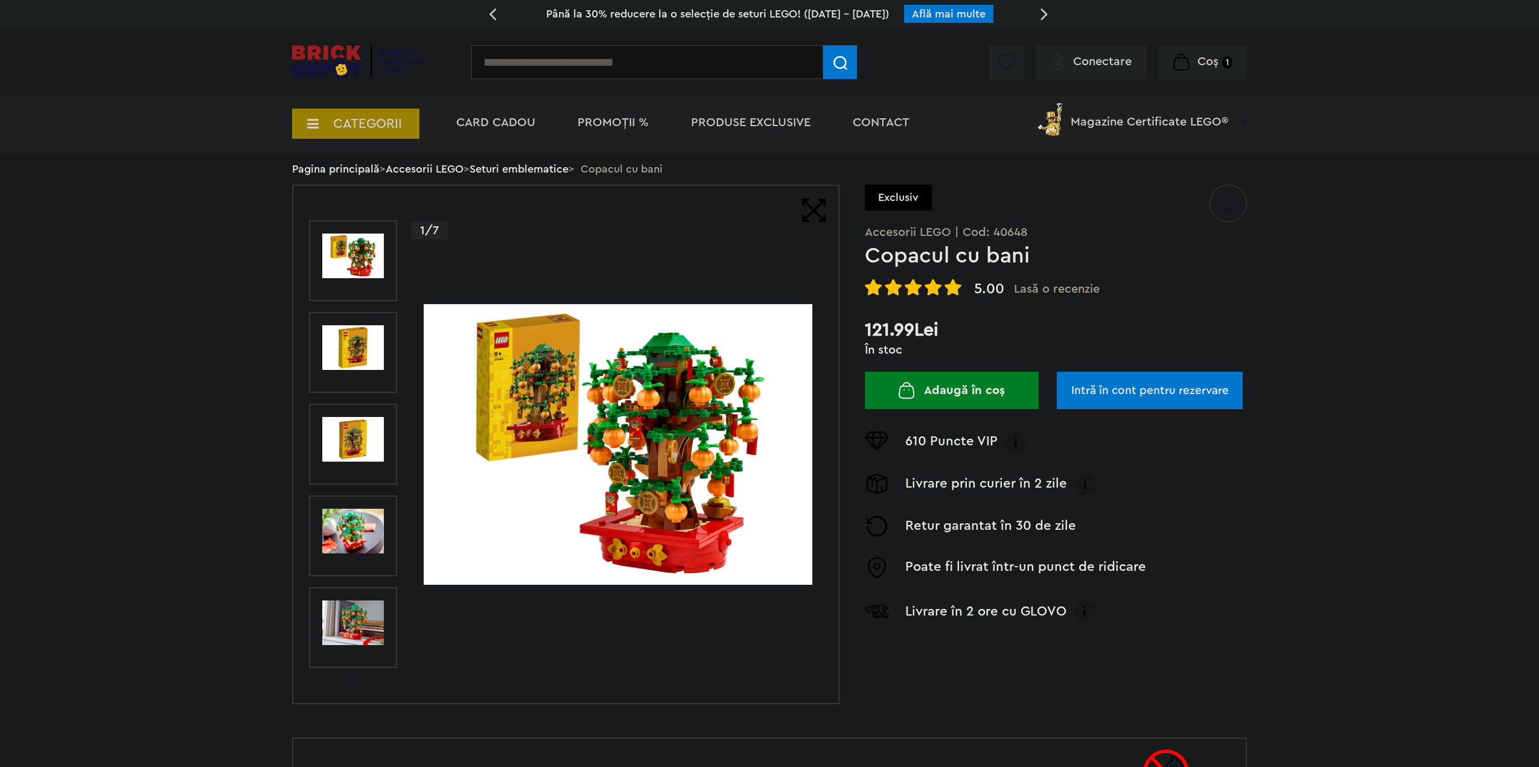
click at [972, 291] on div "5.00 Lasă o recenzie Copacul cu bani Rated 5.00 2" at bounding box center [1056, 287] width 382 height 17
click at [984, 291] on span "5.00" at bounding box center [989, 289] width 30 height 14
click at [937, 291] on img at bounding box center [932, 287] width 17 height 17
click at [1030, 289] on span "Lasă o recenzie" at bounding box center [1057, 289] width 86 height 14
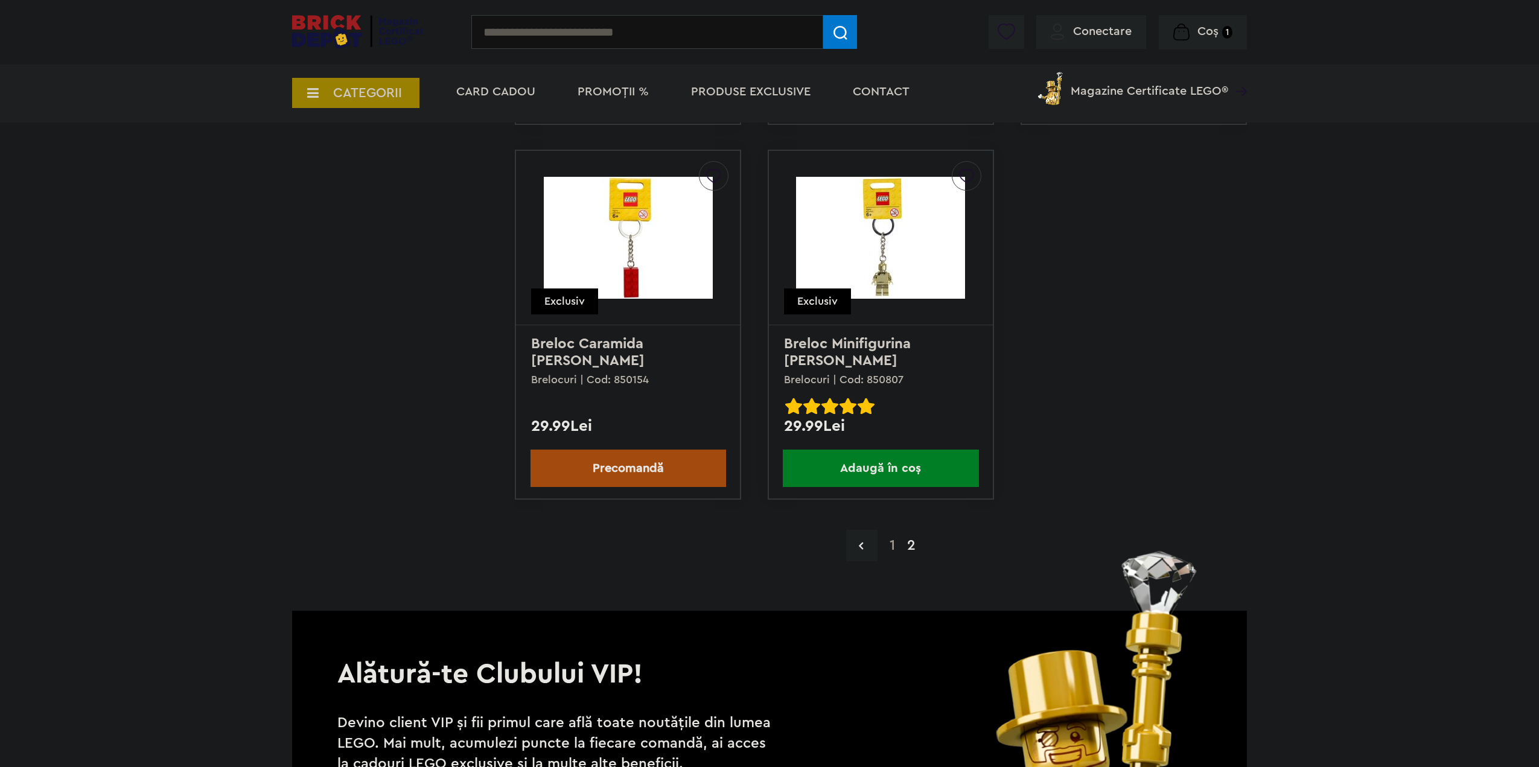
scroll to position [1991, 0]
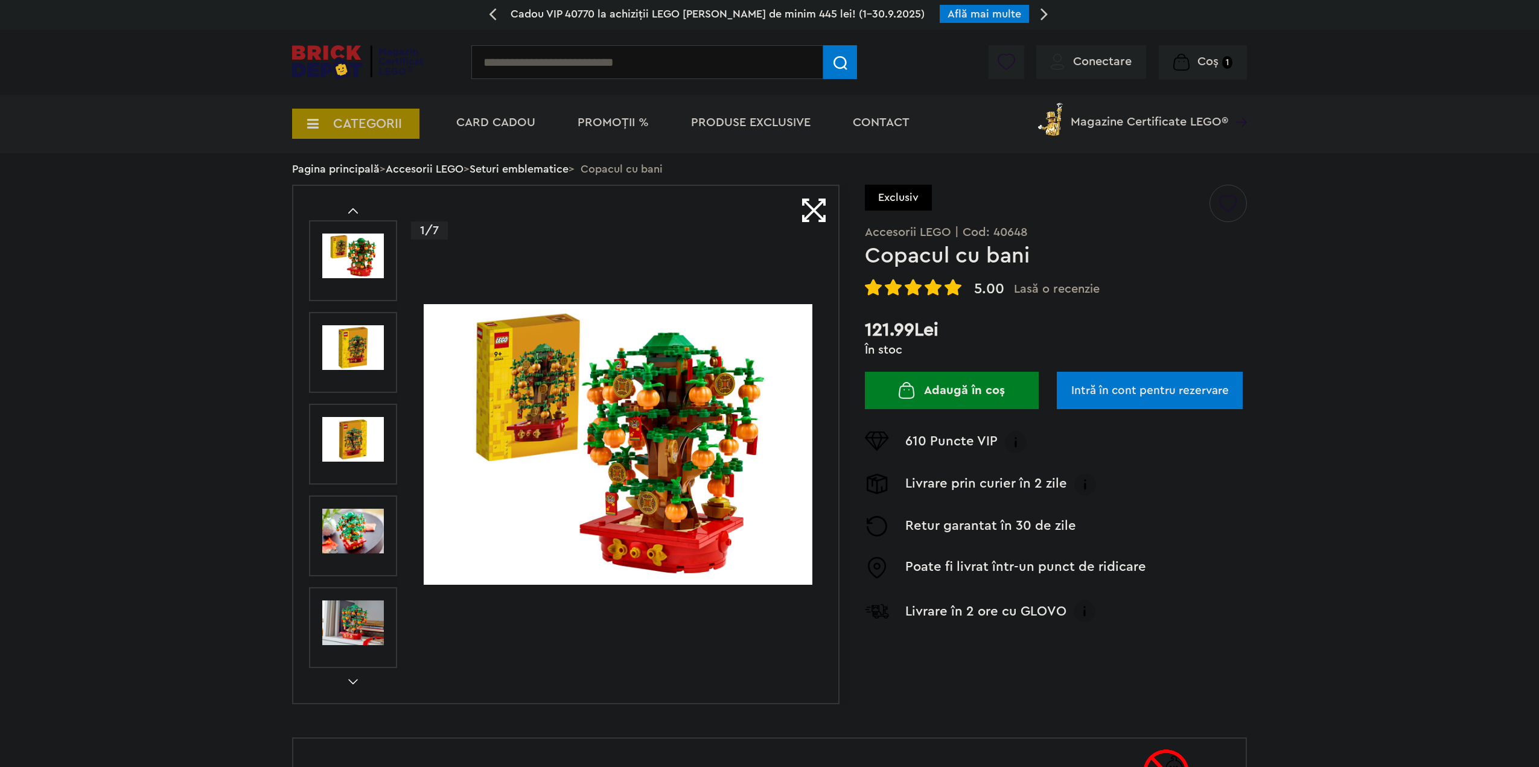
click at [1229, 80] on div "Coș 1" at bounding box center [1203, 62] width 88 height 34
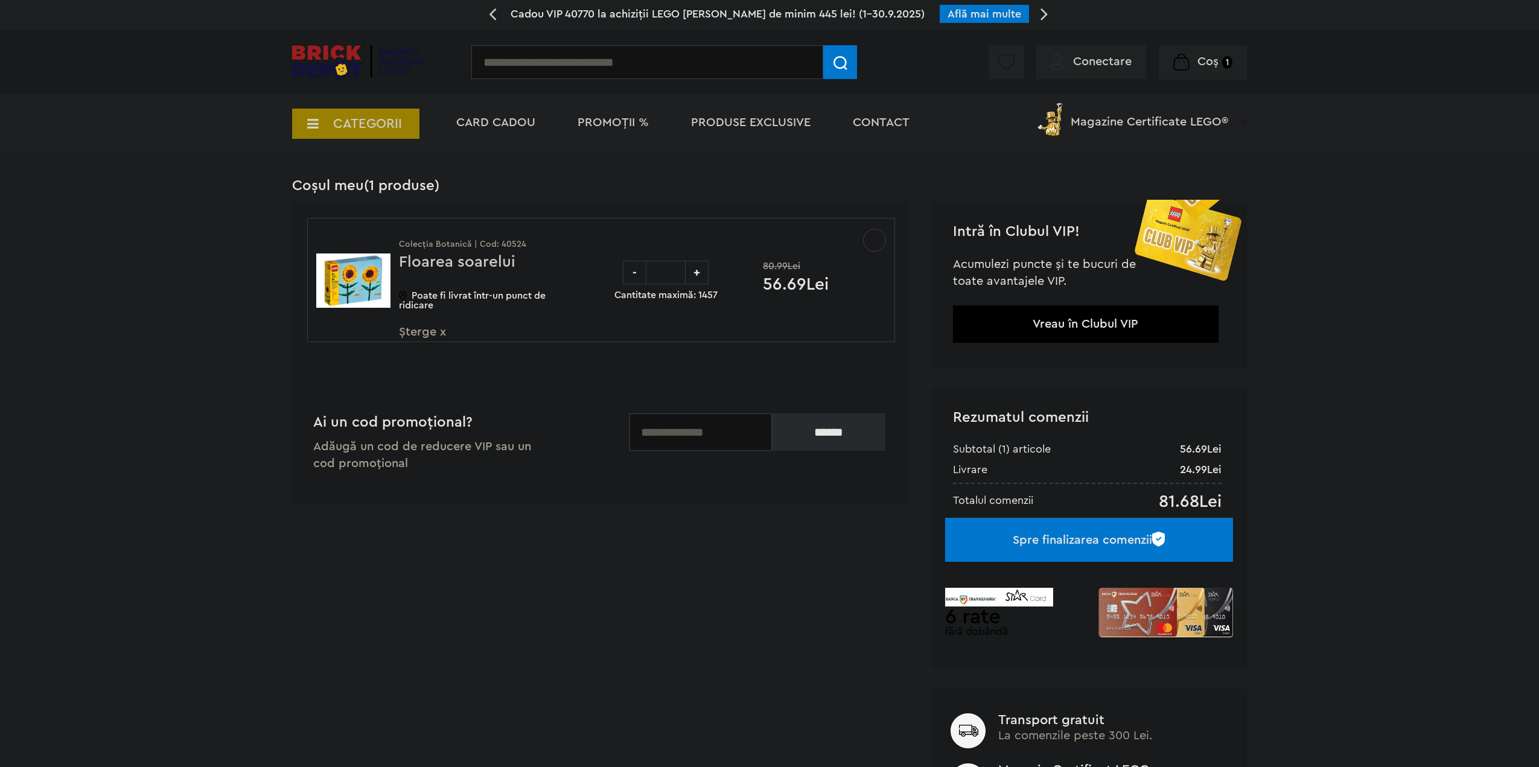
click at [870, 239] on img at bounding box center [874, 237] width 11 height 16
click at [435, 343] on span "Șterge x" at bounding box center [470, 339] width 142 height 26
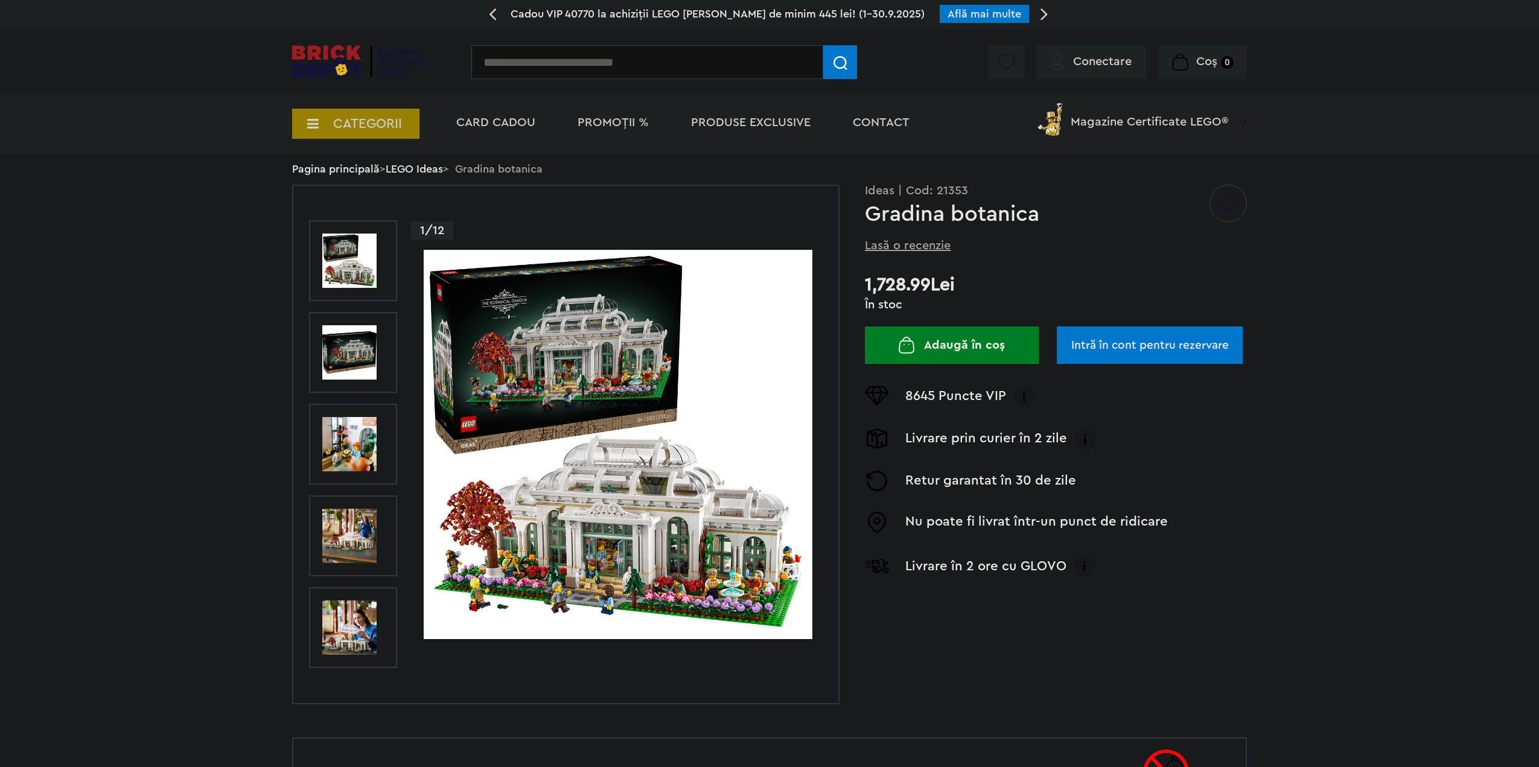
click at [434, 171] on link "LEGO Ideas" at bounding box center [414, 169] width 57 height 11
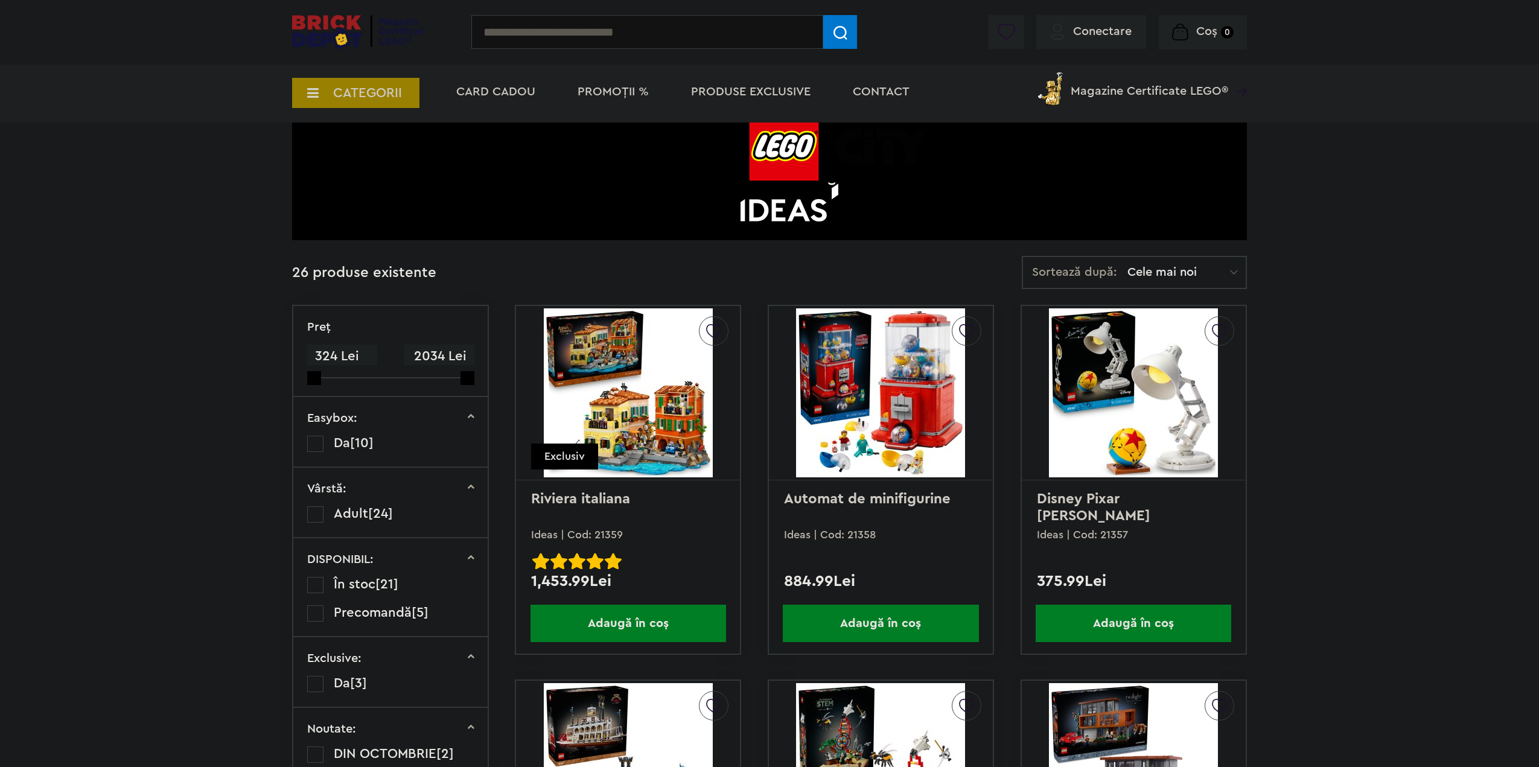
scroll to position [121, 0]
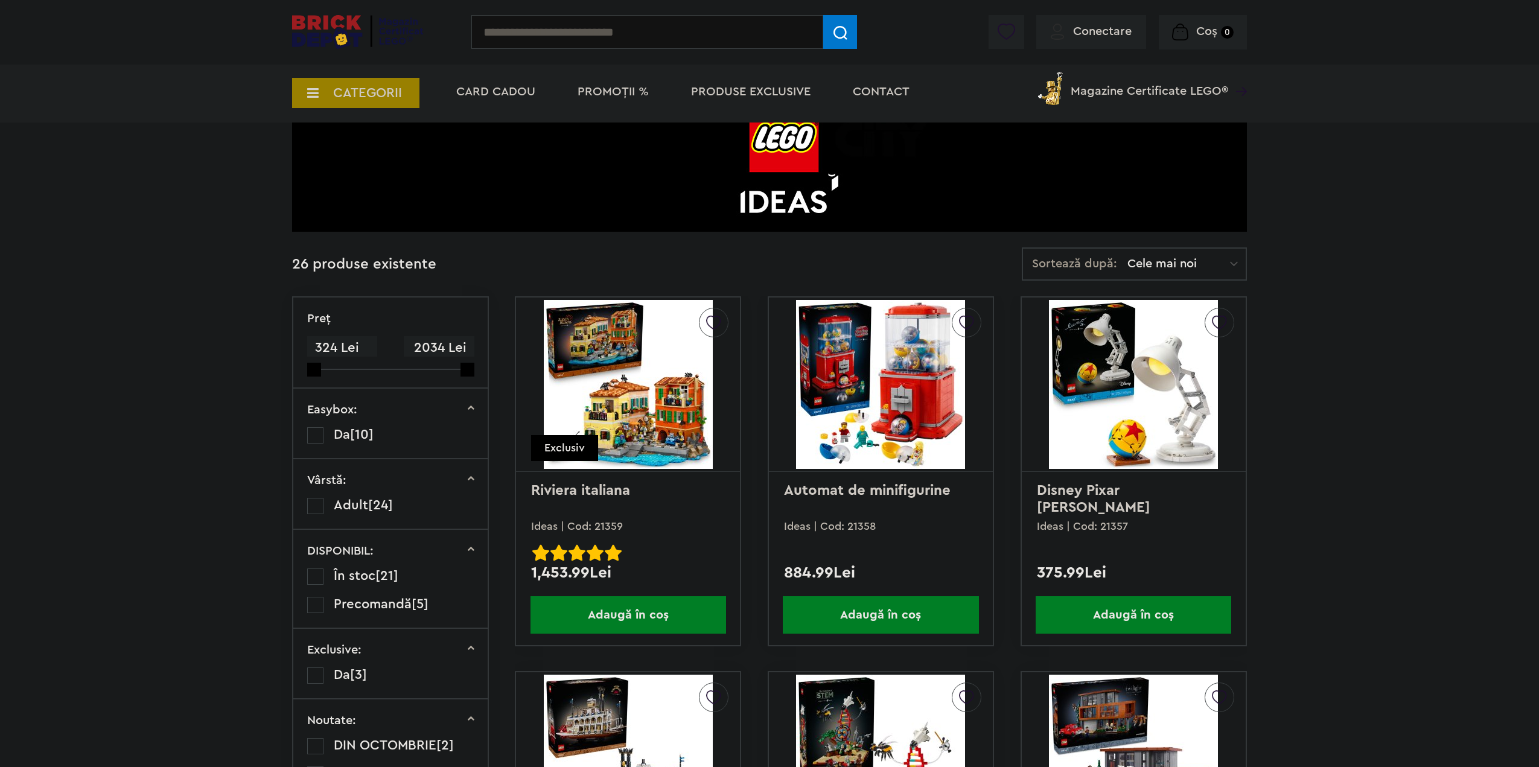
click at [1147, 264] on span "Cele mai noi" at bounding box center [1178, 264] width 103 height 12
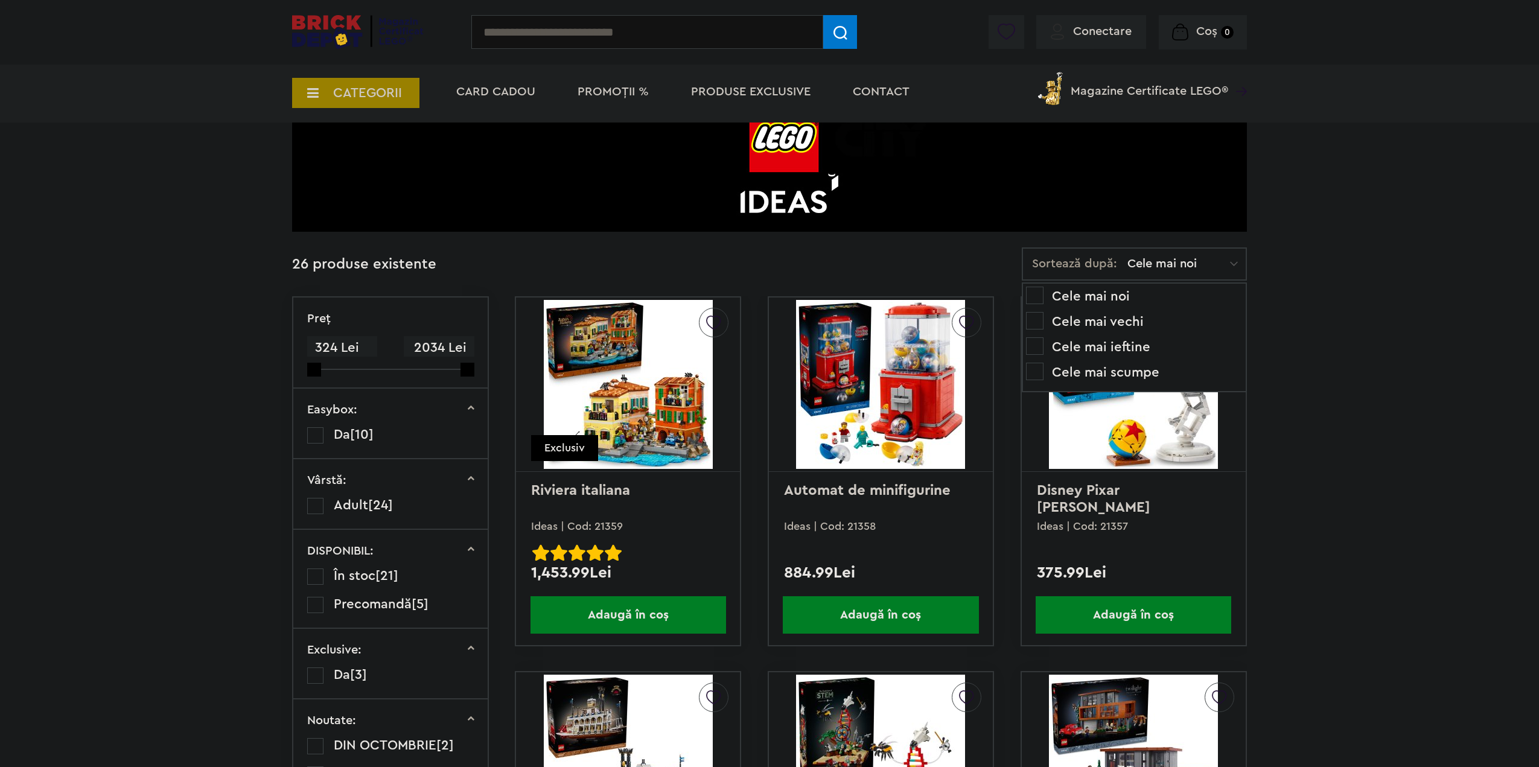
click at [1125, 347] on li "Cele mai ieftine" at bounding box center [1134, 346] width 217 height 19
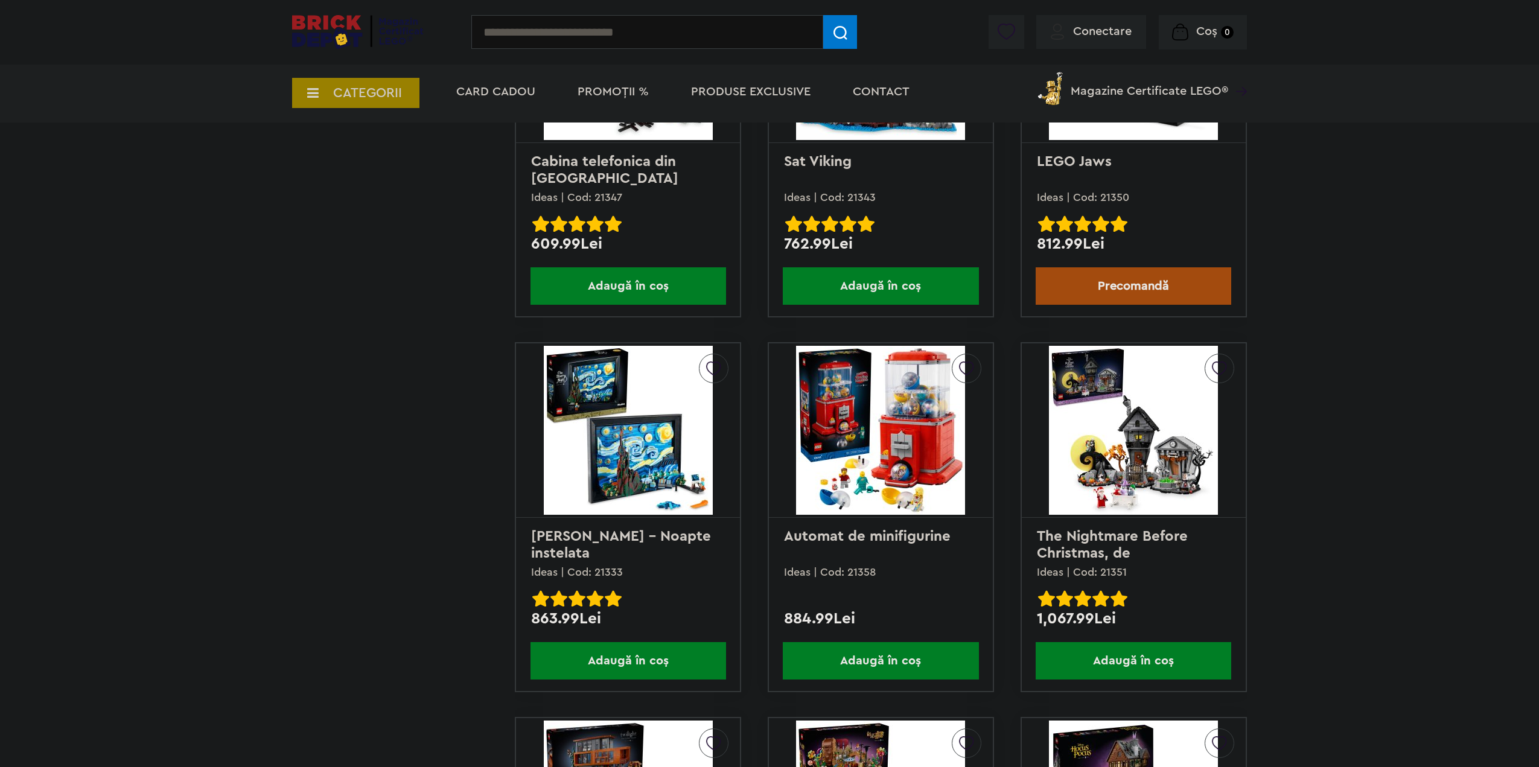
scroll to position [1569, 0]
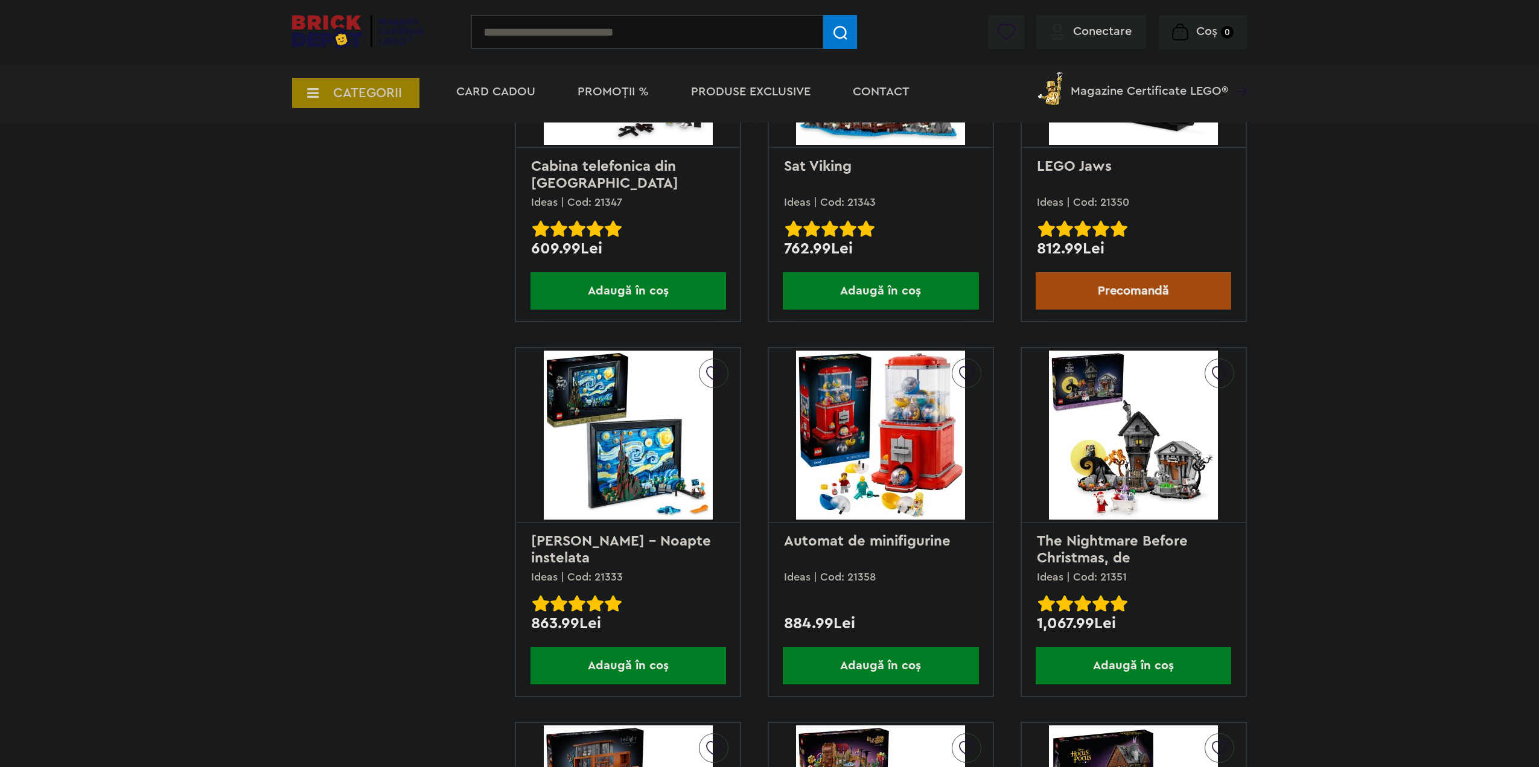
click at [1198, 90] on span "Magazine Certificate LEGO®" at bounding box center [1149, 83] width 157 height 28
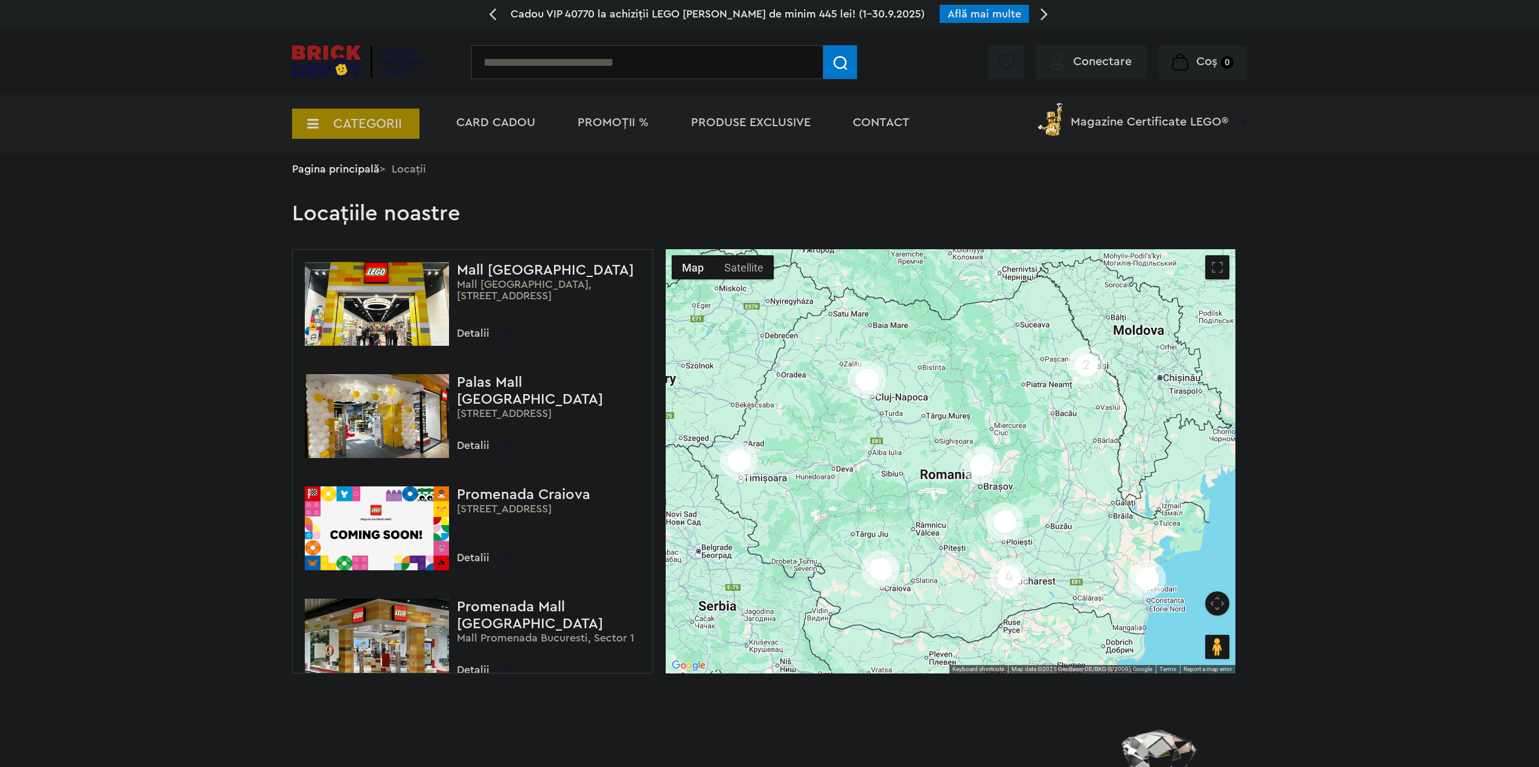
click at [1007, 583] on div "4" at bounding box center [1009, 577] width 38 height 38
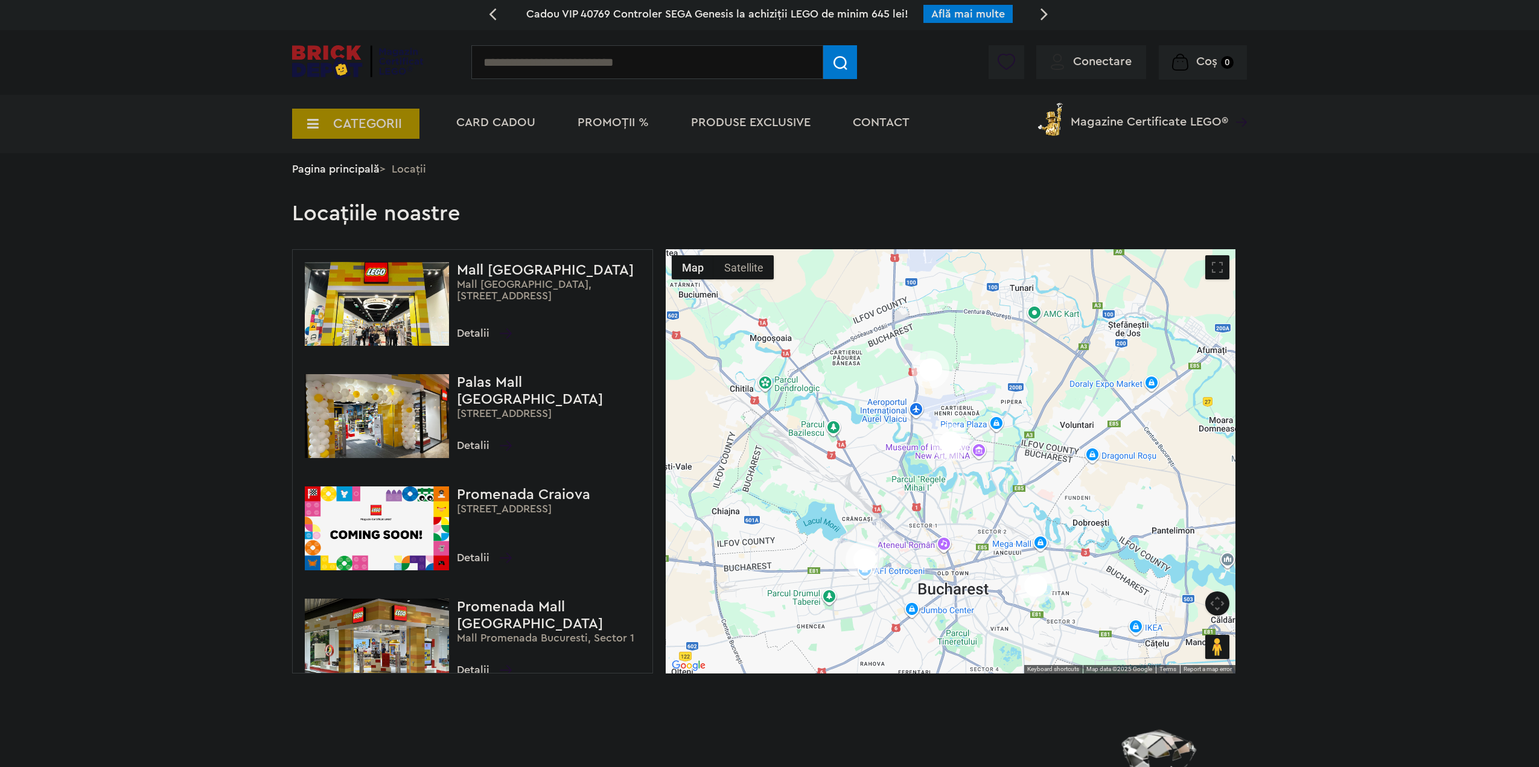
click at [952, 442] on img at bounding box center [950, 443] width 38 height 38
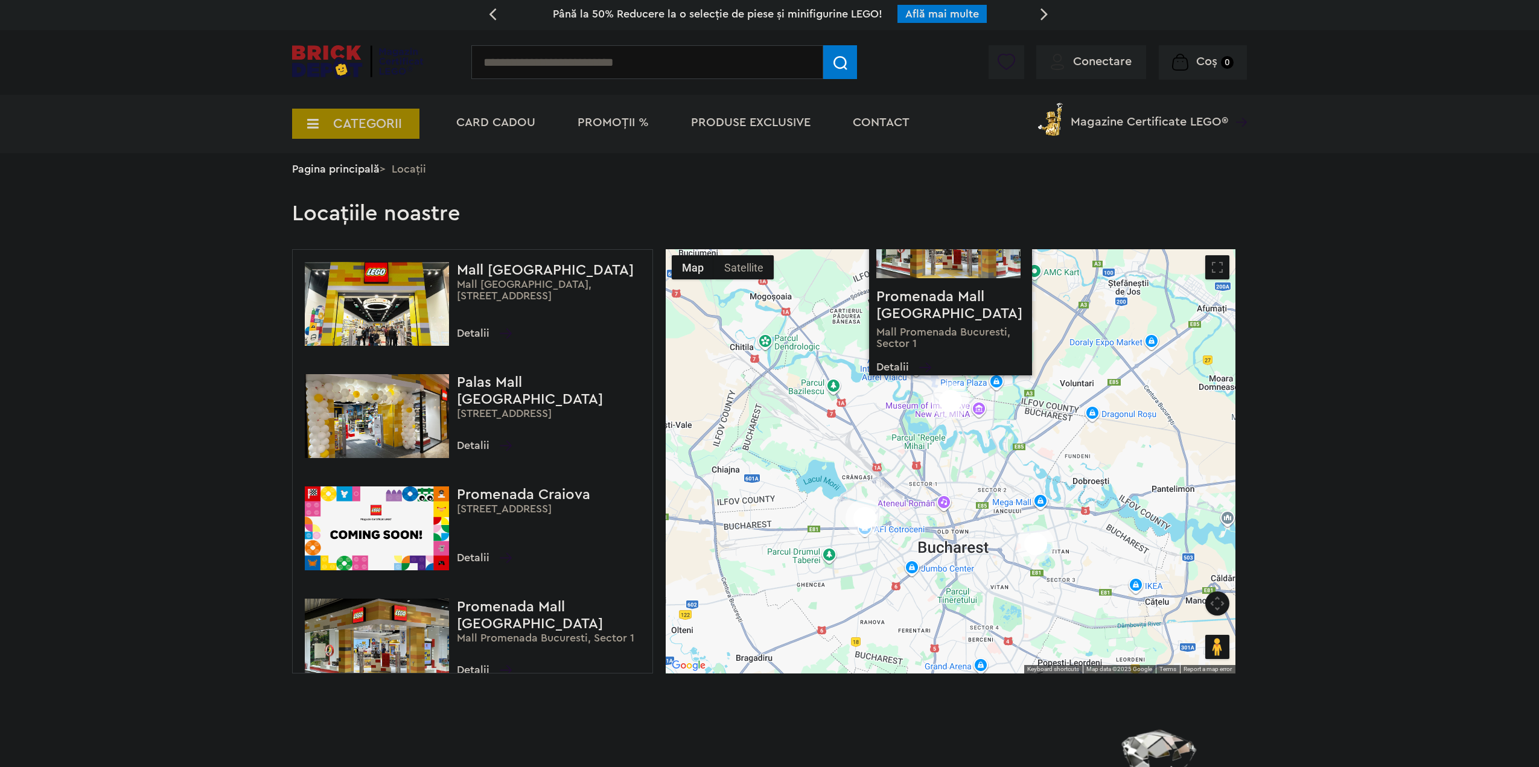
drag, startPoint x: 1085, startPoint y: 584, endPoint x: 1084, endPoint y: 460, distance: 123.7
click at [1084, 460] on div "Promenada Mall București Mall Promenada Bucuresti, Sector 1 Detalii" at bounding box center [951, 461] width 570 height 424
click at [1035, 551] on img at bounding box center [1035, 545] width 38 height 38
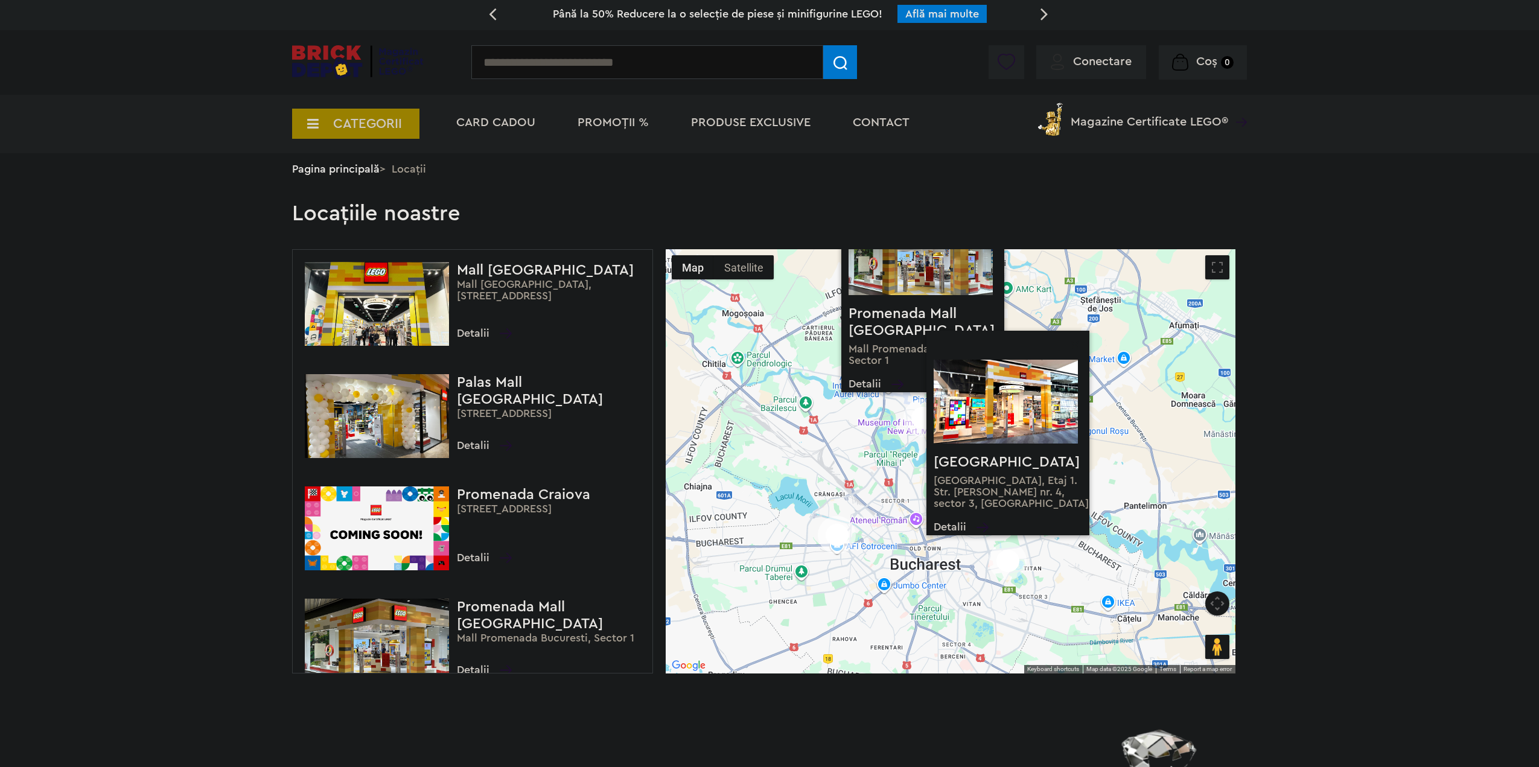
drag, startPoint x: 946, startPoint y: 562, endPoint x: 838, endPoint y: 561, distance: 108.0
click at [915, 578] on div "Promenada Mall București Mall Promenada Bucuresti, Sector 1 Detalii ParkLake Sh…" at bounding box center [951, 461] width 570 height 424
click at [839, 538] on img at bounding box center [836, 535] width 38 height 38
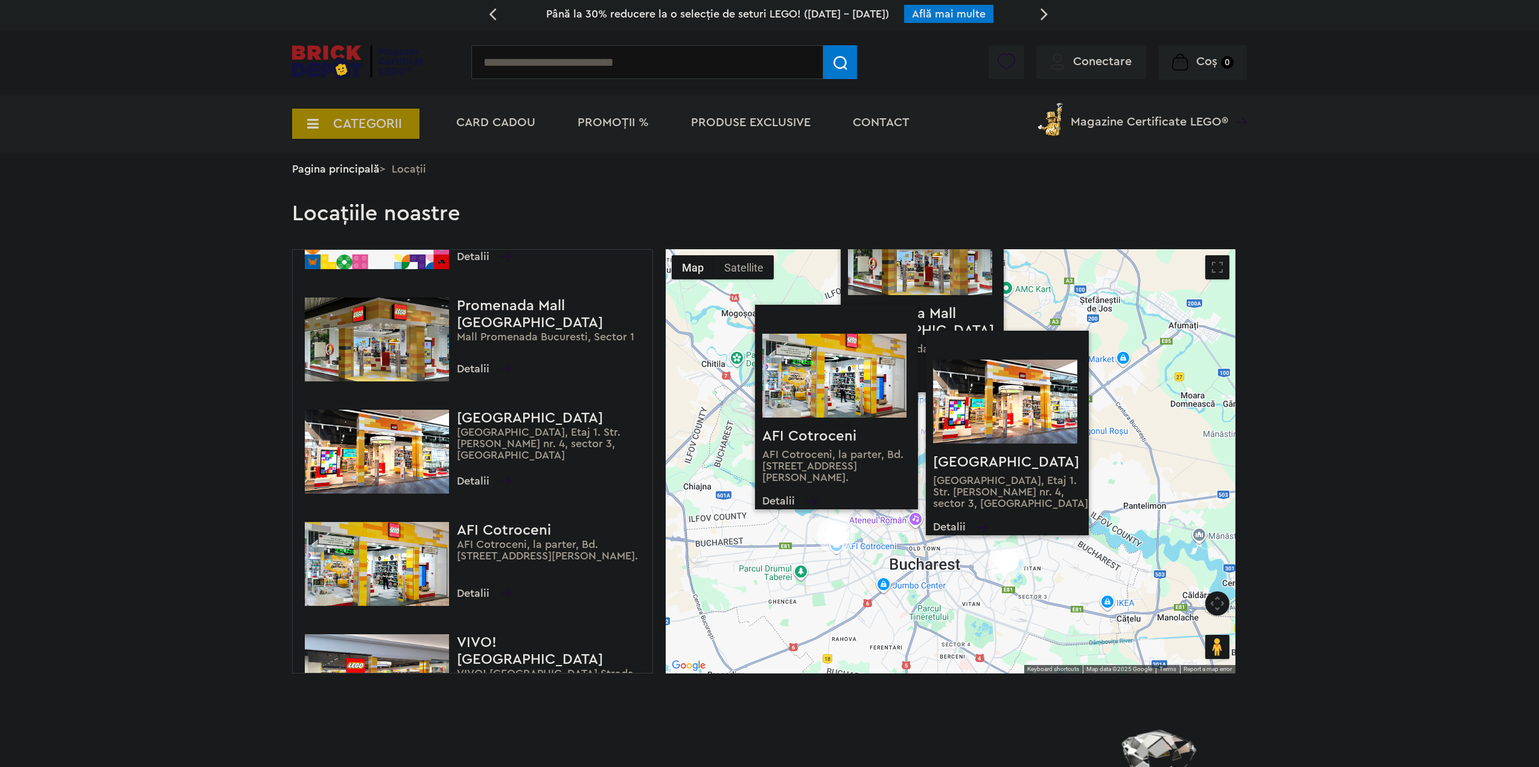
scroll to position [302, 0]
click at [527, 423] on h4 "ParkLake Shopping Center" at bounding box center [551, 417] width 189 height 17
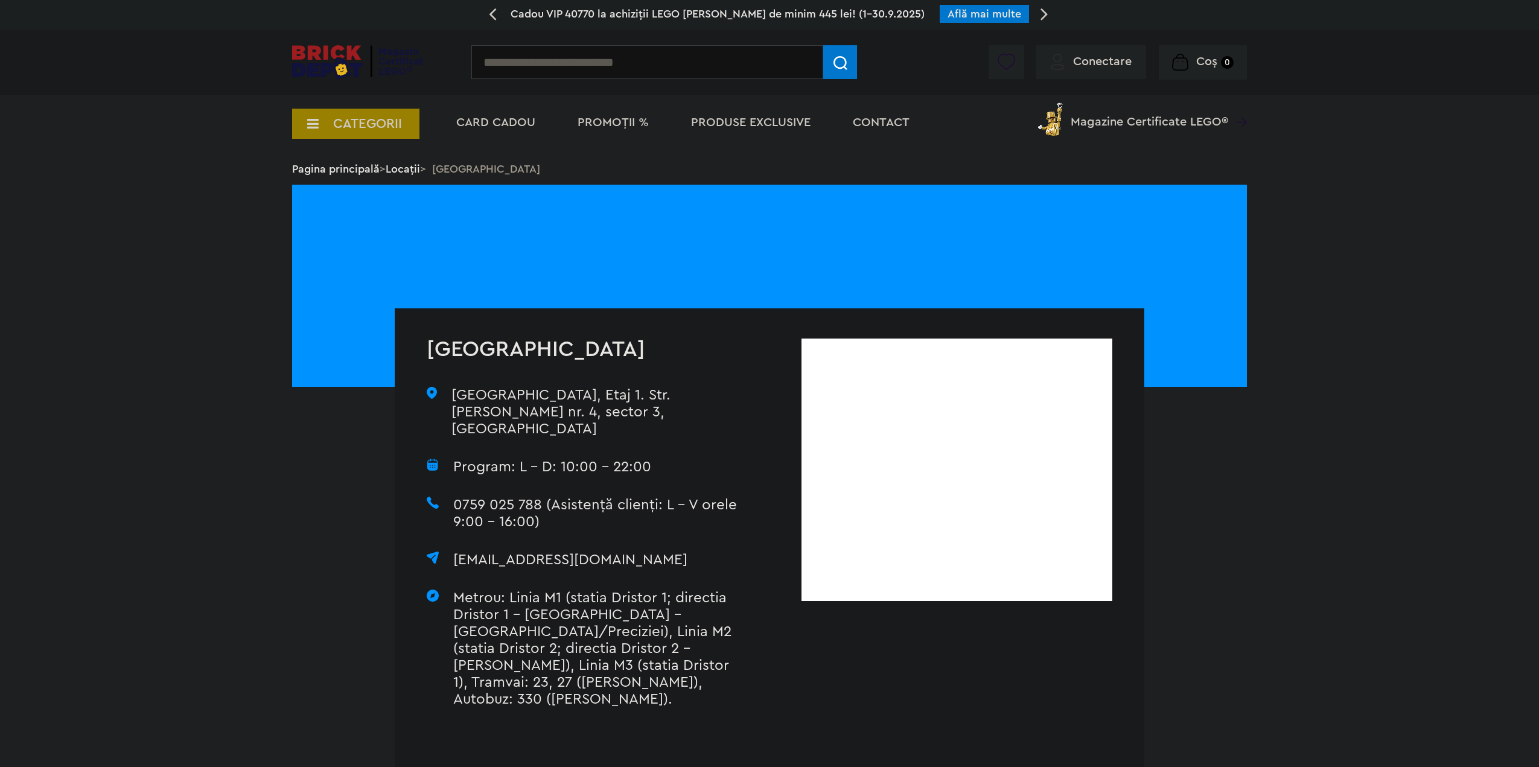
drag, startPoint x: 544, startPoint y: 414, endPoint x: 531, endPoint y: 430, distance: 20.6
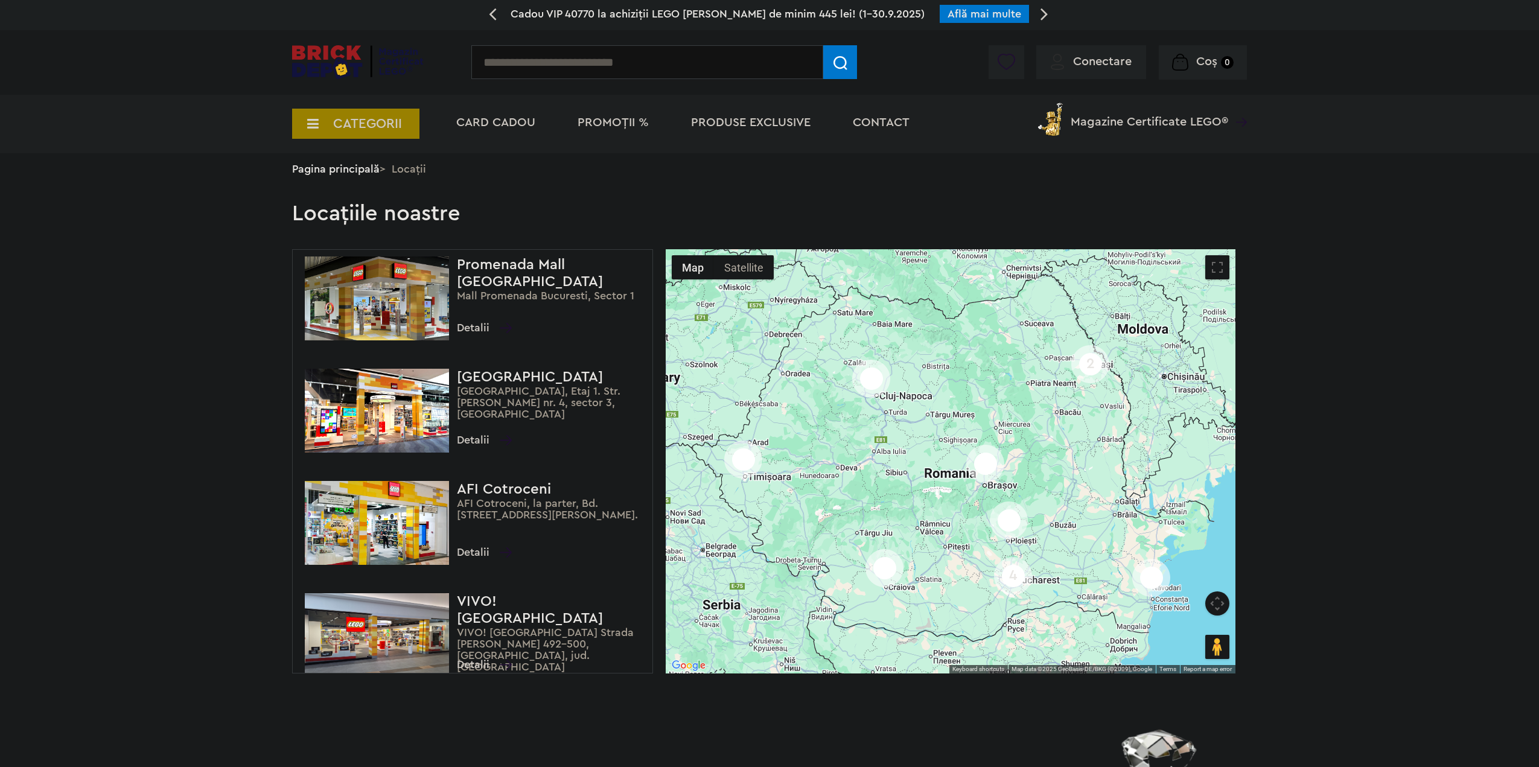
scroll to position [362, 0]
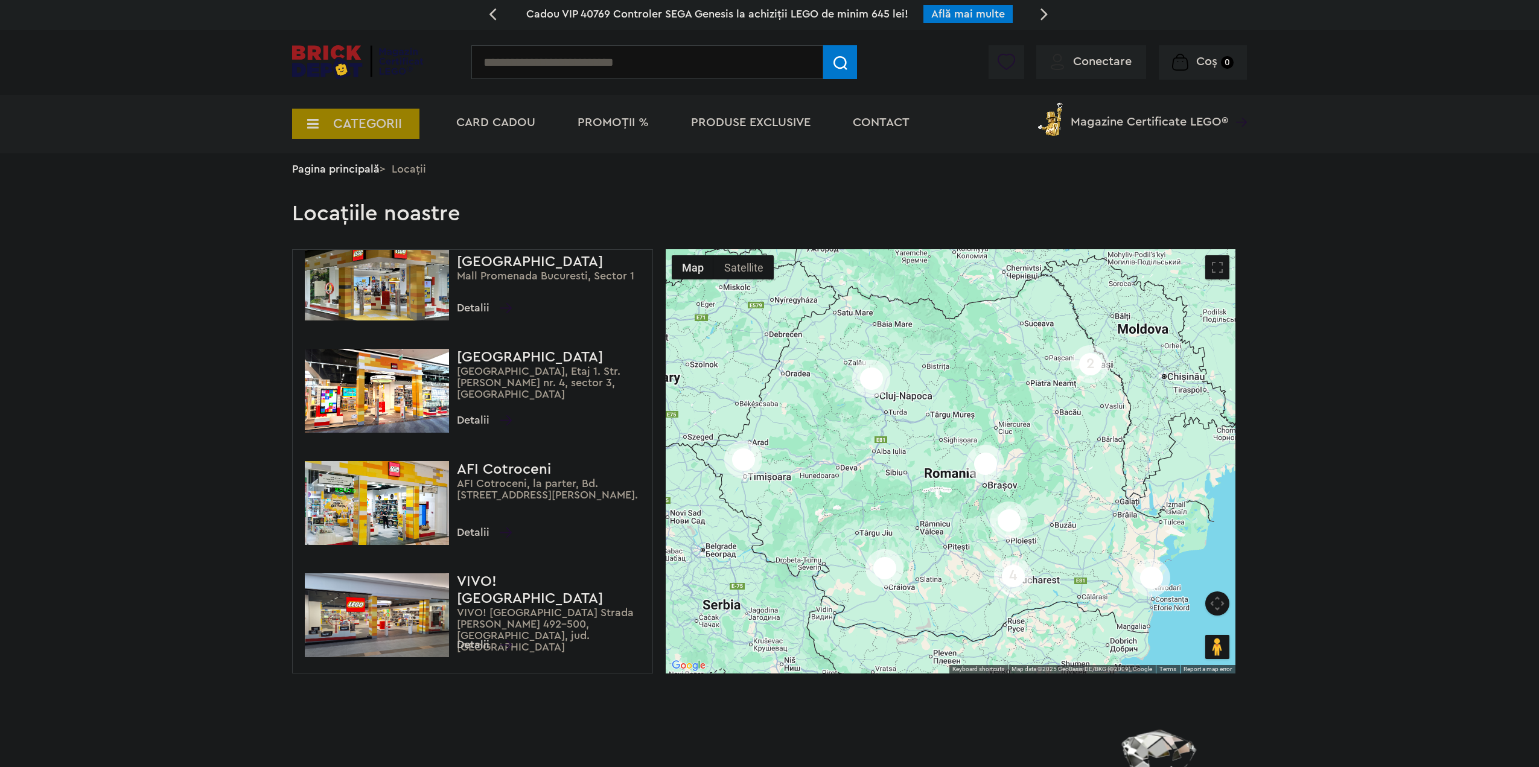
click at [473, 535] on span "Detalii" at bounding box center [484, 532] width 55 height 17
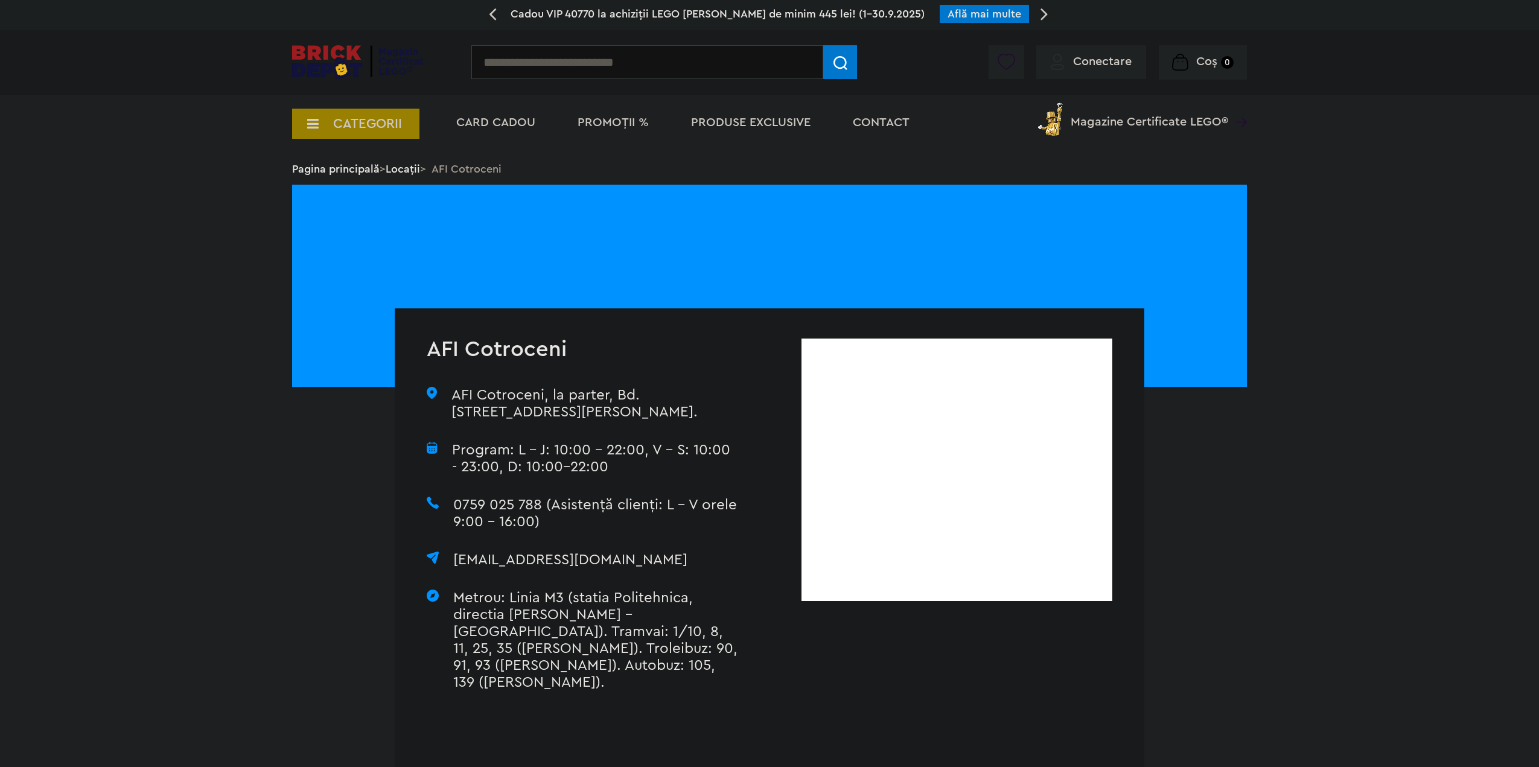
drag, startPoint x: 640, startPoint y: 319, endPoint x: 632, endPoint y: 327, distance: 11.5
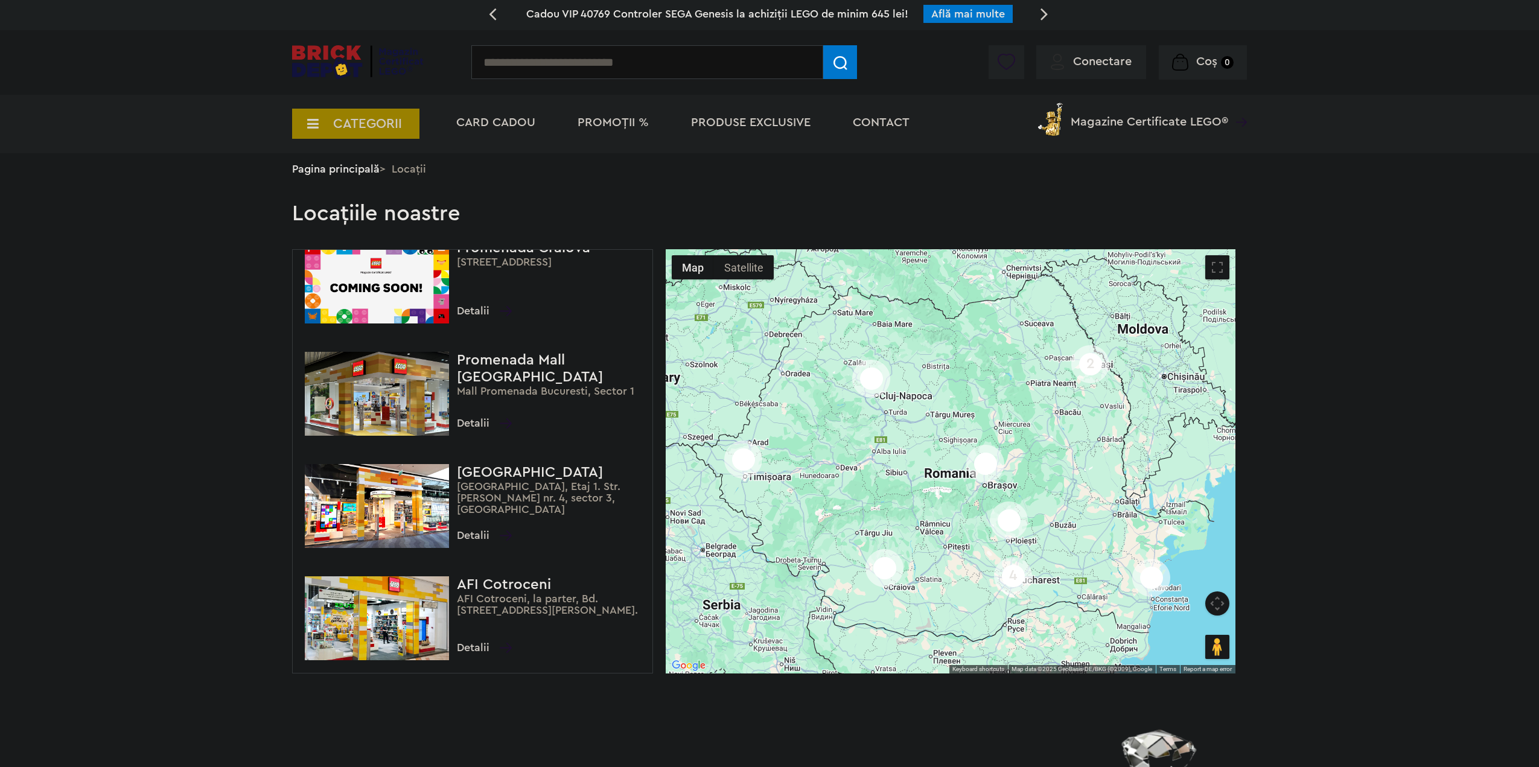
scroll to position [422, 0]
